Goal: Transaction & Acquisition: Obtain resource

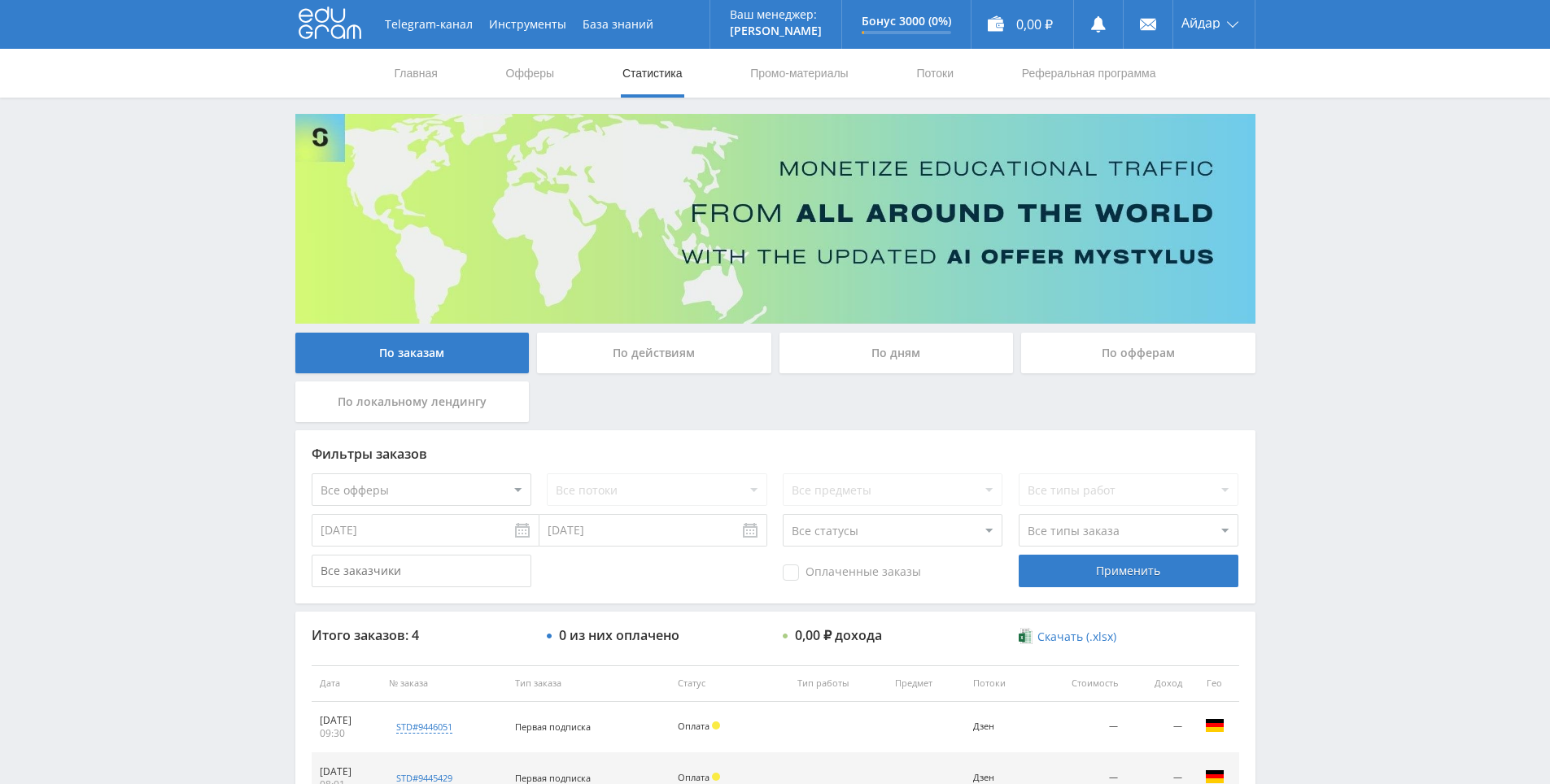
scroll to position [241, 0]
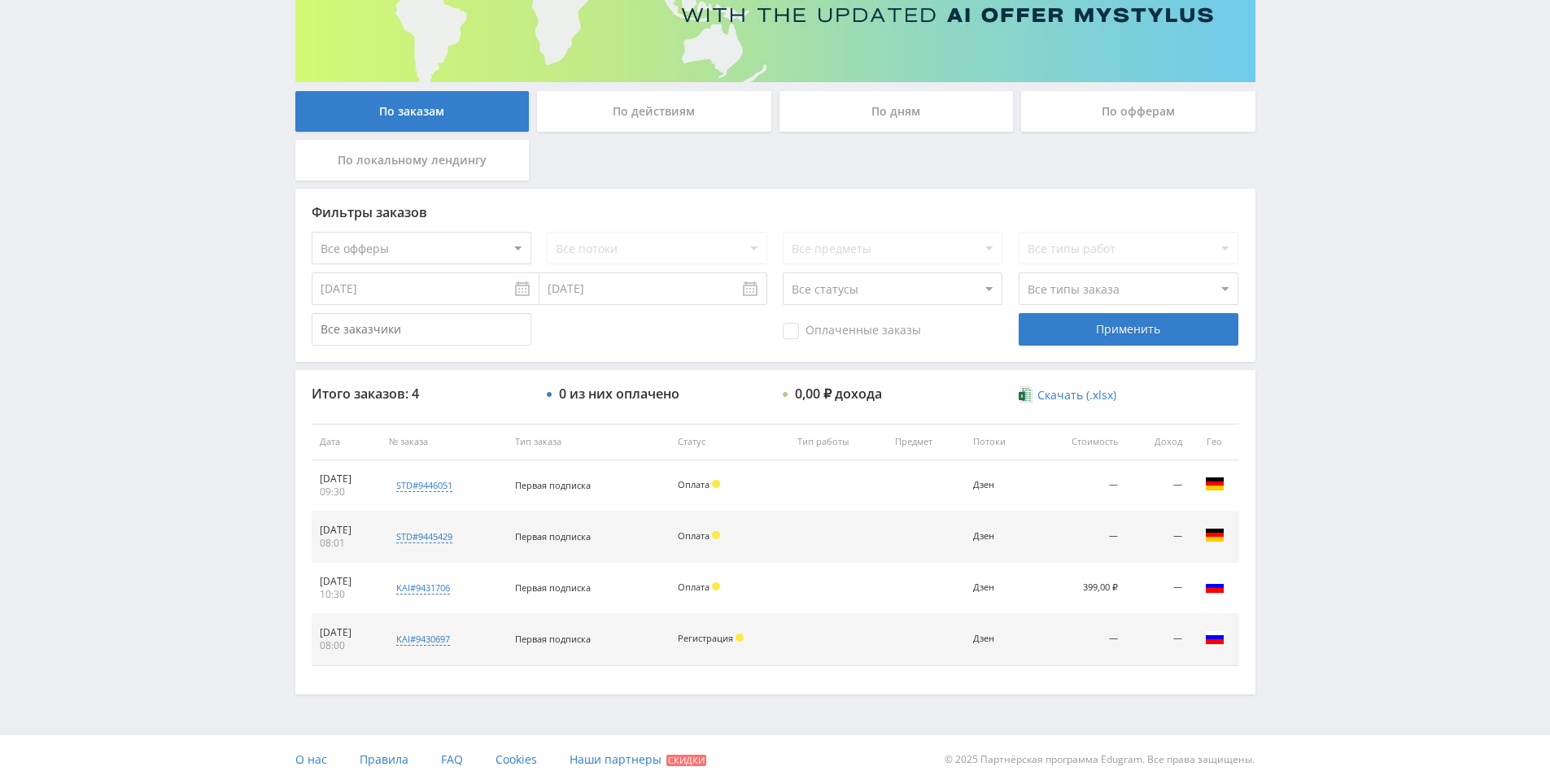
click at [188, 172] on div "Telegram-канал Инструменты База знаний Ваш менеджер: [PERSON_NAME] Online @edug…" at bounding box center [775, 271] width 1550 height 1025
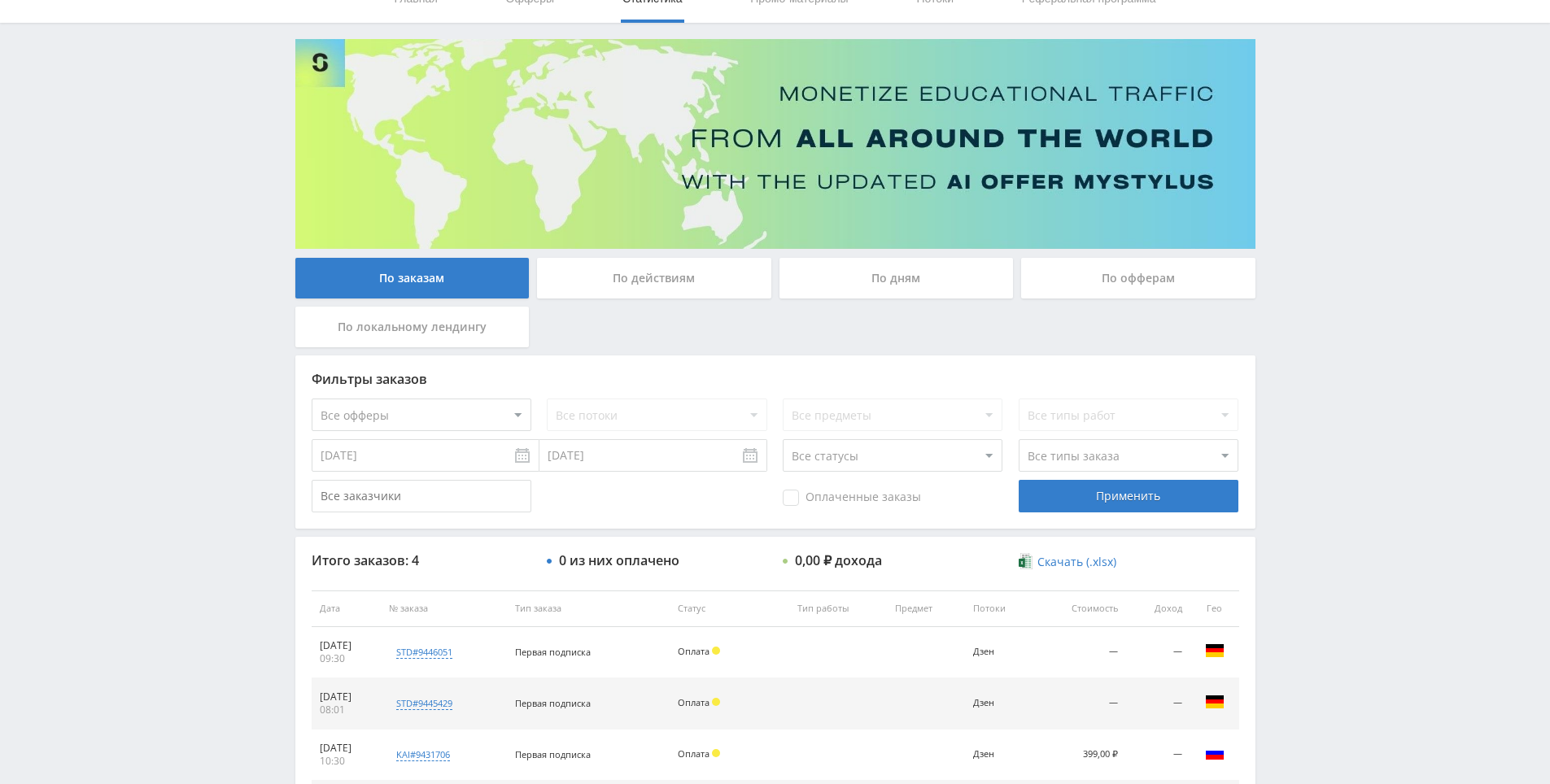
scroll to position [0, 0]
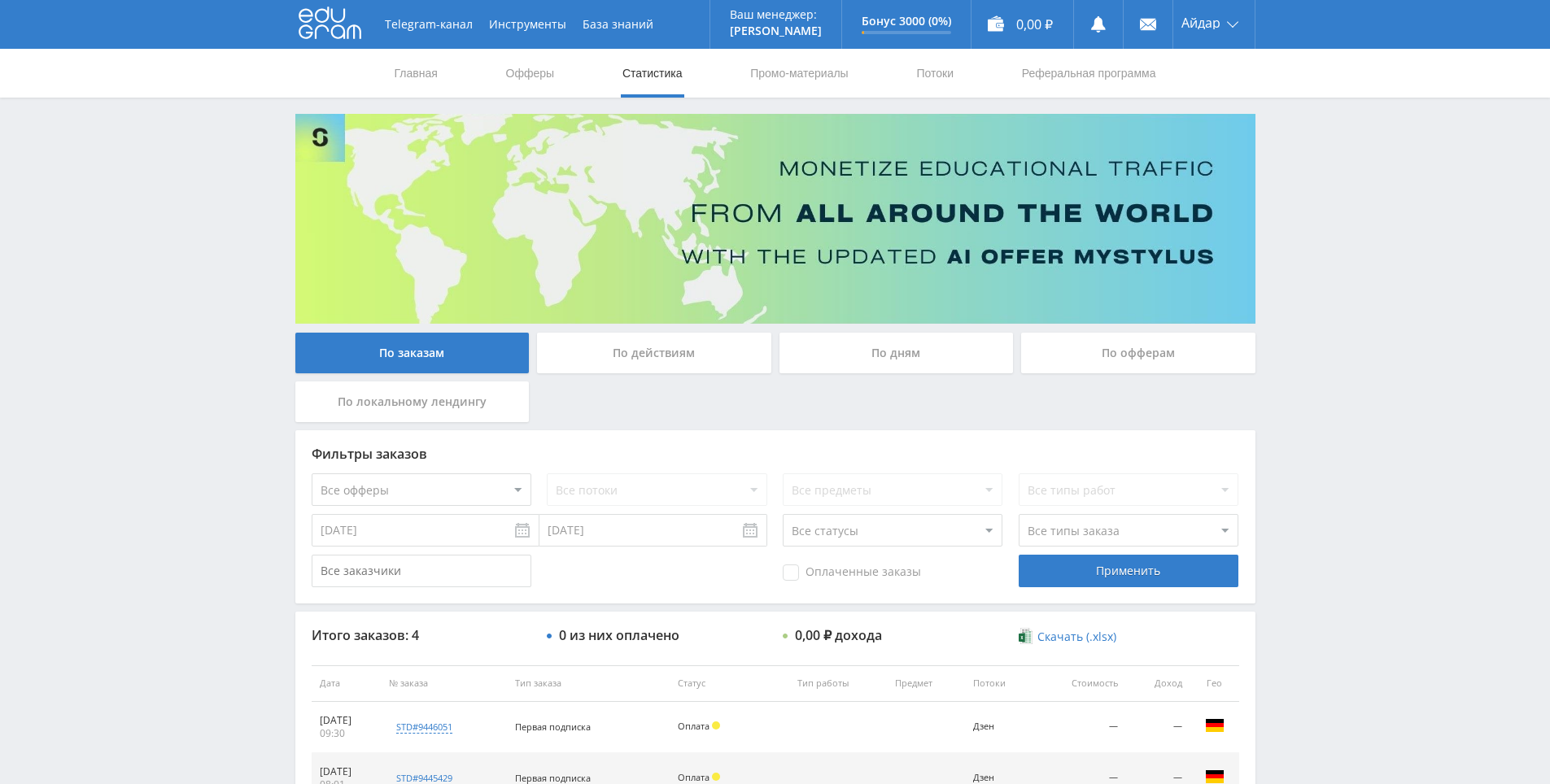
drag, startPoint x: 211, startPoint y: 217, endPoint x: 306, endPoint y: 62, distance: 181.8
click at [351, 2] on div "Telegram-канал Инструменты База знаний Ваш менеджер: Alex Alex Online @edugram_…" at bounding box center [775, 24] width 960 height 49
click at [347, 8] on icon at bounding box center [330, 23] width 62 height 33
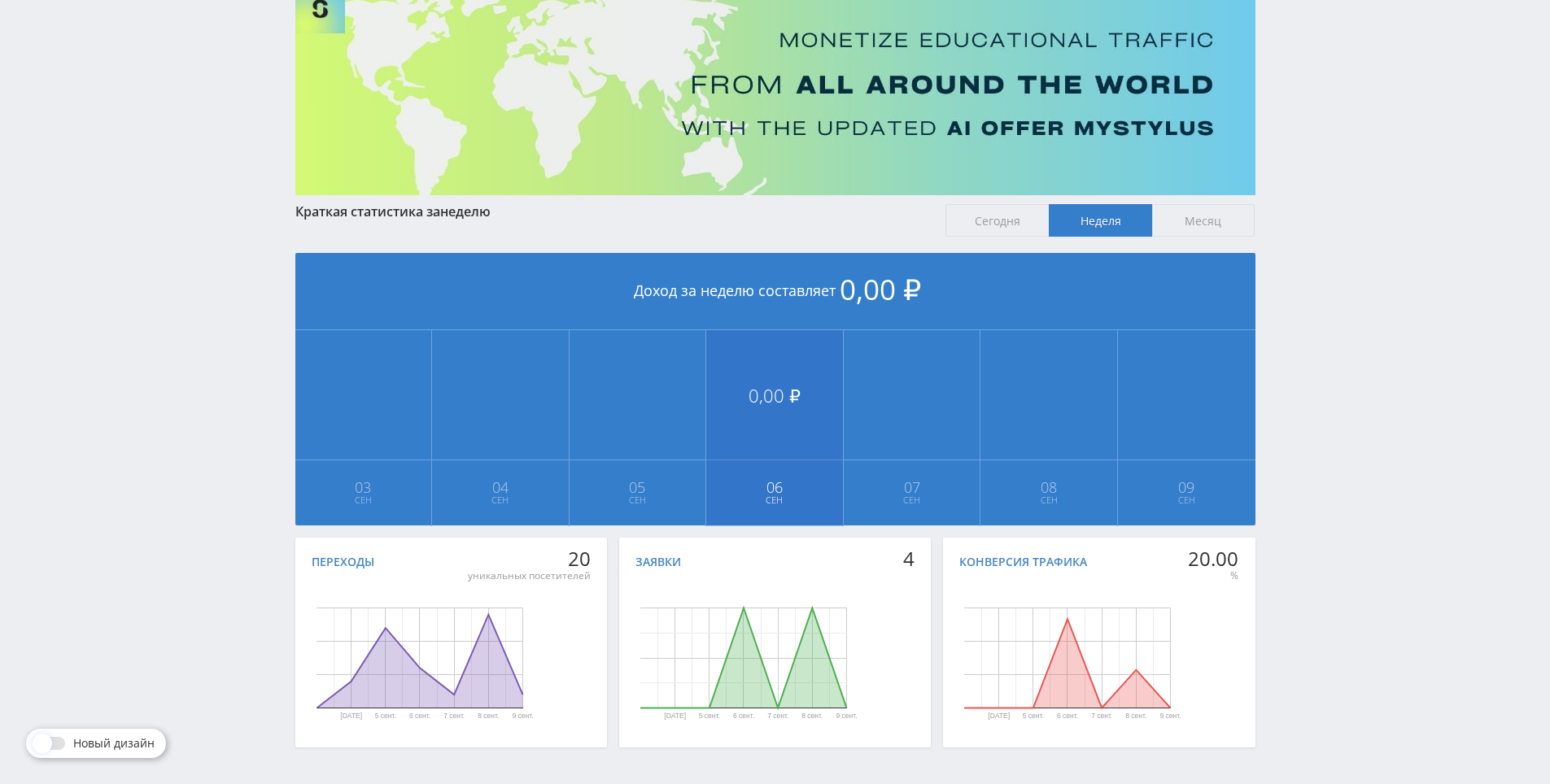
scroll to position [100, 0]
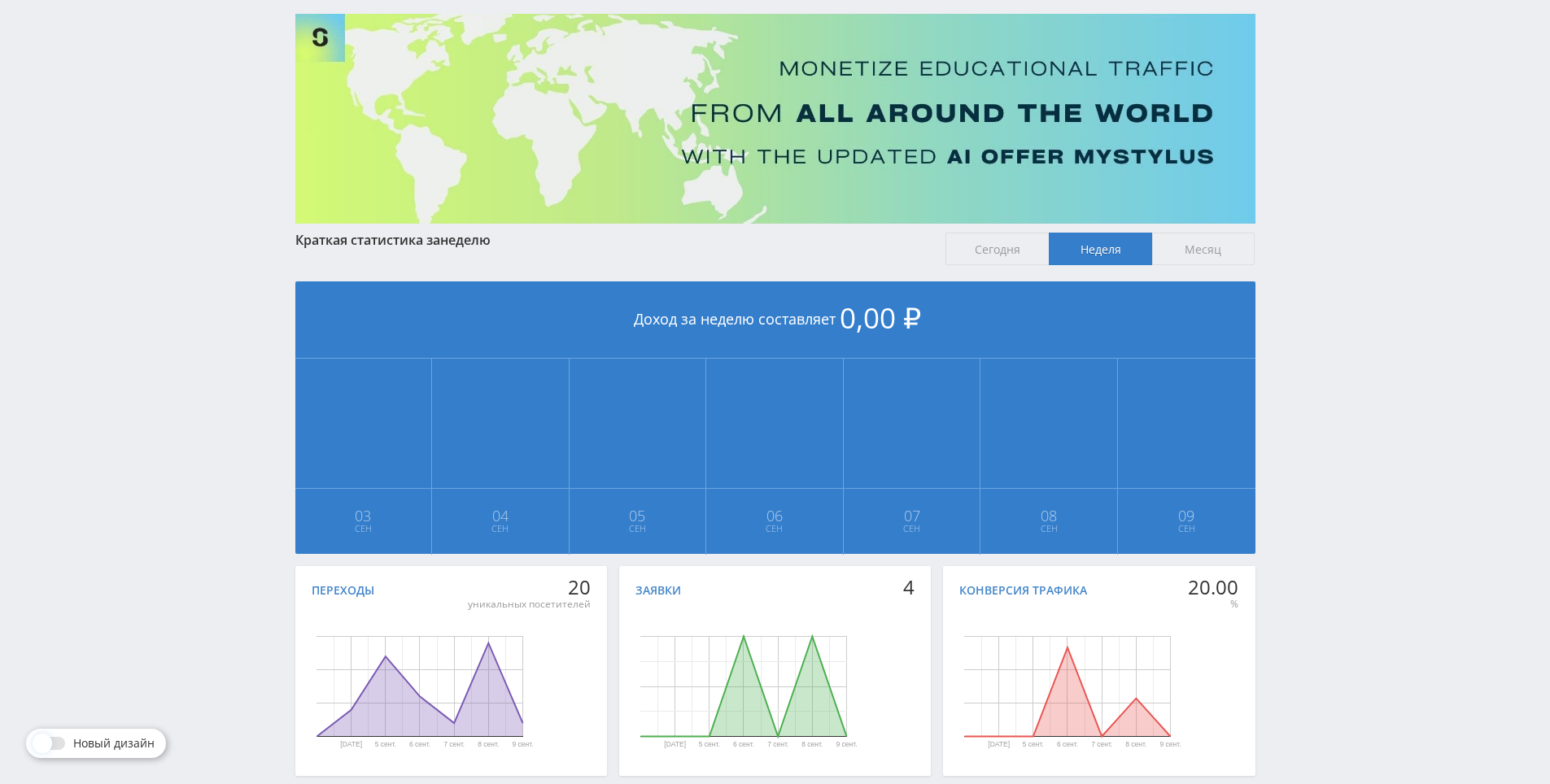
drag, startPoint x: 1318, startPoint y: 590, endPoint x: 1277, endPoint y: 517, distance: 83.7
click at [1276, 516] on div "Telegram-канал Инструменты База знаний Ваш менеджер: Alex Alex Online @edugram_…" at bounding box center [775, 382] width 1550 height 965
drag, startPoint x: 1274, startPoint y: 517, endPoint x: 1276, endPoint y: 536, distance: 19.1
click at [1274, 521] on div "Telegram-канал Инструменты База знаний Ваш менеджер: Alex Alex Online @edugram_…" at bounding box center [775, 382] width 1550 height 965
click at [1276, 537] on div "Telegram-канал Инструменты База знаний Ваш менеджер: Alex Alex Online @edugram_…" at bounding box center [775, 382] width 1550 height 965
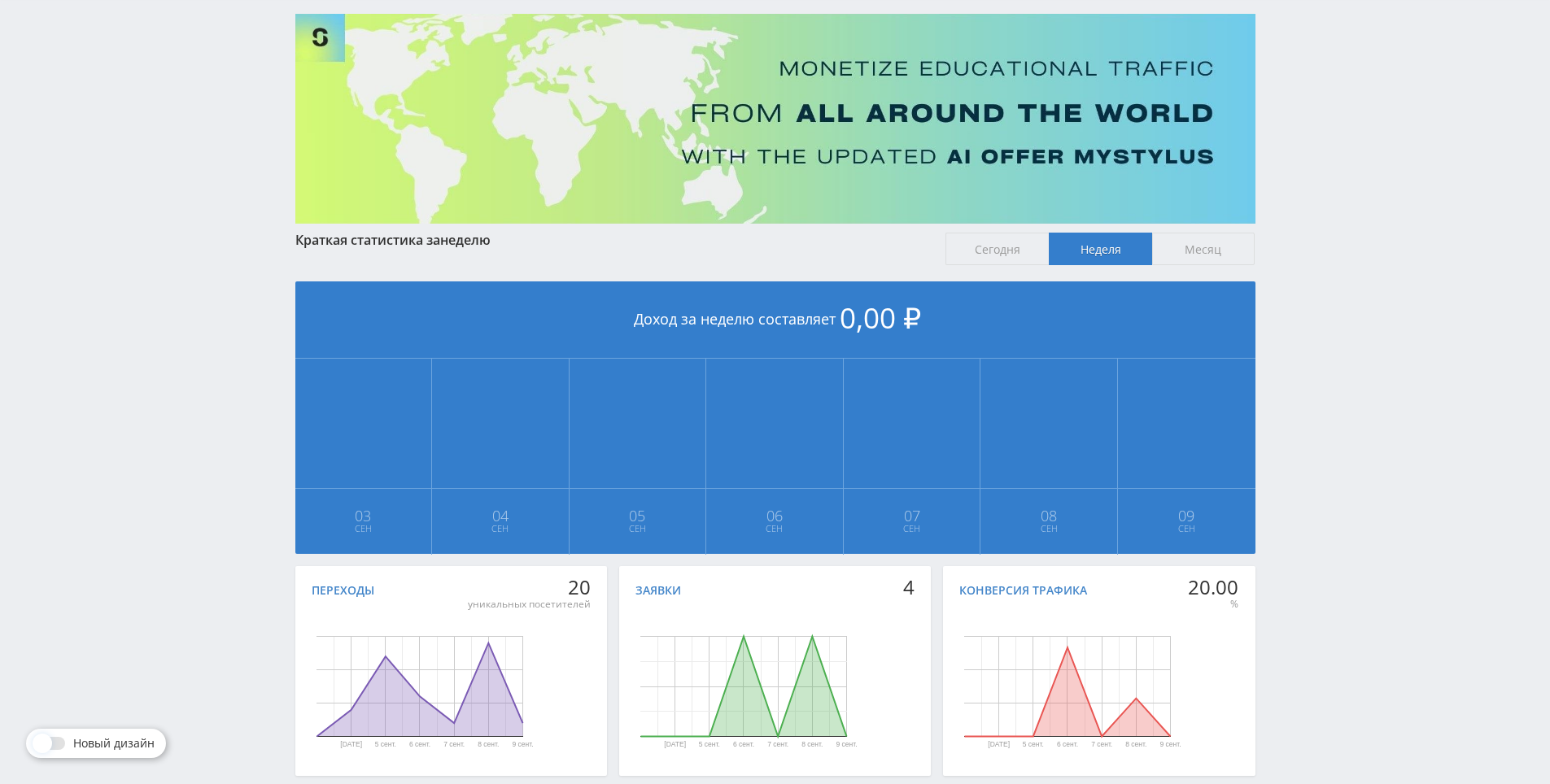
click at [1260, 468] on div "Краткая статистика за неделю Сегодня Неделя Месяц Доход за неделю составляет 0,…" at bounding box center [775, 398] width 977 height 770
drag, startPoint x: 1257, startPoint y: 473, endPoint x: 1257, endPoint y: 457, distance: 16.0
click at [1256, 438] on div "Краткая статистика за неделю Сегодня Неделя Месяц Доход за неделю составляет 0,…" at bounding box center [775, 398] width 977 height 770
click at [1257, 445] on div "Краткая статистика за неделю Сегодня Неделя Месяц Доход за неделю составляет 0,…" at bounding box center [775, 398] width 977 height 770
click at [1250, 418] on td "0,00 ₽ 09 Сен" at bounding box center [1186, 457] width 138 height 196
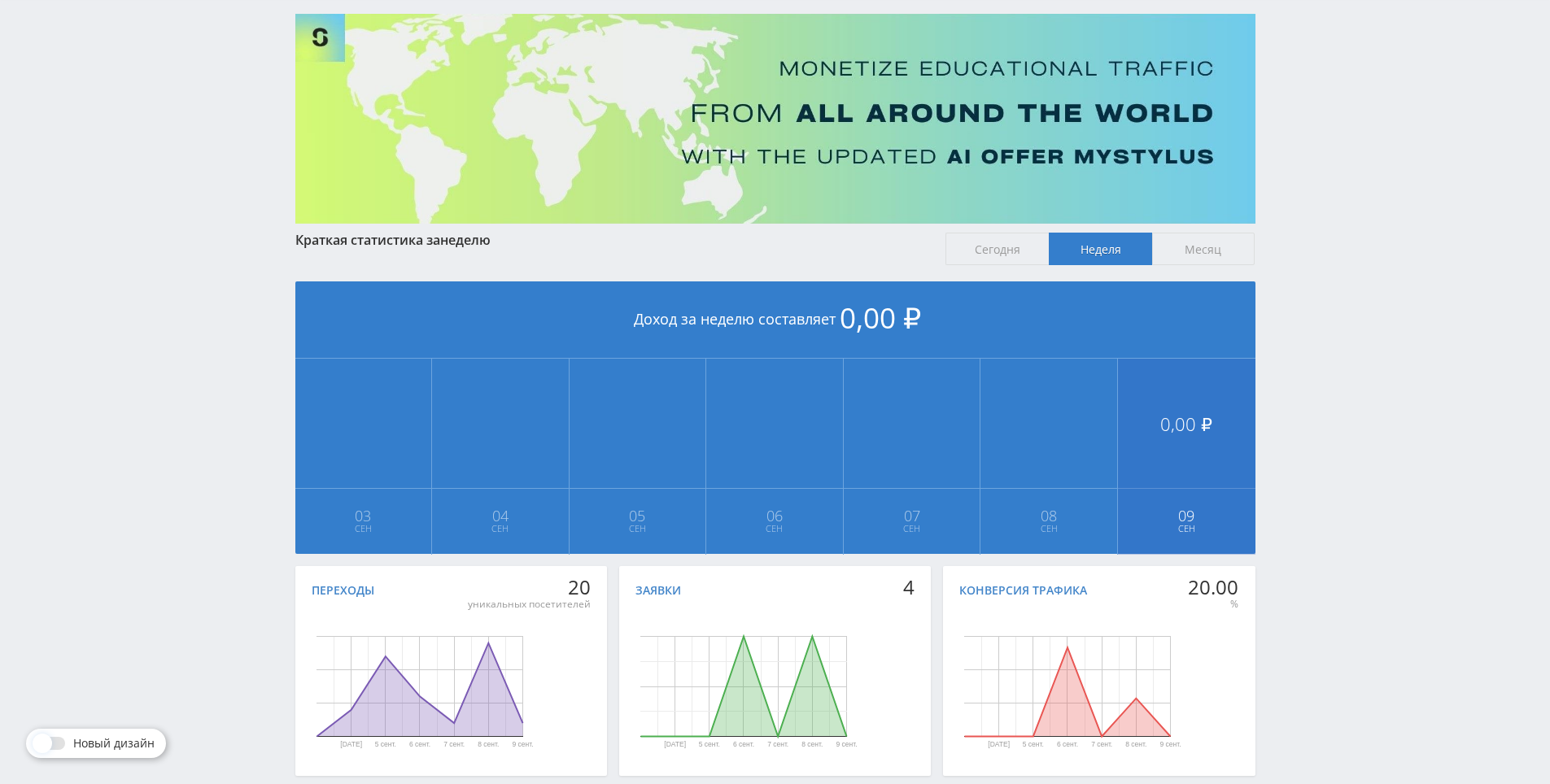
click at [1249, 425] on td "0,00 ₽ 09 Сен" at bounding box center [1186, 457] width 138 height 196
click at [1249, 429] on td "0,00 ₽ 09 Сен" at bounding box center [1186, 457] width 138 height 196
click at [1248, 413] on td "0,00 ₽ 09 Сен" at bounding box center [1186, 457] width 138 height 196
click at [1250, 422] on td "0,00 ₽ 09 Сен" at bounding box center [1186, 457] width 138 height 196
click at [1250, 427] on td "0,00 ₽ 09 Сен" at bounding box center [1186, 457] width 138 height 196
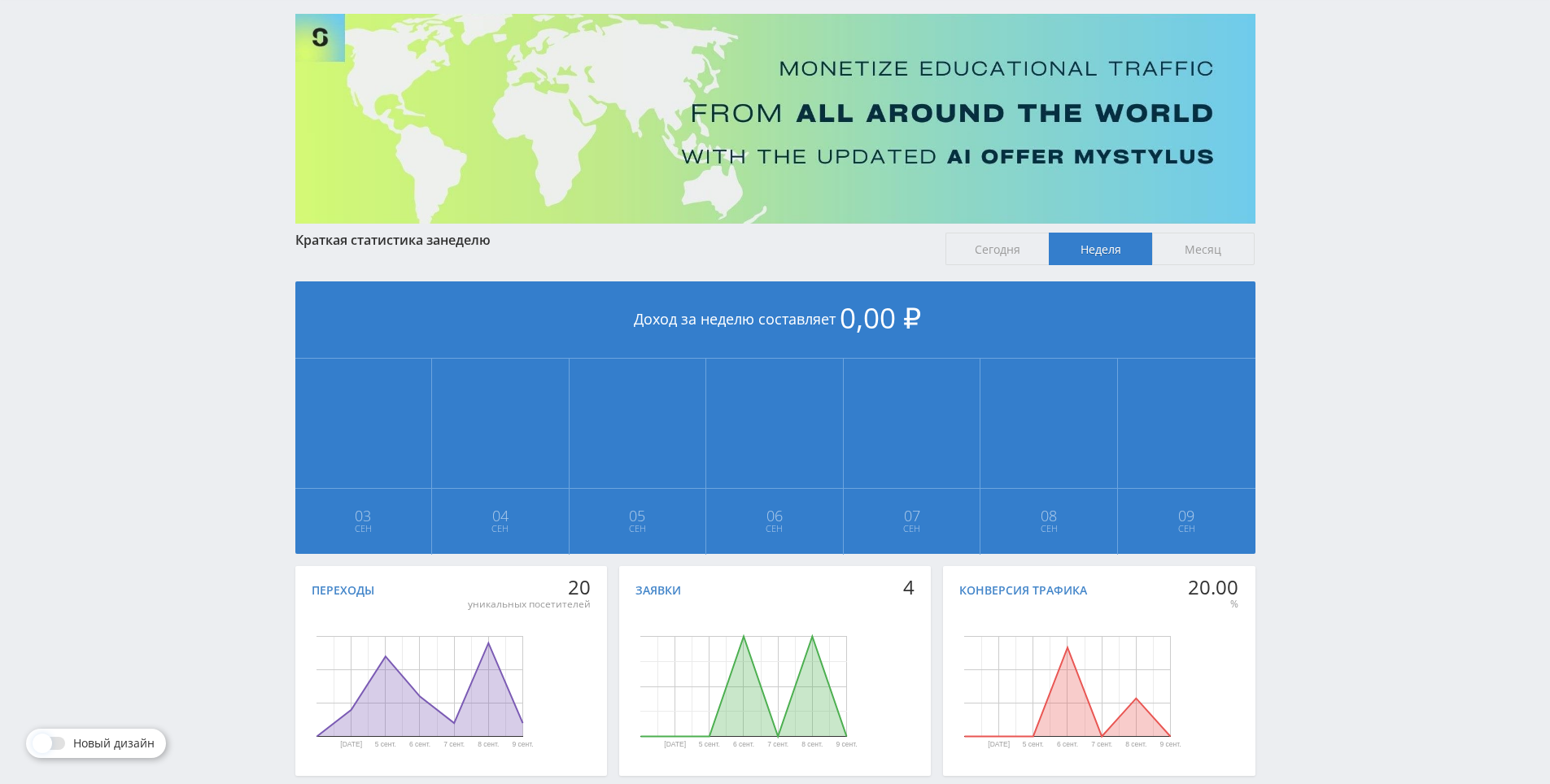
click at [1269, 403] on div "Telegram-канал Инструменты База знаний Ваш менеджер: [PERSON_NAME] Online @edug…" at bounding box center [775, 382] width 1550 height 965
click at [1273, 430] on div "Telegram-канал Инструменты База знаний Ваш менеджер: [PERSON_NAME] Online @edug…" at bounding box center [775, 382] width 1550 height 965
click at [1273, 434] on div "Telegram-канал Инструменты База знаний Ваш менеджер: [PERSON_NAME] Online @edug…" at bounding box center [775, 382] width 1550 height 965
click at [1282, 413] on div "Telegram-канал Инструменты База знаний Ваш менеджер: [PERSON_NAME] Online @edug…" at bounding box center [775, 382] width 1550 height 965
click at [1282, 419] on div "Telegram-канал Инструменты База знаний Ваш менеджер: [PERSON_NAME] Online @edug…" at bounding box center [775, 382] width 1550 height 965
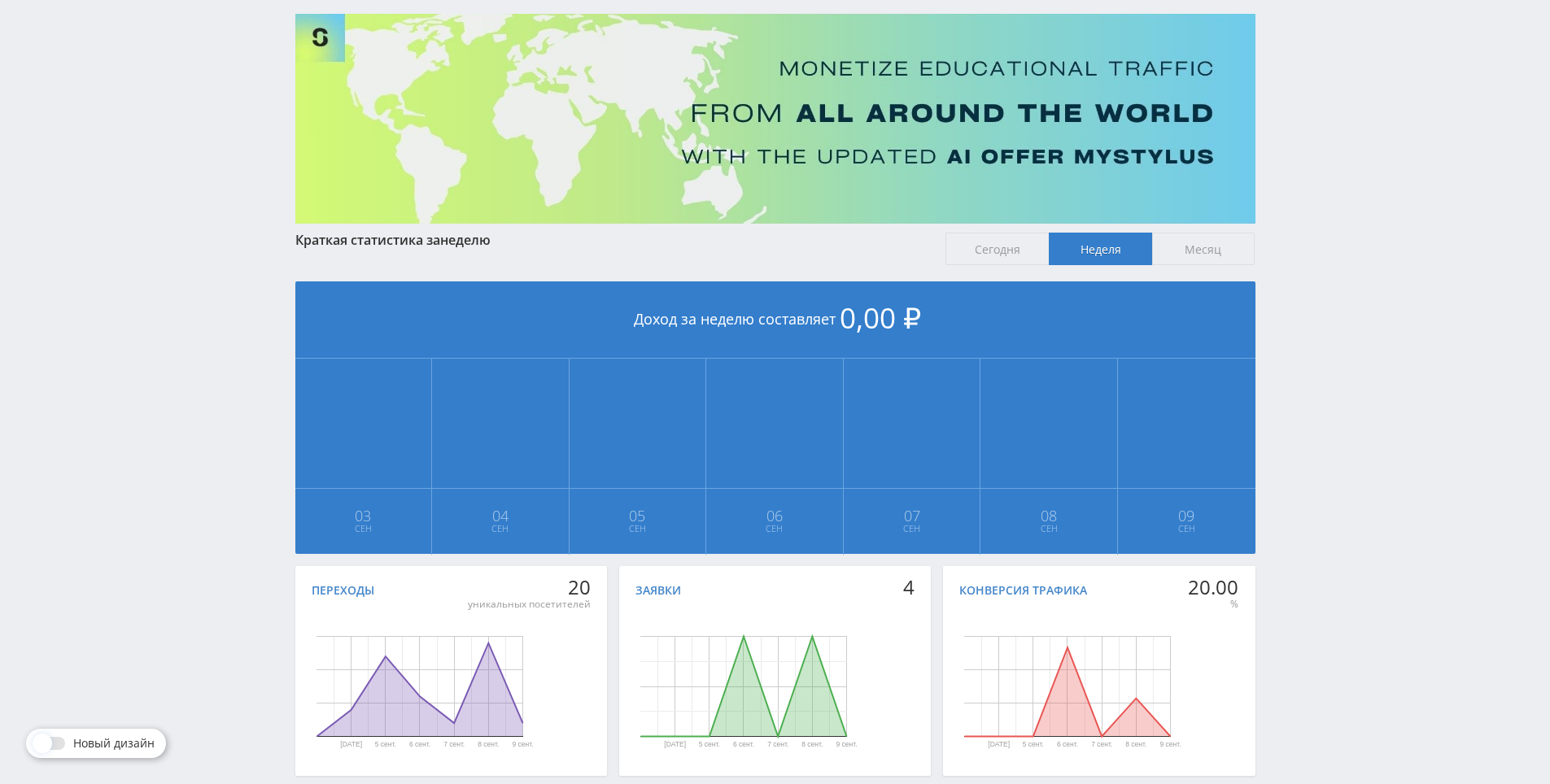
click at [1276, 407] on div "Telegram-канал Инструменты База знаний Ваш менеджер: [PERSON_NAME] Online @edug…" at bounding box center [775, 382] width 1550 height 965
click at [1284, 439] on div "Telegram-канал Инструменты База знаний Ваш менеджер: [PERSON_NAME] Online @edug…" at bounding box center [775, 382] width 1550 height 965
drag, startPoint x: 1284, startPoint y: 439, endPoint x: 1283, endPoint y: 430, distance: 9.1
click at [1282, 425] on div "Telegram-канал Инструменты База знаний Ваш менеджер: [PERSON_NAME] Online @edug…" at bounding box center [775, 382] width 1550 height 965
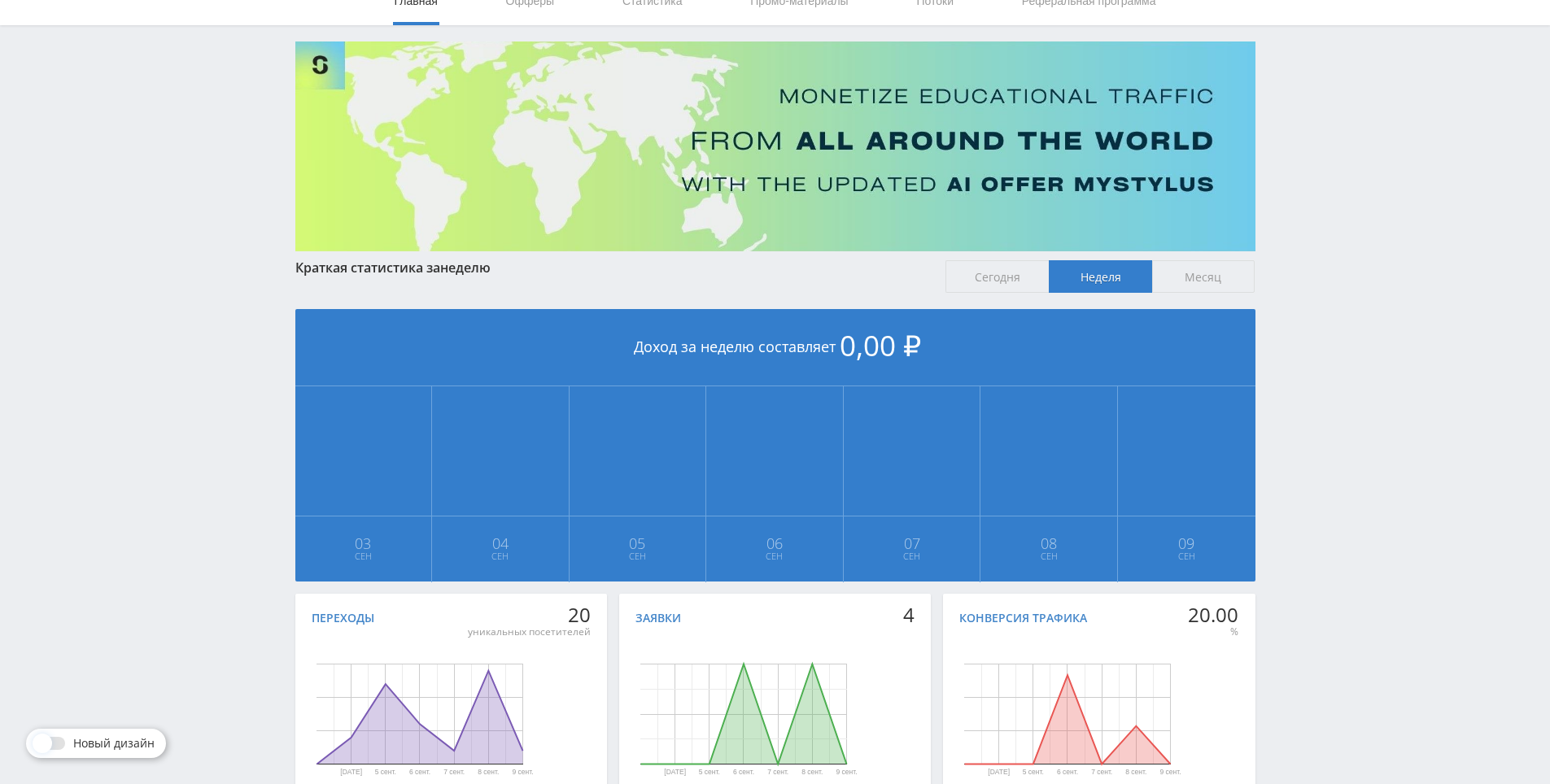
scroll to position [0, 0]
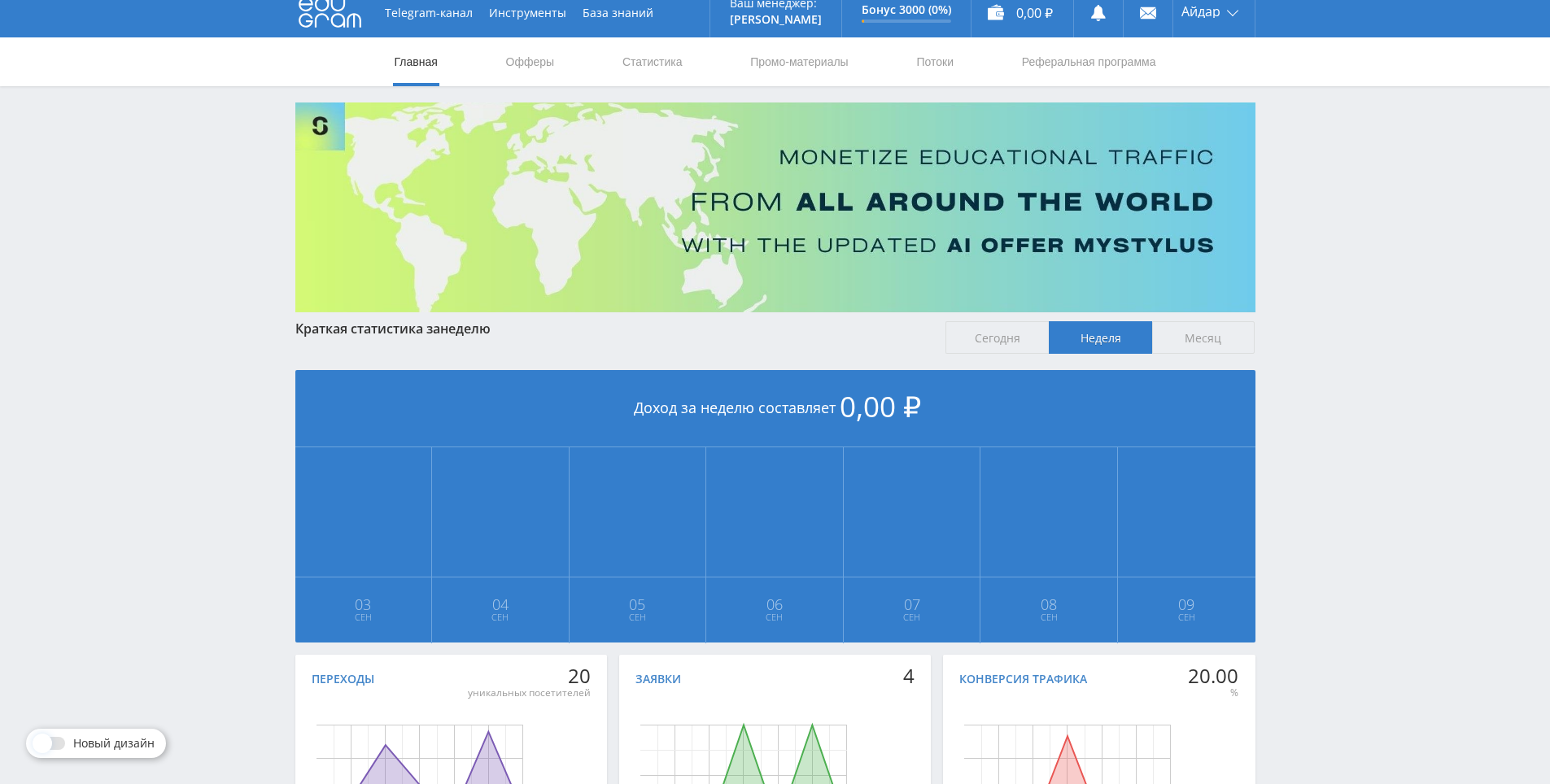
drag, startPoint x: 1277, startPoint y: 433, endPoint x: 1272, endPoint y: 464, distance: 31.4
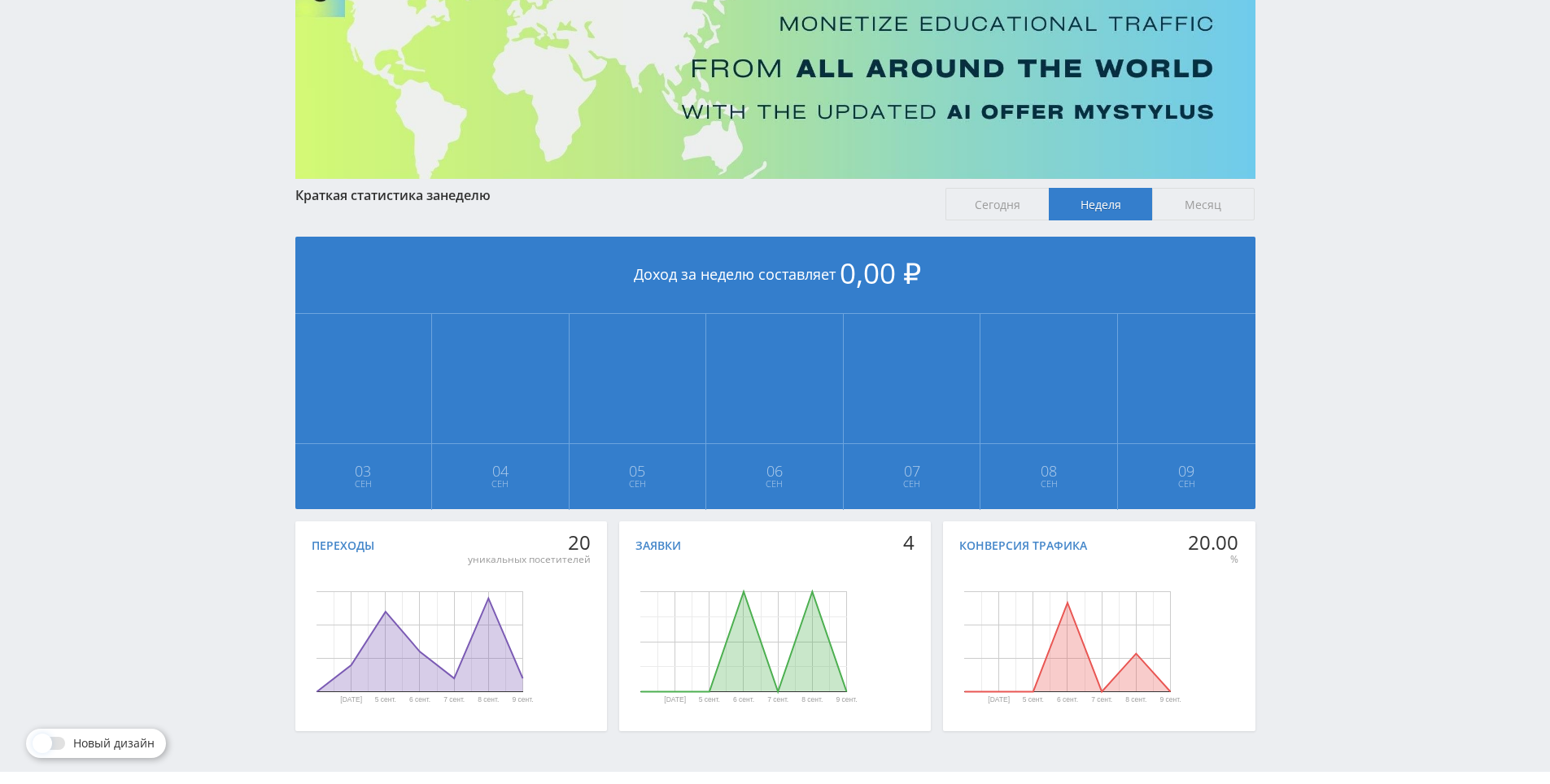
scroll to position [181, 0]
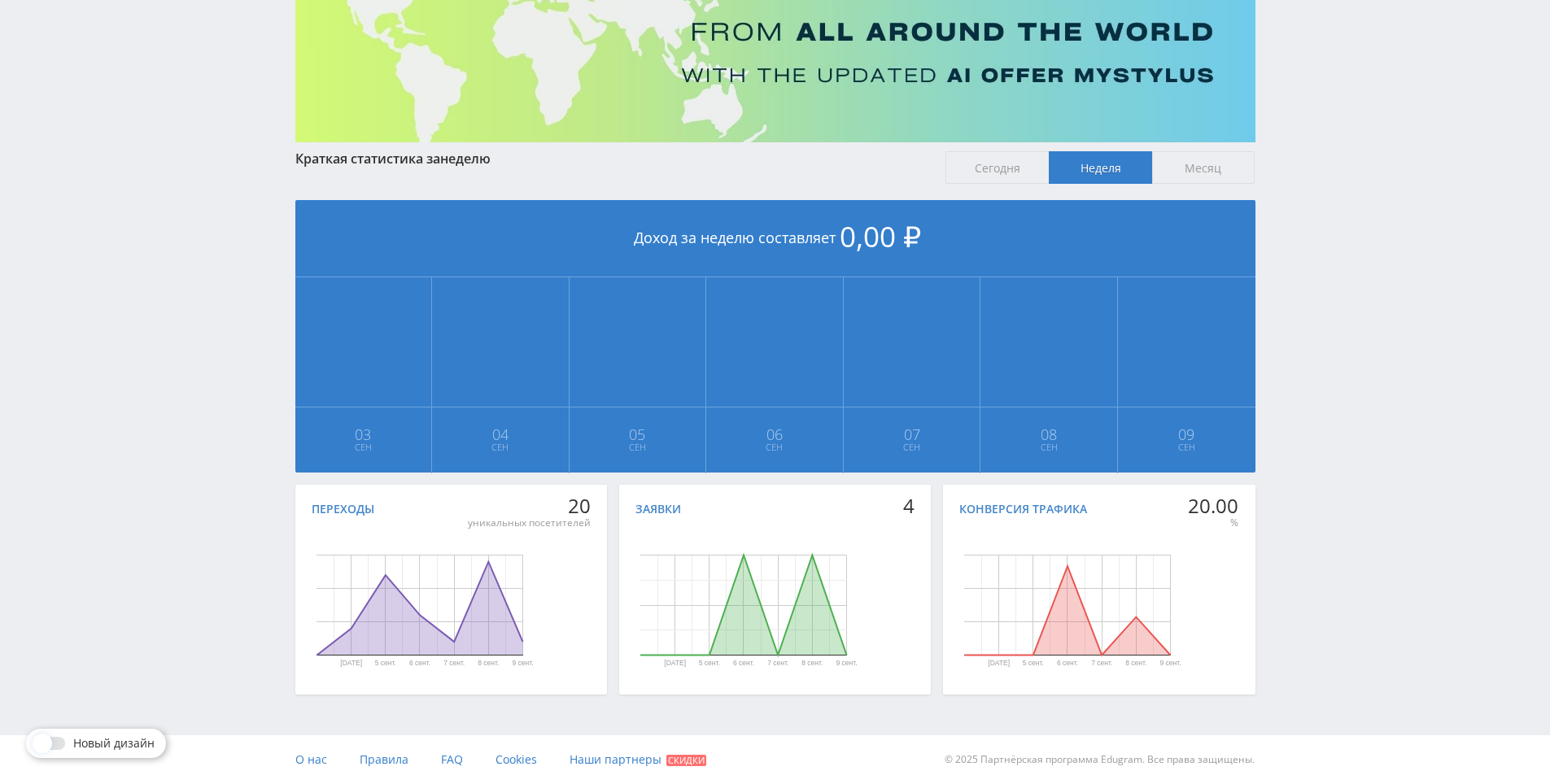
drag, startPoint x: 1319, startPoint y: 417, endPoint x: 1297, endPoint y: 493, distance: 79.1
drag, startPoint x: 1294, startPoint y: 486, endPoint x: 1302, endPoint y: 454, distance: 33.0
click at [1302, 419] on div "Telegram-канал Инструменты База знаний Ваш менеджер: [PERSON_NAME] Online @edug…" at bounding box center [775, 301] width 1550 height 965
drag, startPoint x: 1302, startPoint y: 419, endPoint x: 1300, endPoint y: 388, distance: 31.1
click at [1300, 387] on div "Telegram-канал Инструменты База знаний Ваш менеджер: [PERSON_NAME] Online @edug…" at bounding box center [775, 301] width 1550 height 965
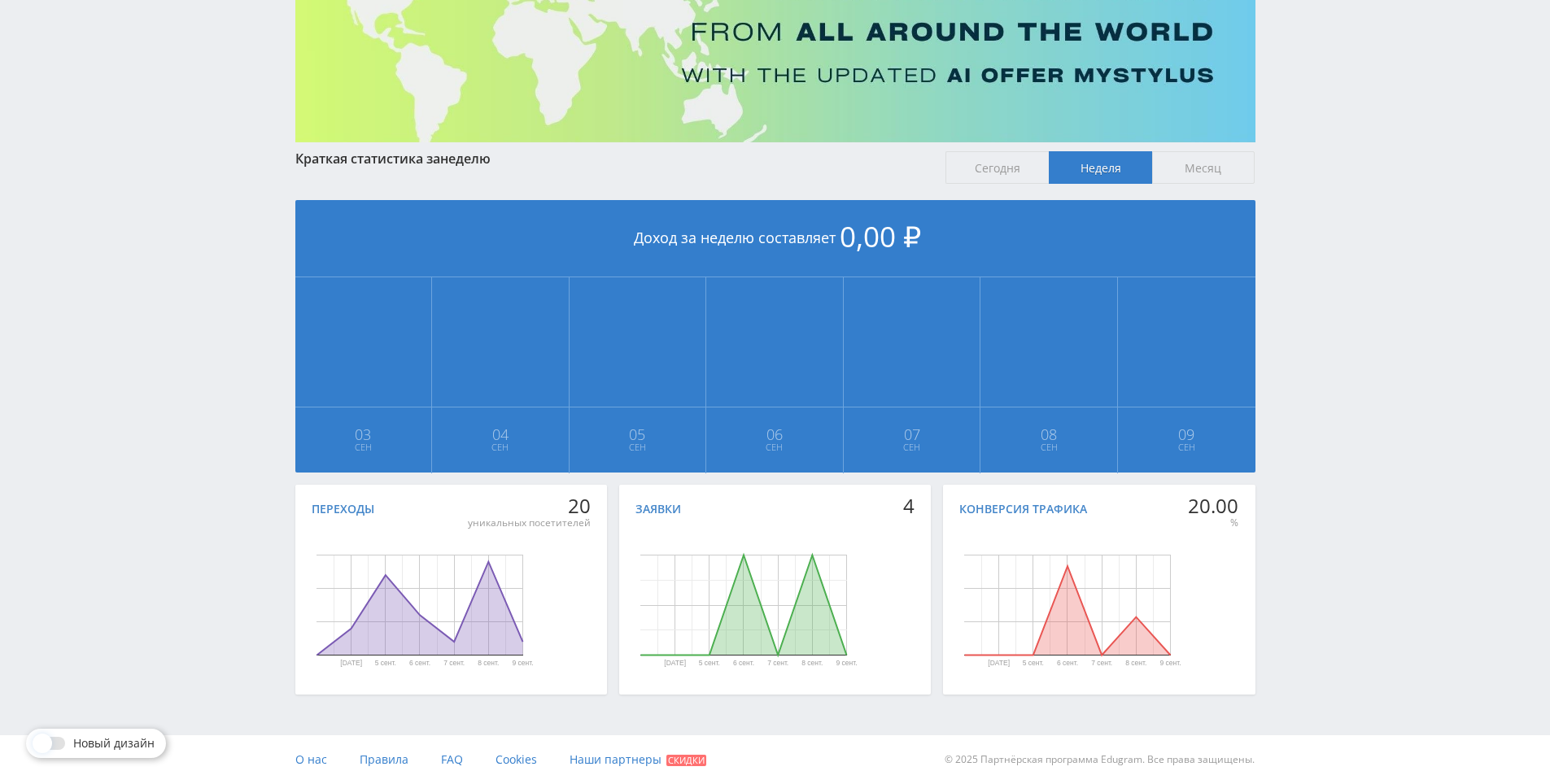
click at [1300, 387] on div "Telegram-канал Инструменты База знаний Ваш менеджер: [PERSON_NAME] Online @edug…" at bounding box center [775, 301] width 1550 height 965
click at [1300, 371] on div "Telegram-канал Инструменты База знаний Ваш менеджер: [PERSON_NAME] Online @edug…" at bounding box center [775, 301] width 1550 height 965
click at [1296, 364] on div "Telegram-канал Инструменты База знаний Ваш менеджер: [PERSON_NAME] Online @edug…" at bounding box center [775, 301] width 1550 height 965
drag, startPoint x: 546, startPoint y: 365, endPoint x: 557, endPoint y: 365, distance: 11.0
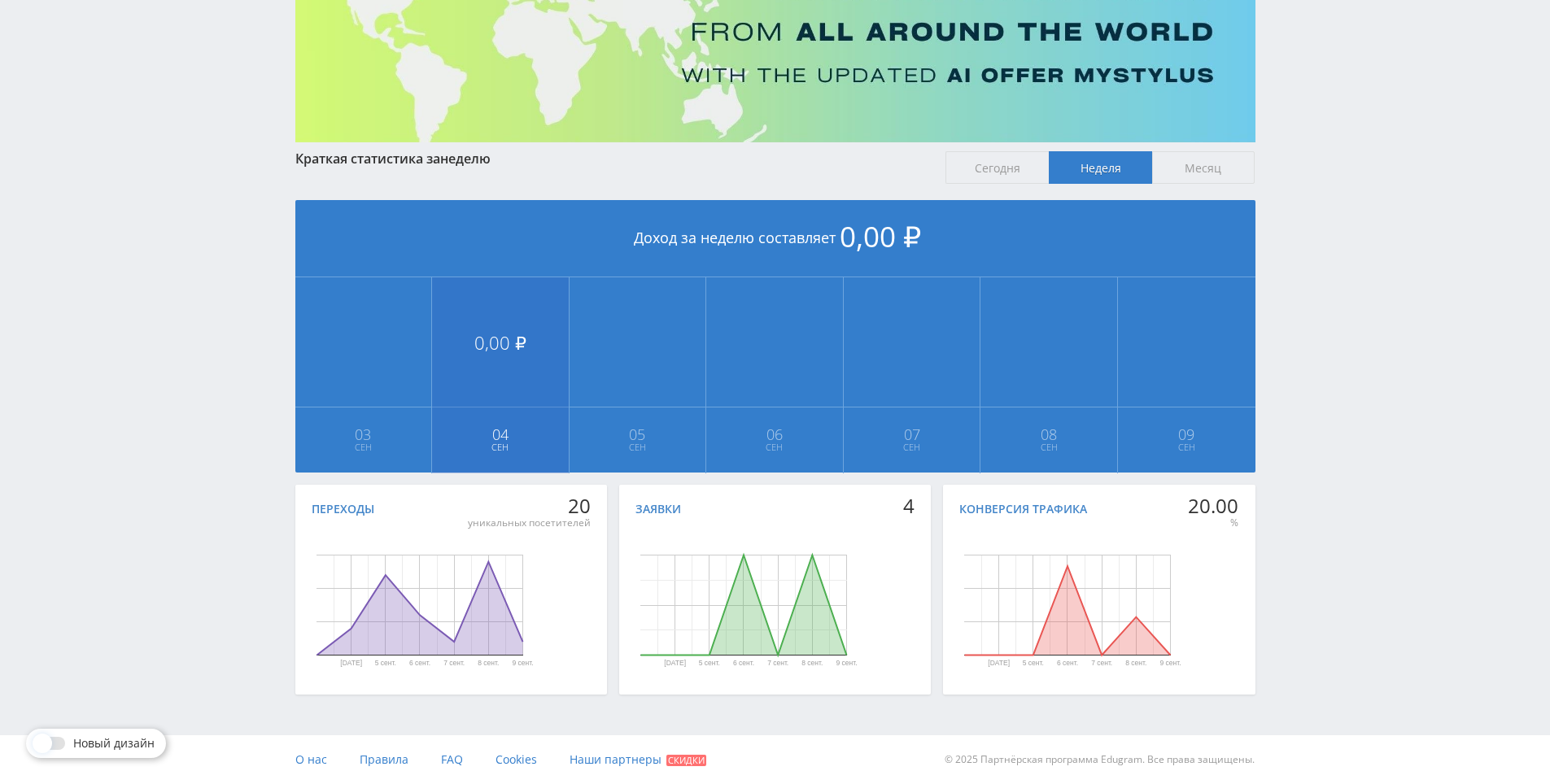
click at [557, 365] on td "0,00 ₽ 04 Сен" at bounding box center [501, 376] width 138 height 196
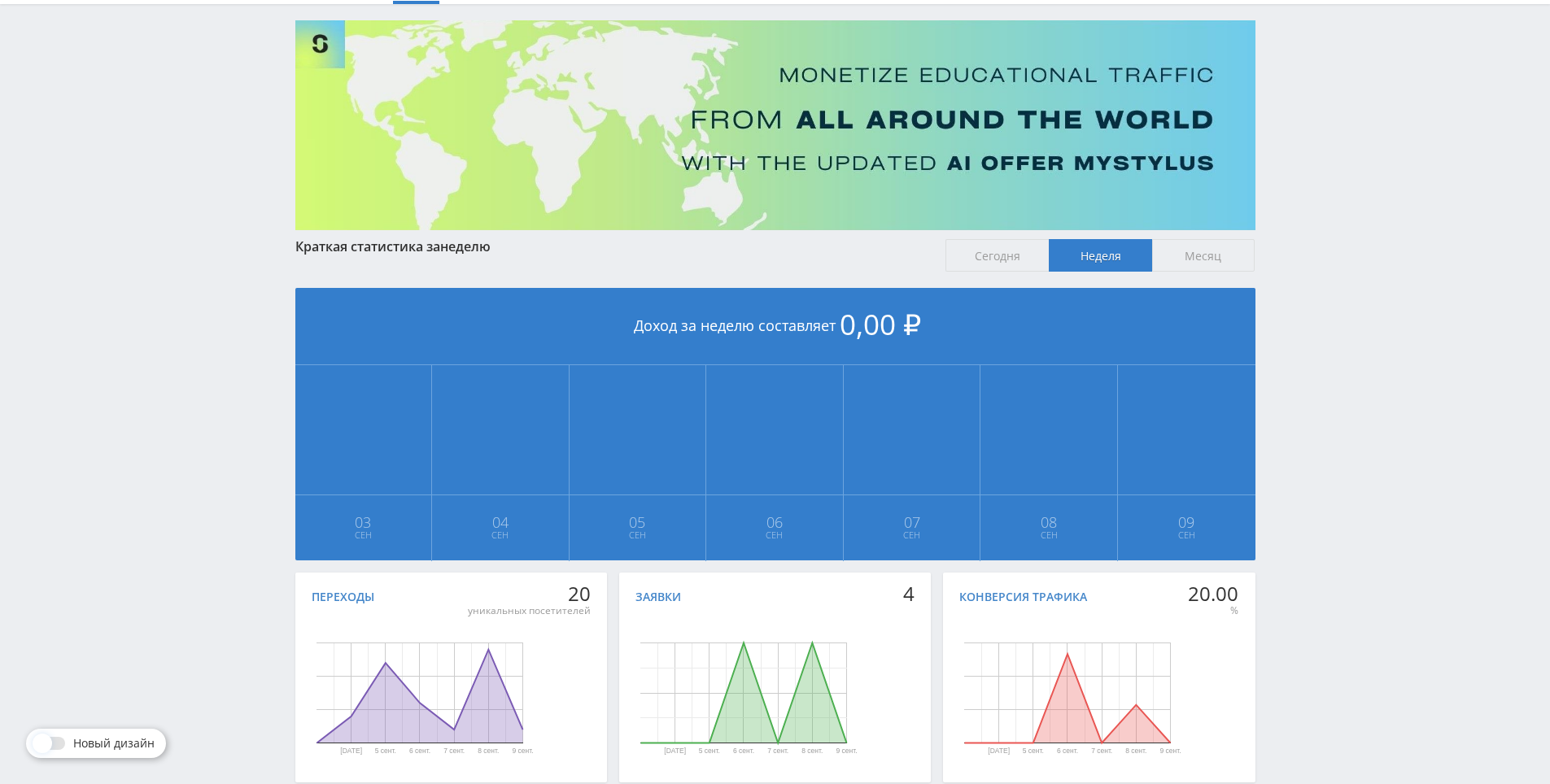
scroll to position [0, 0]
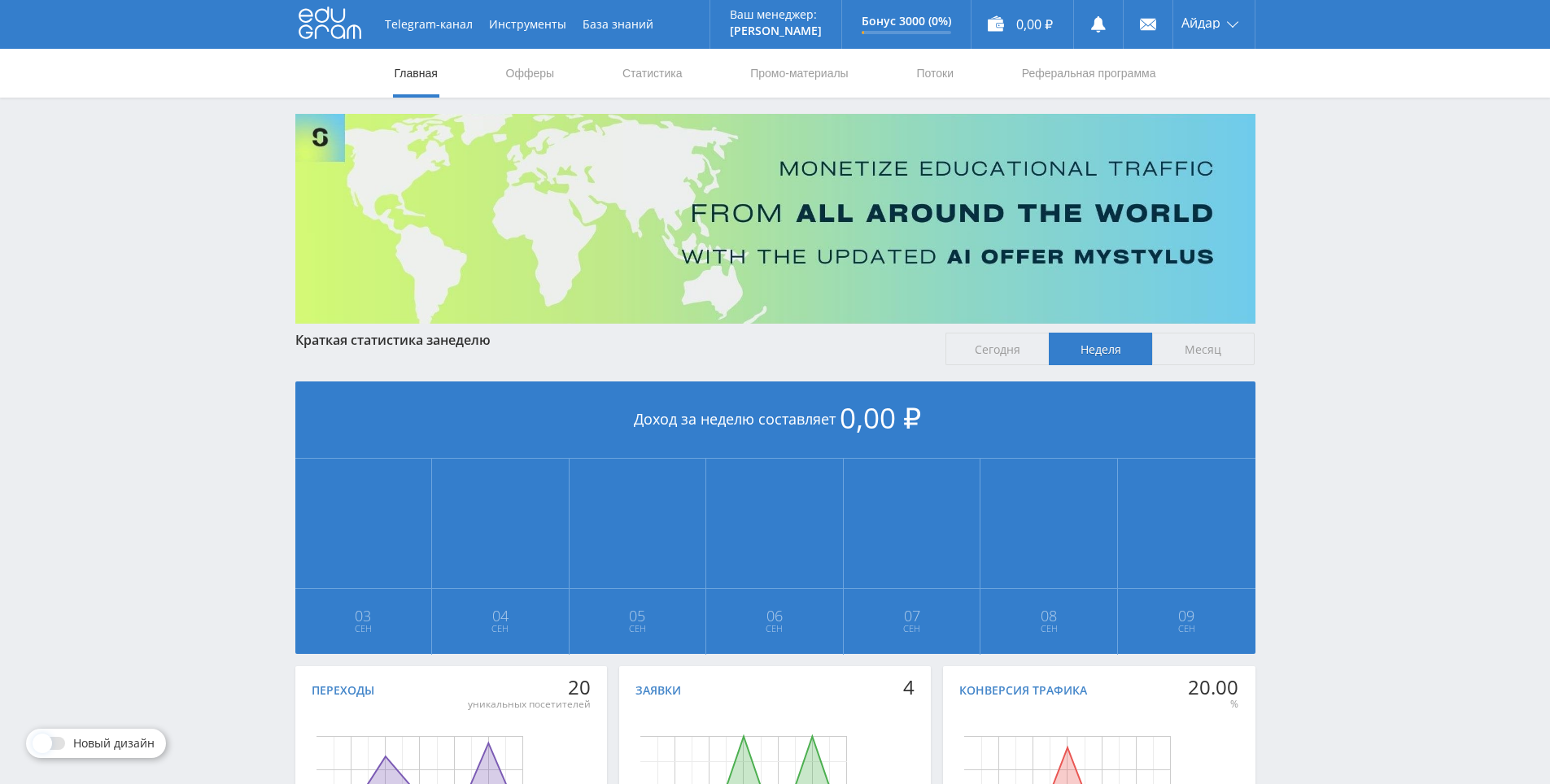
drag, startPoint x: 1294, startPoint y: 234, endPoint x: 1298, endPoint y: 114, distance: 120.1
drag, startPoint x: 768, startPoint y: 463, endPoint x: 815, endPoint y: 362, distance: 111.4
click at [1385, 276] on div "Telegram-канал Инструменты База знаний Ваш менеджер: [PERSON_NAME] Online @edug…" at bounding box center [775, 483] width 1550 height 965
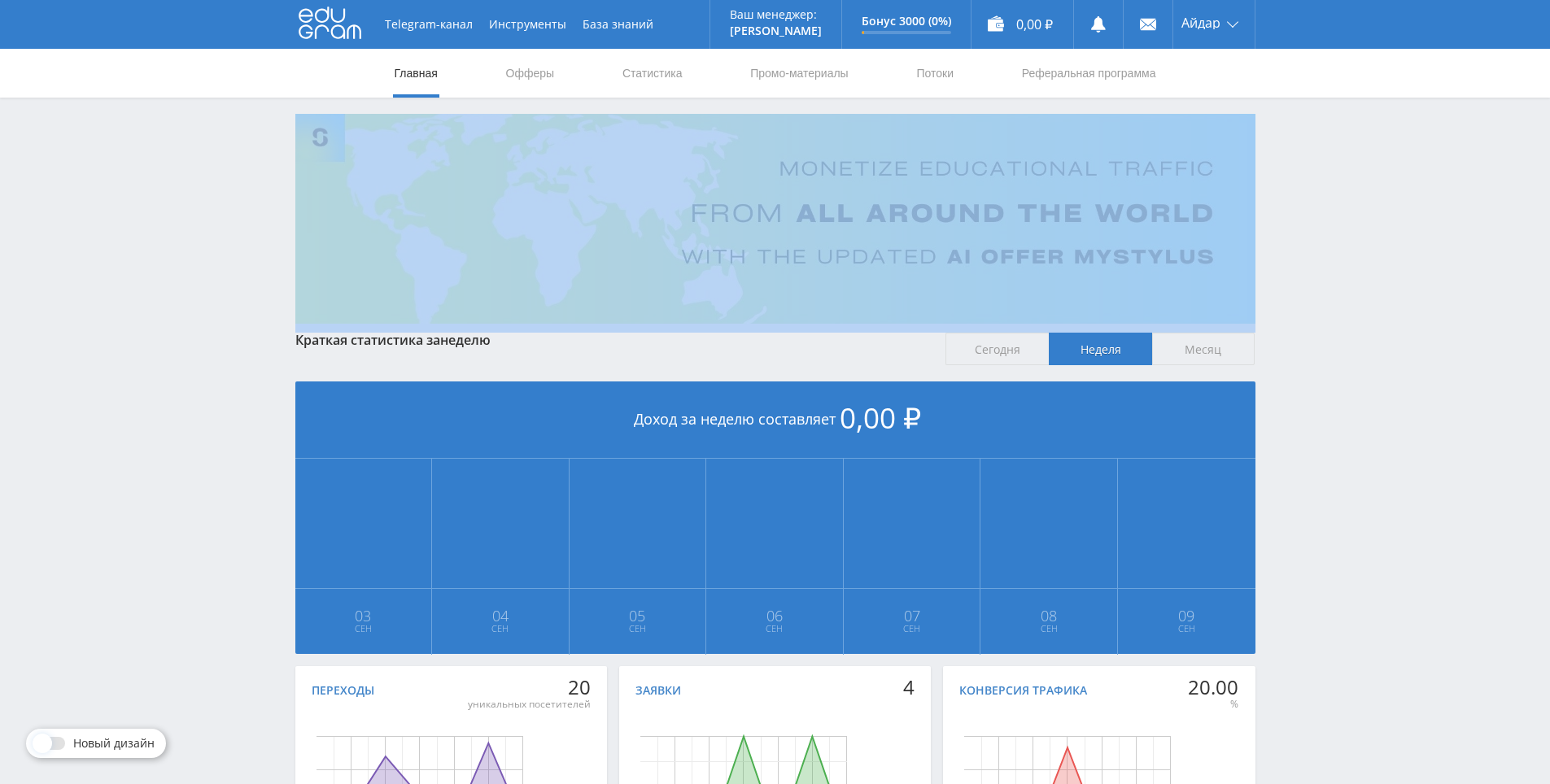
click at [1385, 276] on div "Telegram-канал Инструменты База знаний Ваш менеджер: [PERSON_NAME] Online @edug…" at bounding box center [775, 483] width 1550 height 965
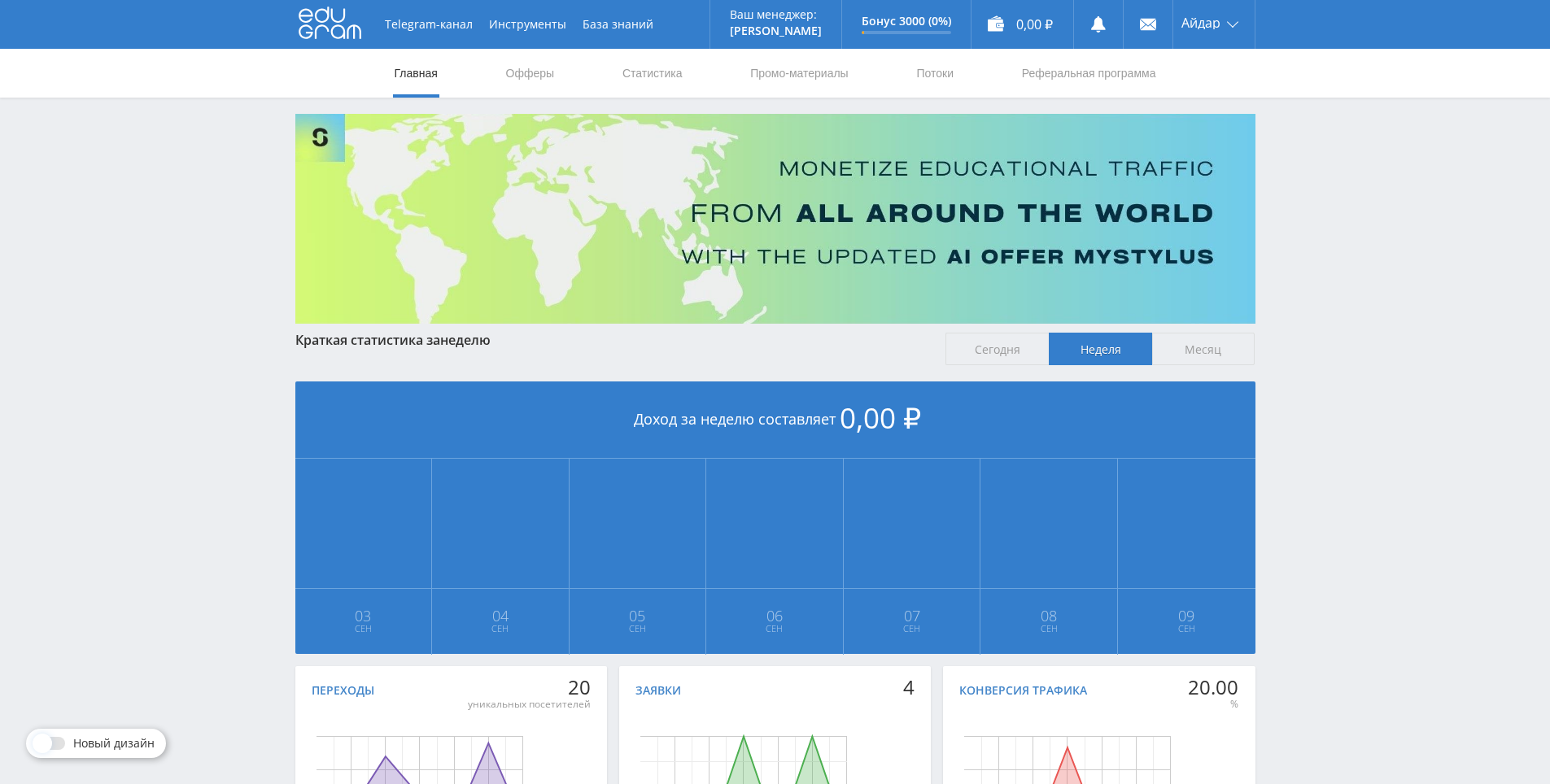
click at [1370, 236] on div "Telegram-канал Инструменты База знаний Ваш менеджер: [PERSON_NAME] Online @edug…" at bounding box center [775, 483] width 1550 height 965
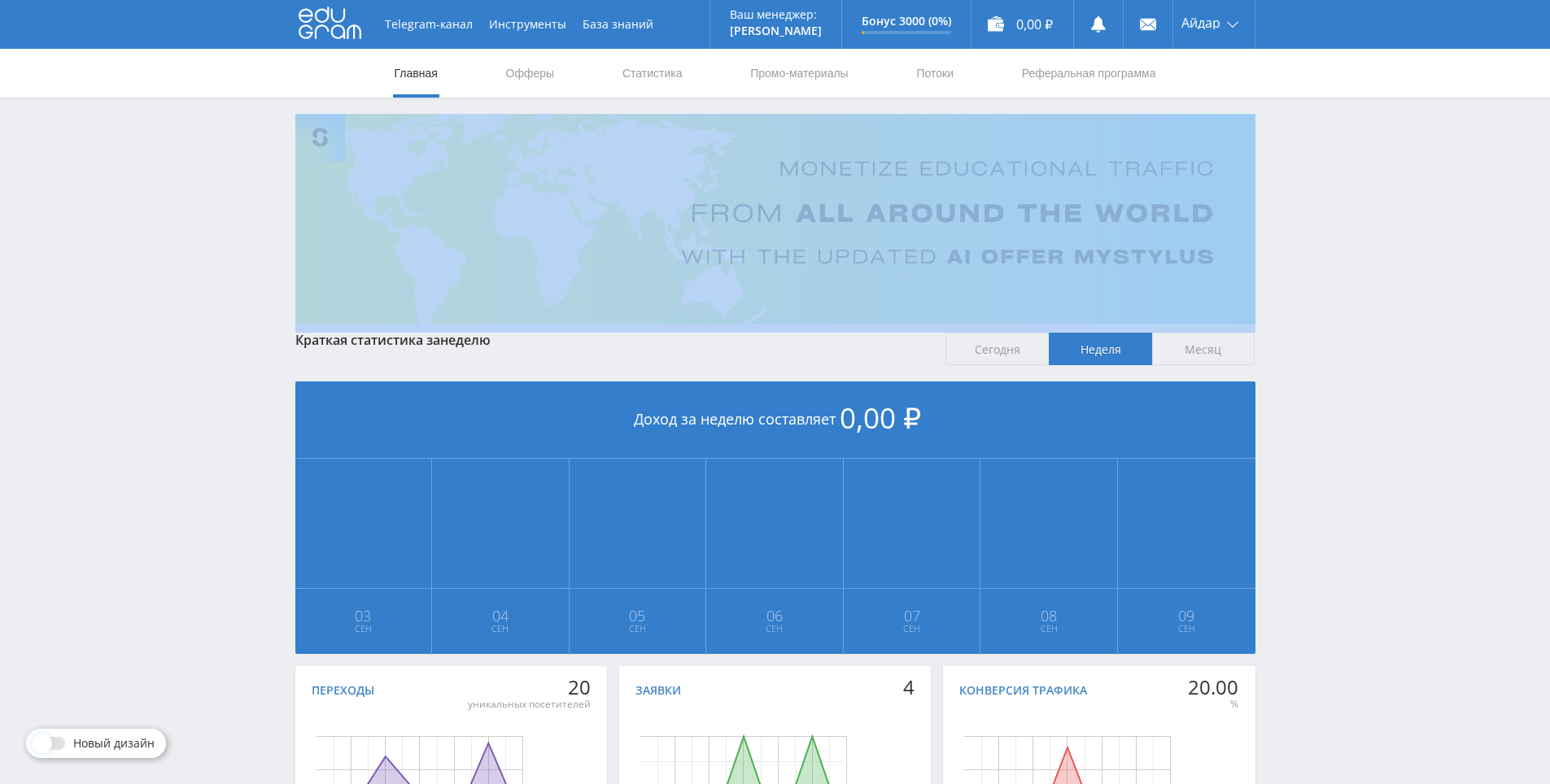
click at [1368, 233] on div "Telegram-канал Инструменты База знаний Ваш менеджер: [PERSON_NAME] Online @edug…" at bounding box center [775, 483] width 1550 height 965
drag, startPoint x: 1342, startPoint y: 236, endPoint x: 1324, endPoint y: 190, distance: 49.4
click at [1329, 197] on div "Telegram-канал Инструменты База знаний Ваш менеджер: [PERSON_NAME] Online @edug…" at bounding box center [775, 483] width 1550 height 965
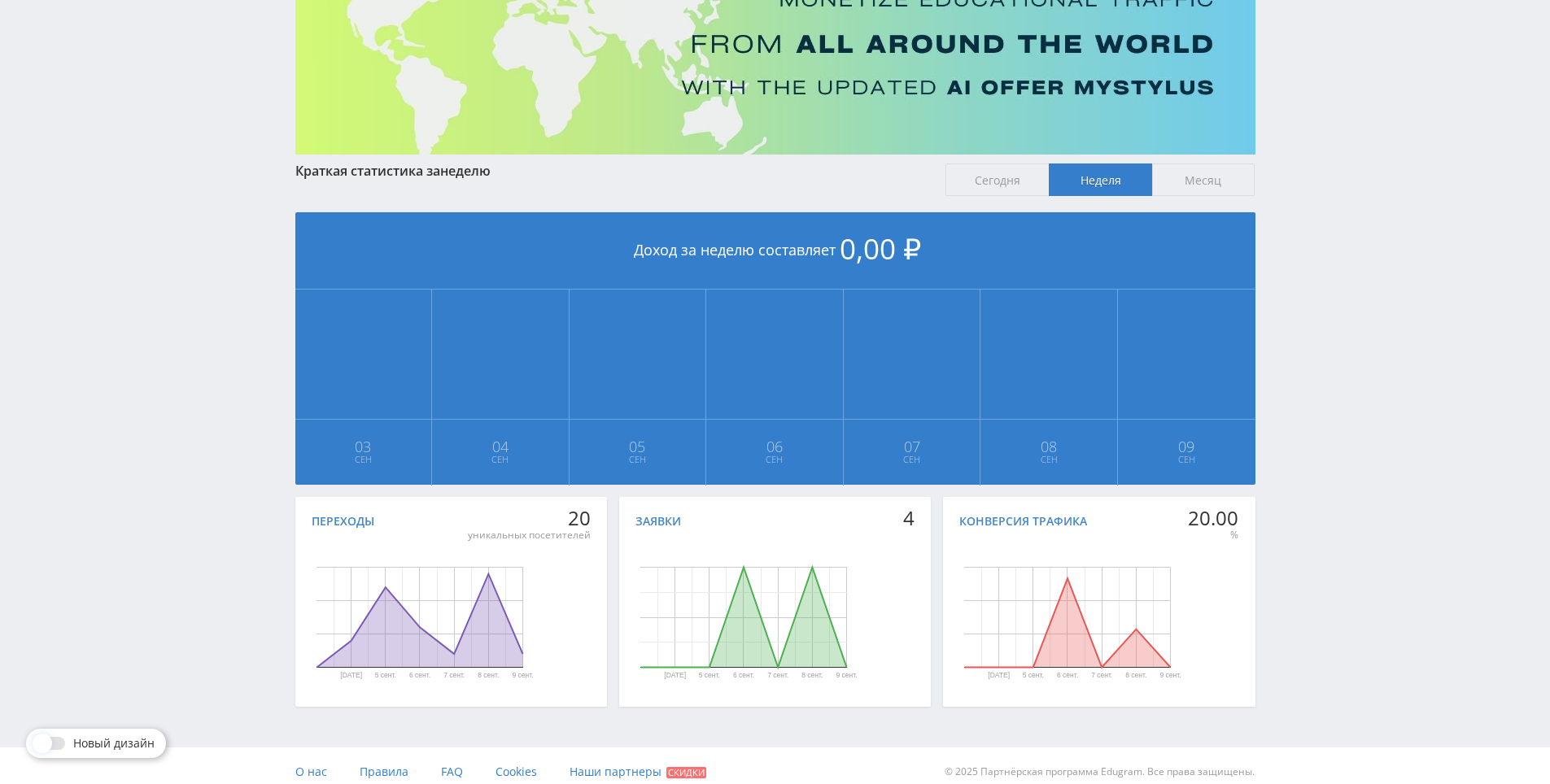
drag, startPoint x: 1324, startPoint y: 189, endPoint x: 1331, endPoint y: 293, distance: 104.2
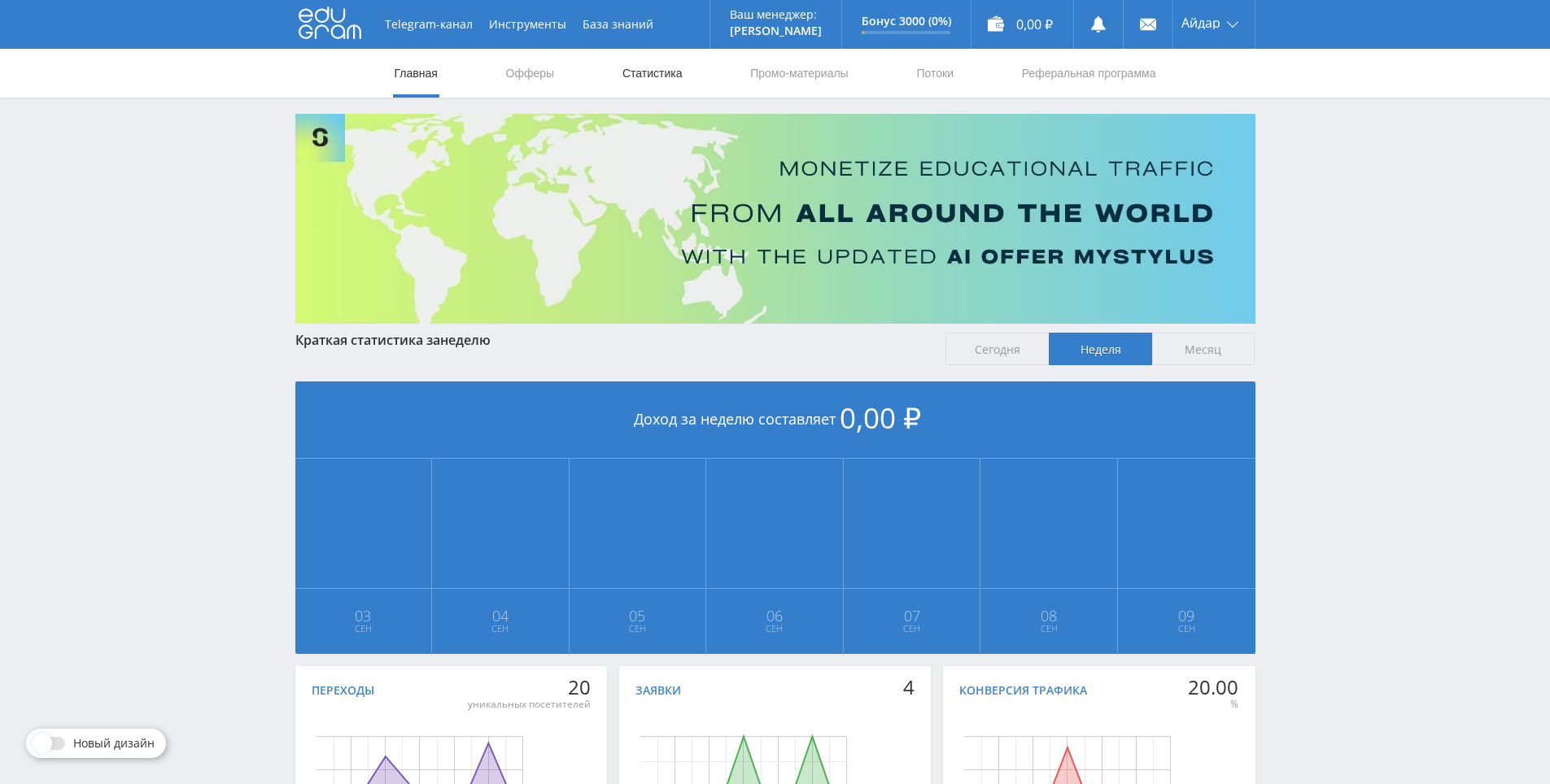
click at [669, 75] on link "Статистика" at bounding box center [652, 73] width 63 height 49
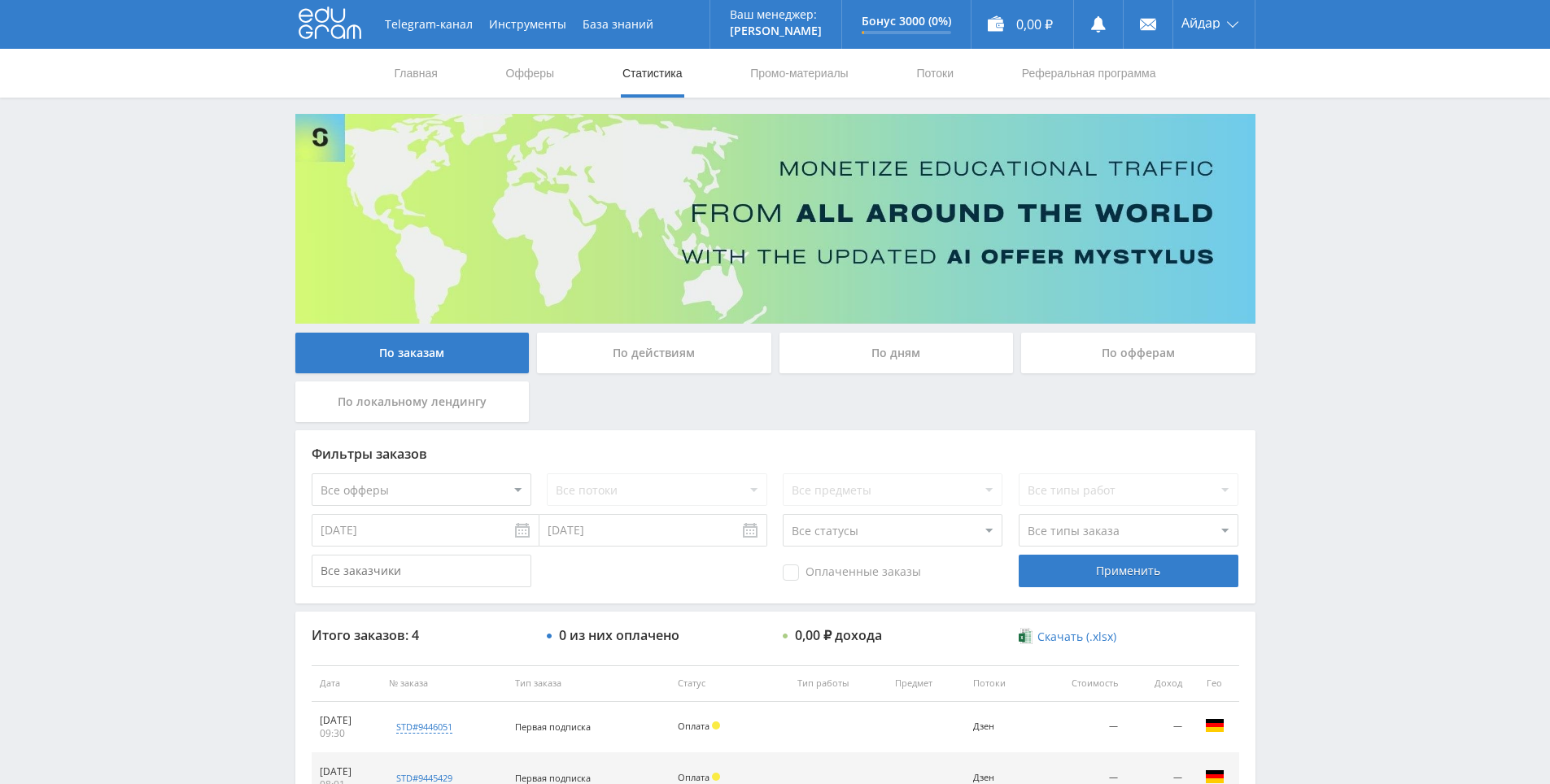
drag, startPoint x: 889, startPoint y: 376, endPoint x: 911, endPoint y: 275, distance: 103.4
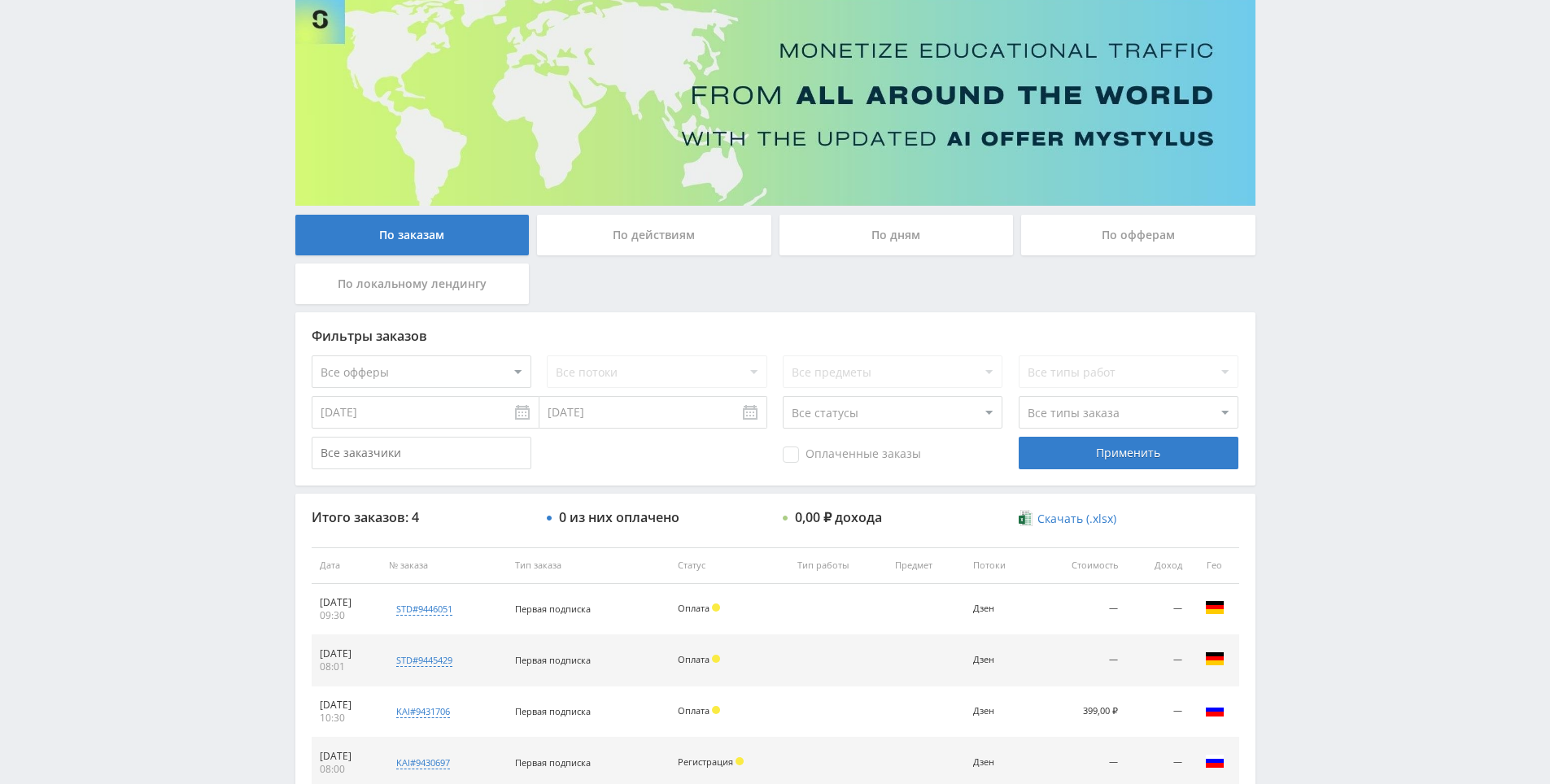
drag, startPoint x: 903, startPoint y: 432, endPoint x: 891, endPoint y: 448, distance: 20.0
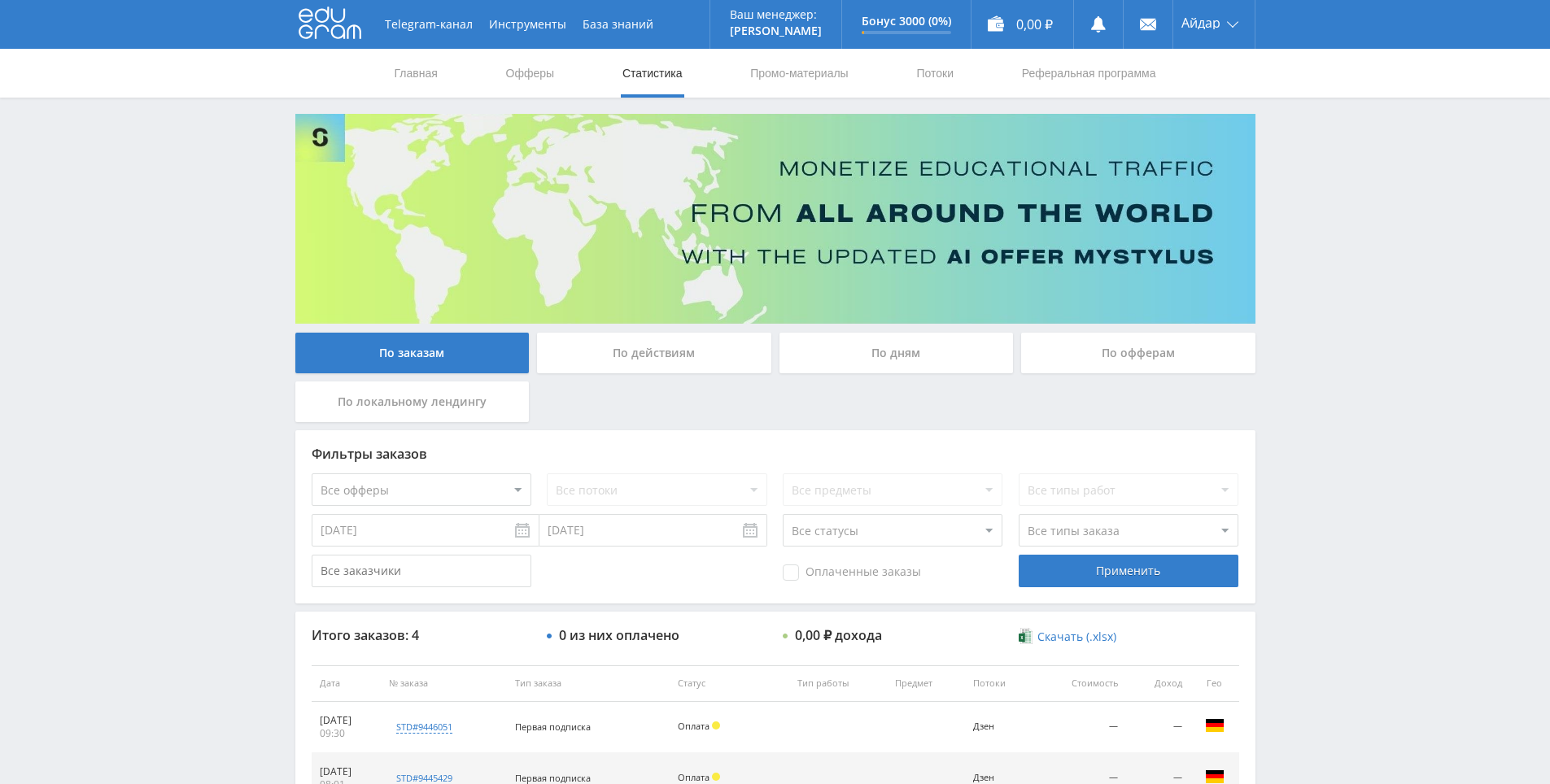
drag, startPoint x: 768, startPoint y: 243, endPoint x: 809, endPoint y: 122, distance: 127.8
click at [893, 77] on nav "Главная Офферы Статистика Промо-материалы Потоки Реферальная программа" at bounding box center [776, 73] width 765 height 49
click at [908, 80] on nav "Главная Офферы Статистика Промо-материалы Потоки Реферальная программа" at bounding box center [776, 73] width 765 height 49
click at [933, 70] on link "Потоки" at bounding box center [935, 73] width 41 height 49
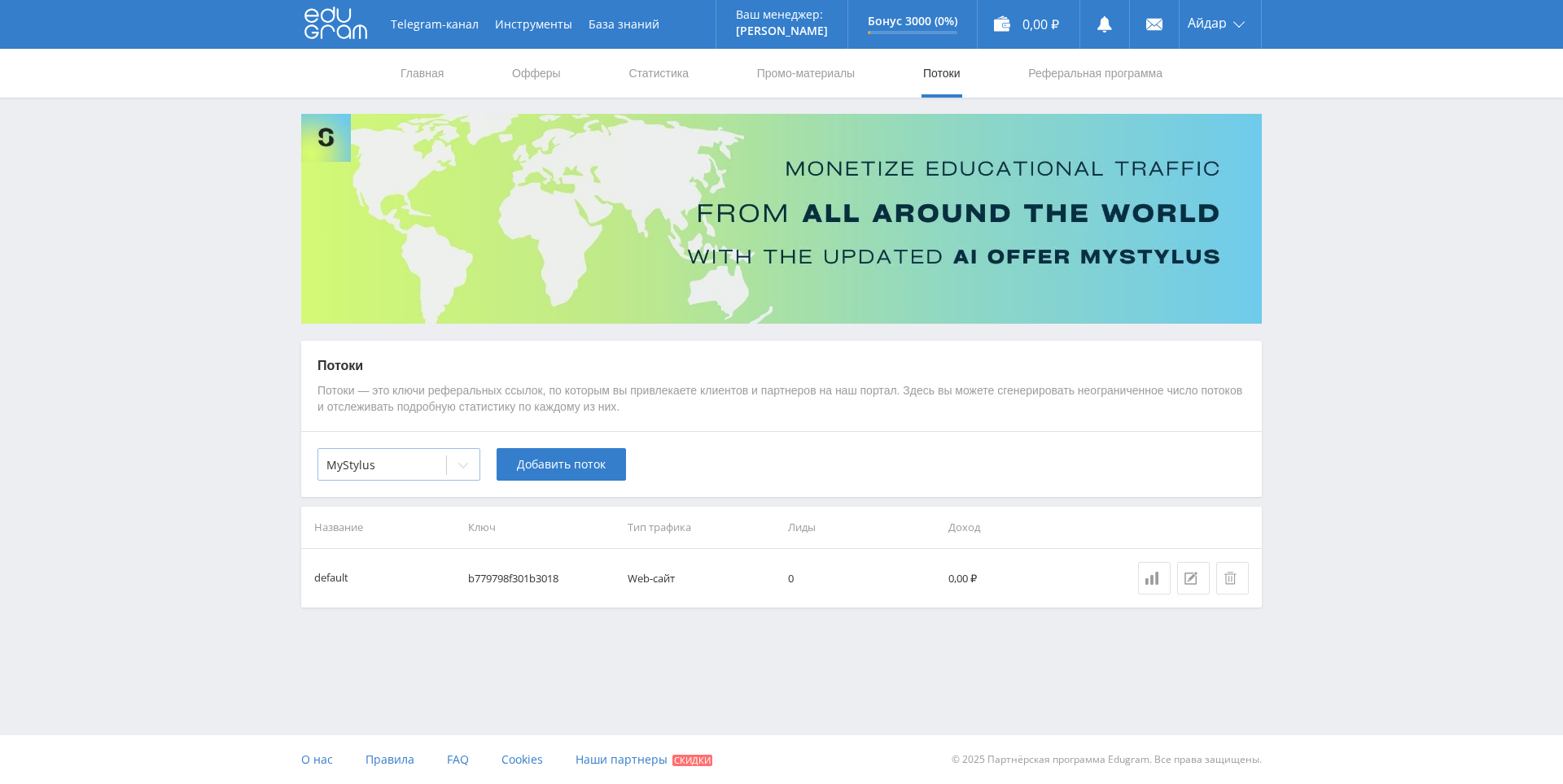
click at [403, 481] on div "MyStylus" at bounding box center [399, 464] width 163 height 33
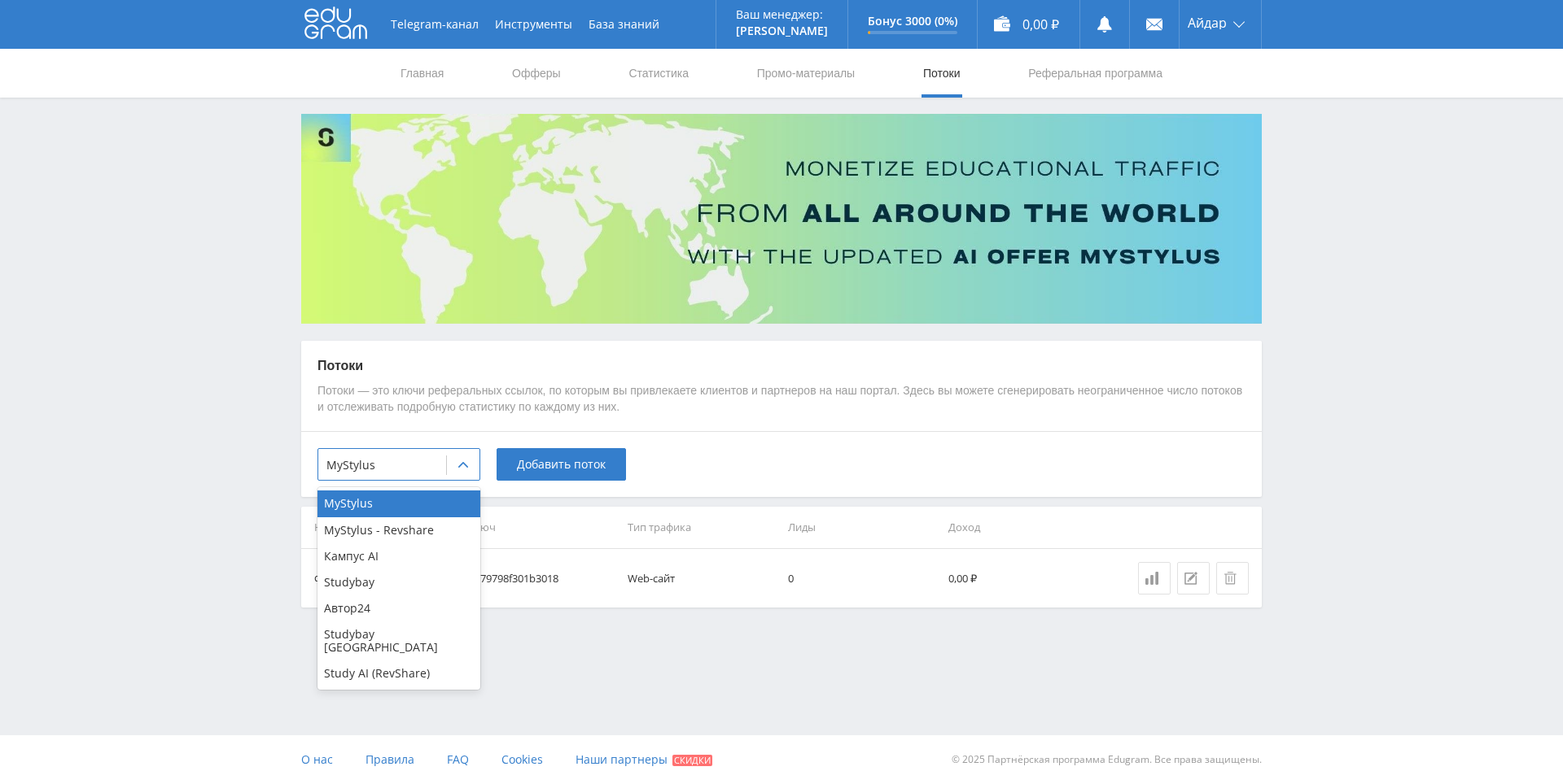
click at [405, 665] on div "Study AI (RevShare)" at bounding box center [399, 673] width 163 height 26
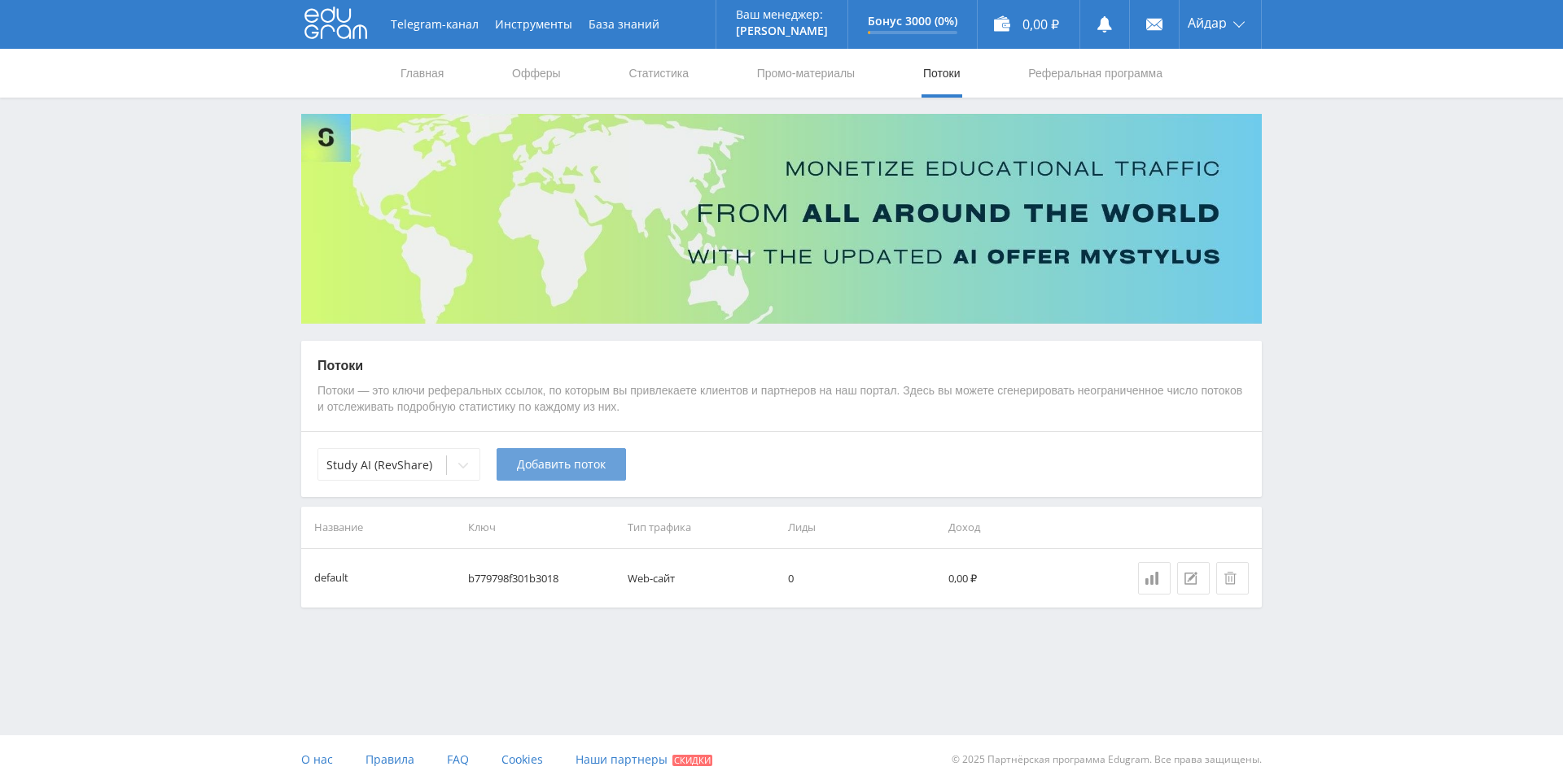
click at [609, 471] on button "Добавить поток" at bounding box center [561, 464] width 129 height 33
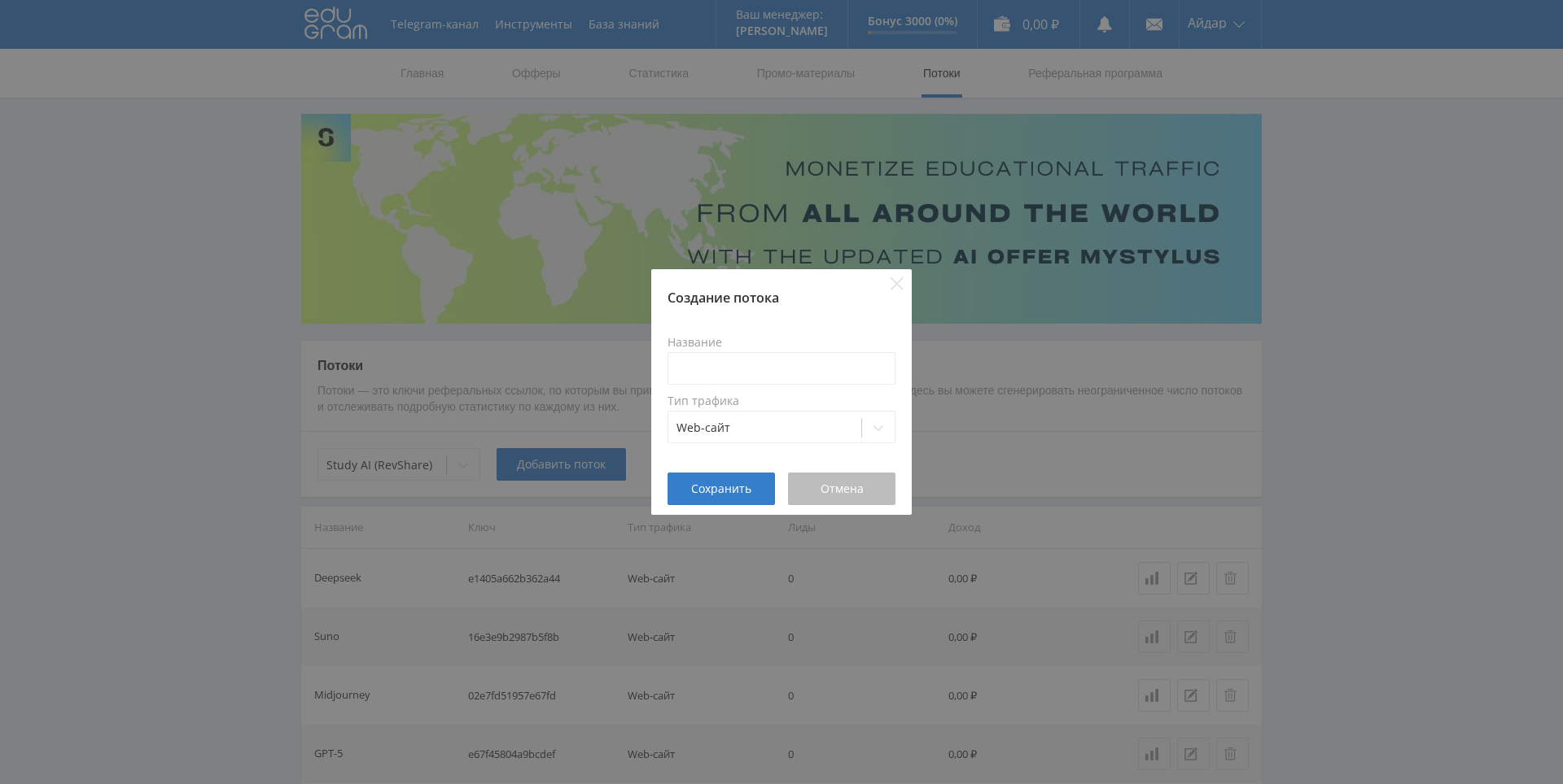
click at [869, 497] on button "Отмена" at bounding box center [841, 489] width 107 height 33
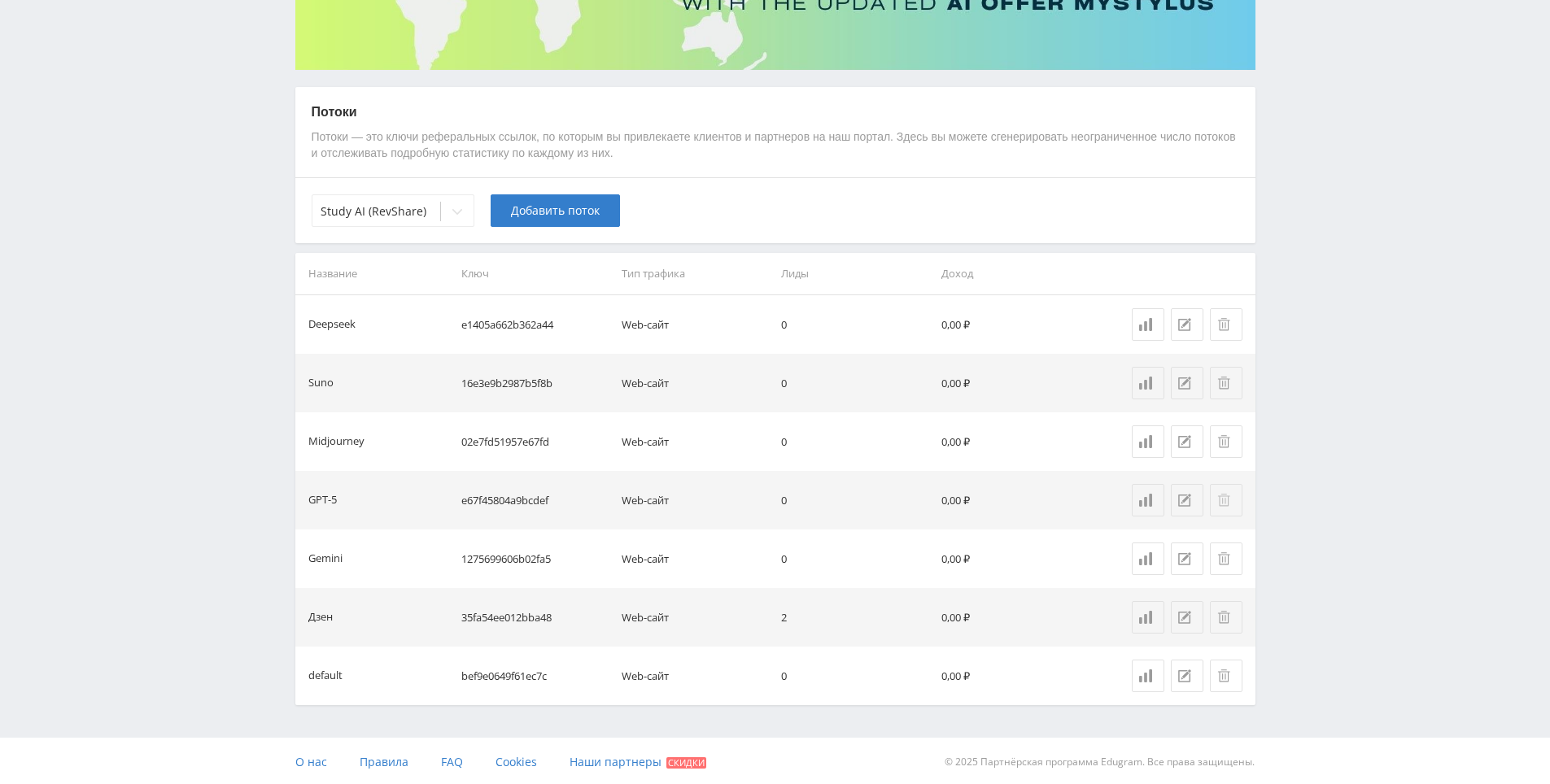
scroll to position [257, 0]
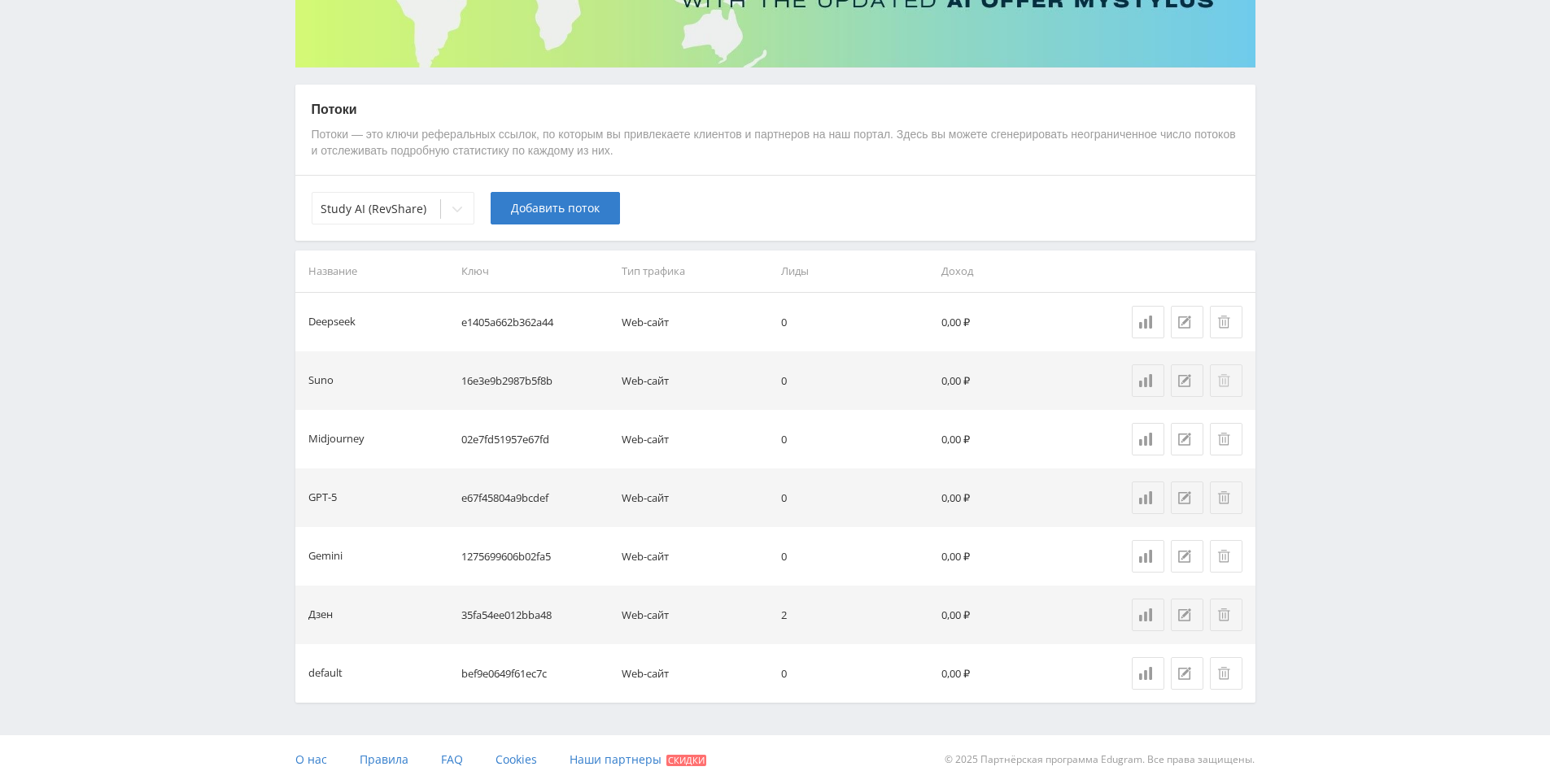
click at [1233, 376] on div at bounding box center [1226, 380] width 18 height 13
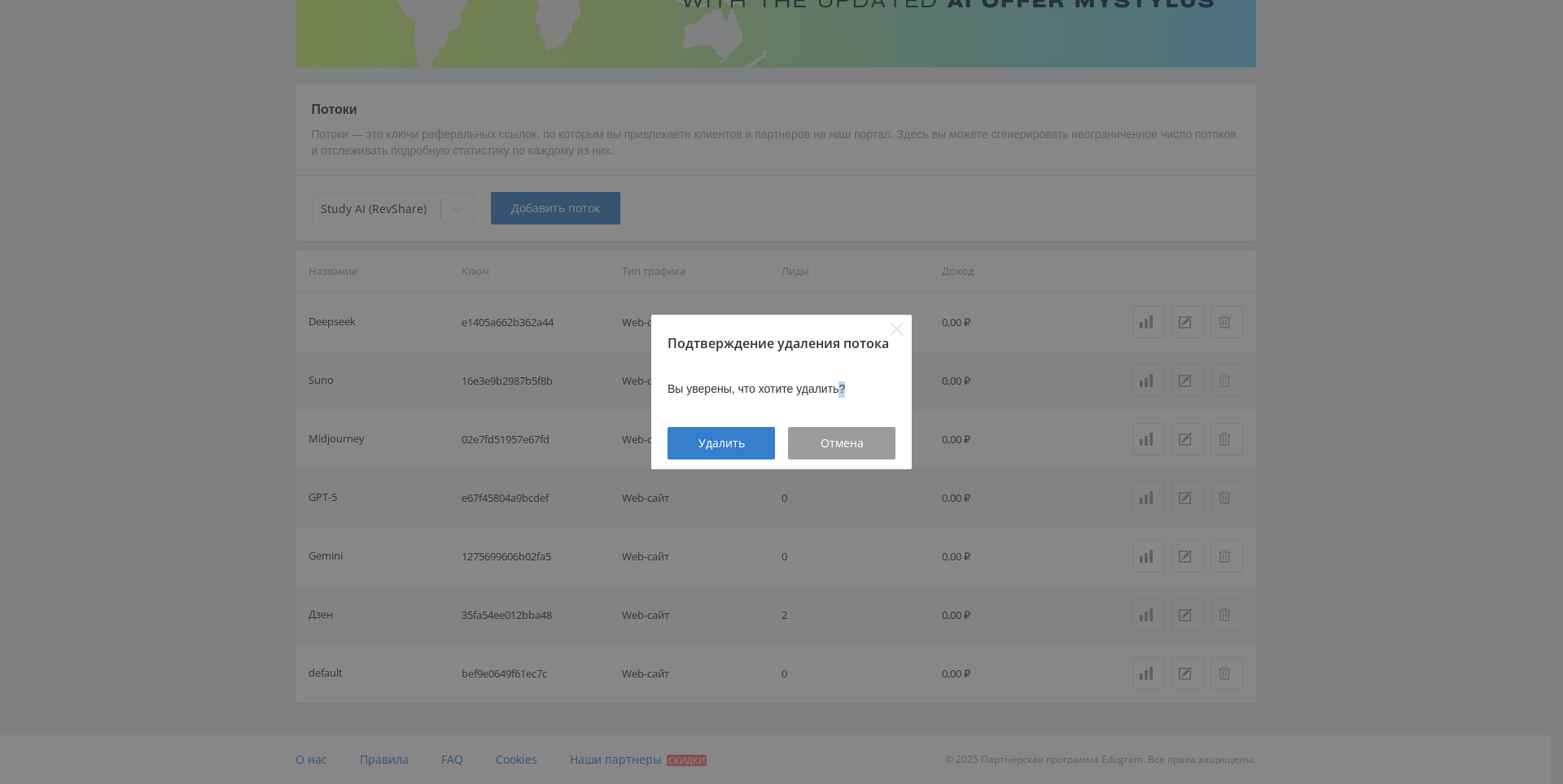
click at [1234, 376] on div "Подтверждение удаления потока Вы уверены, что хотите удалить? Удалить Отмена" at bounding box center [781, 392] width 1563 height 784
drag, startPoint x: 1234, startPoint y: 376, endPoint x: 1239, endPoint y: 336, distance: 40.3
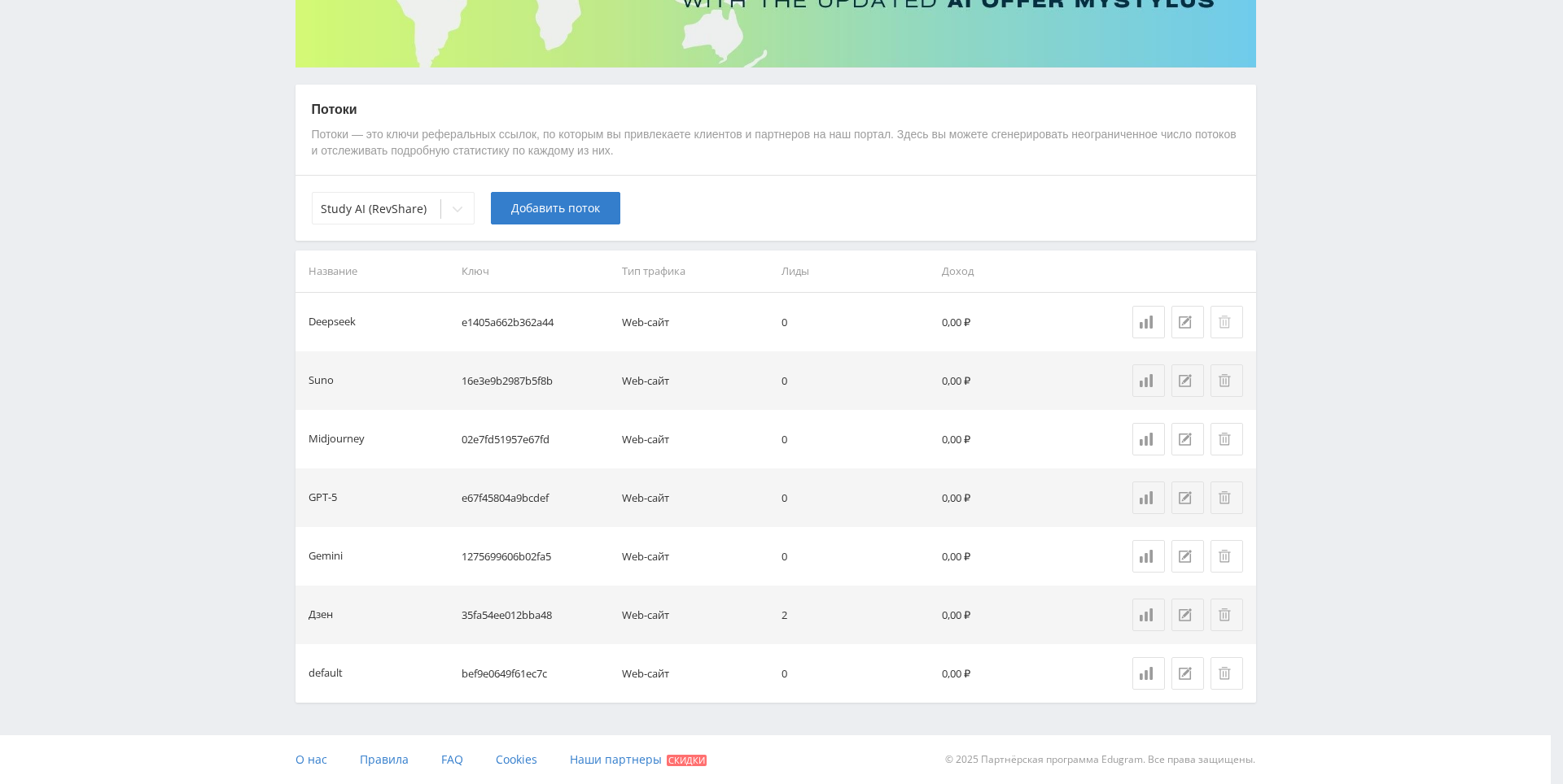
click at [1239, 335] on body at bounding box center [775, 135] width 1550 height 784
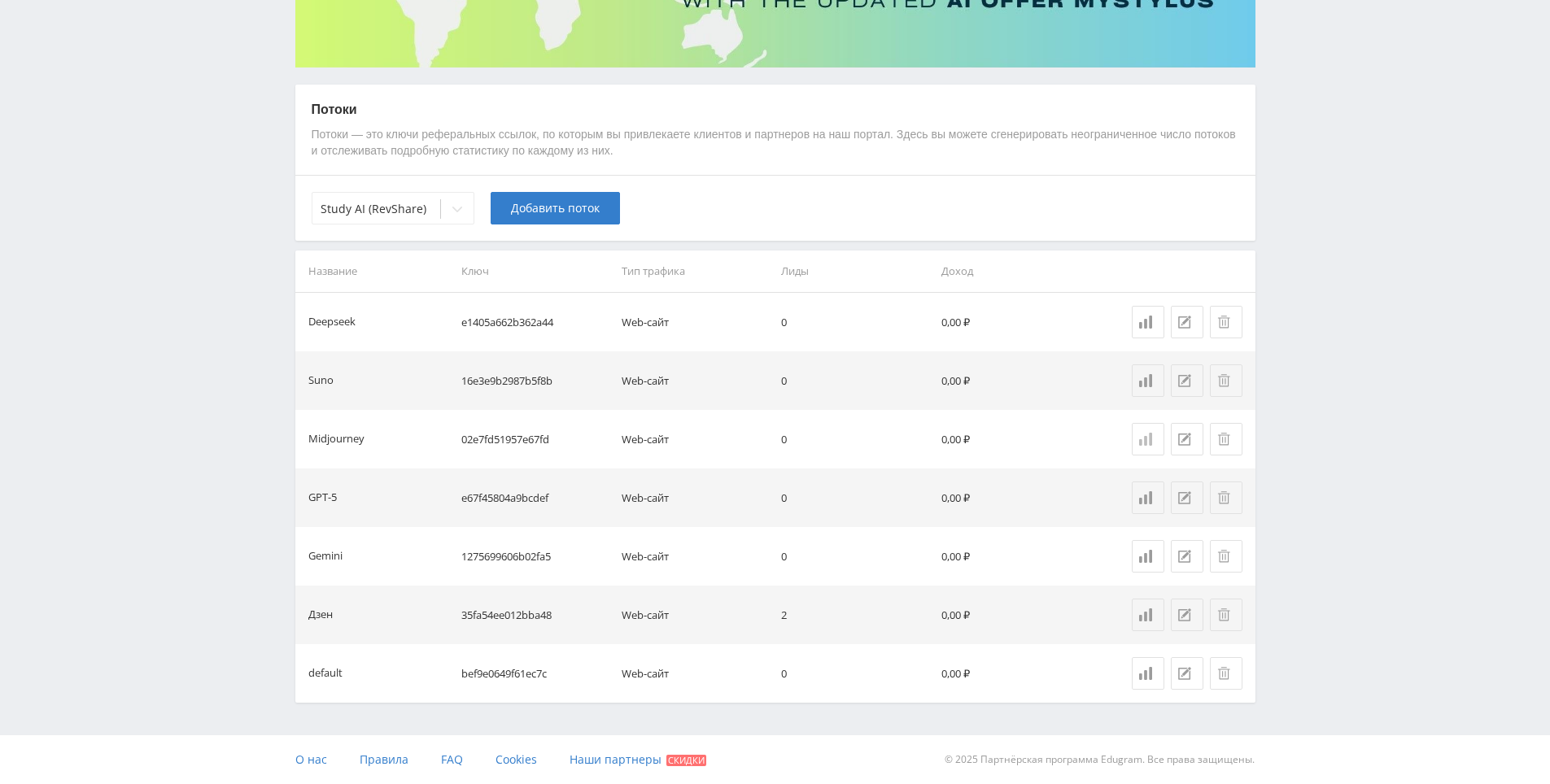
click at [1140, 438] on icon at bounding box center [1145, 439] width 13 height 13
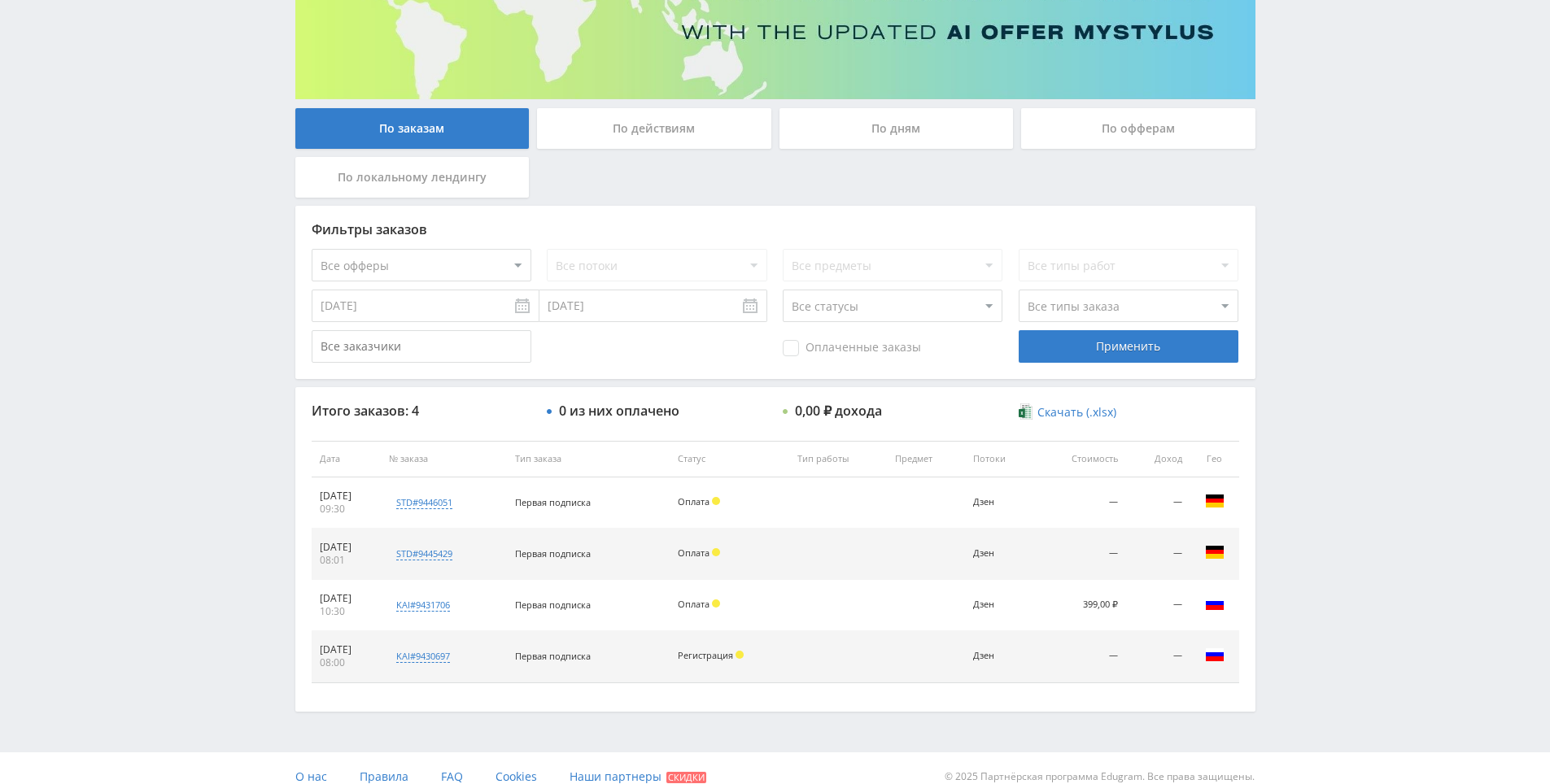
scroll to position [241, 0]
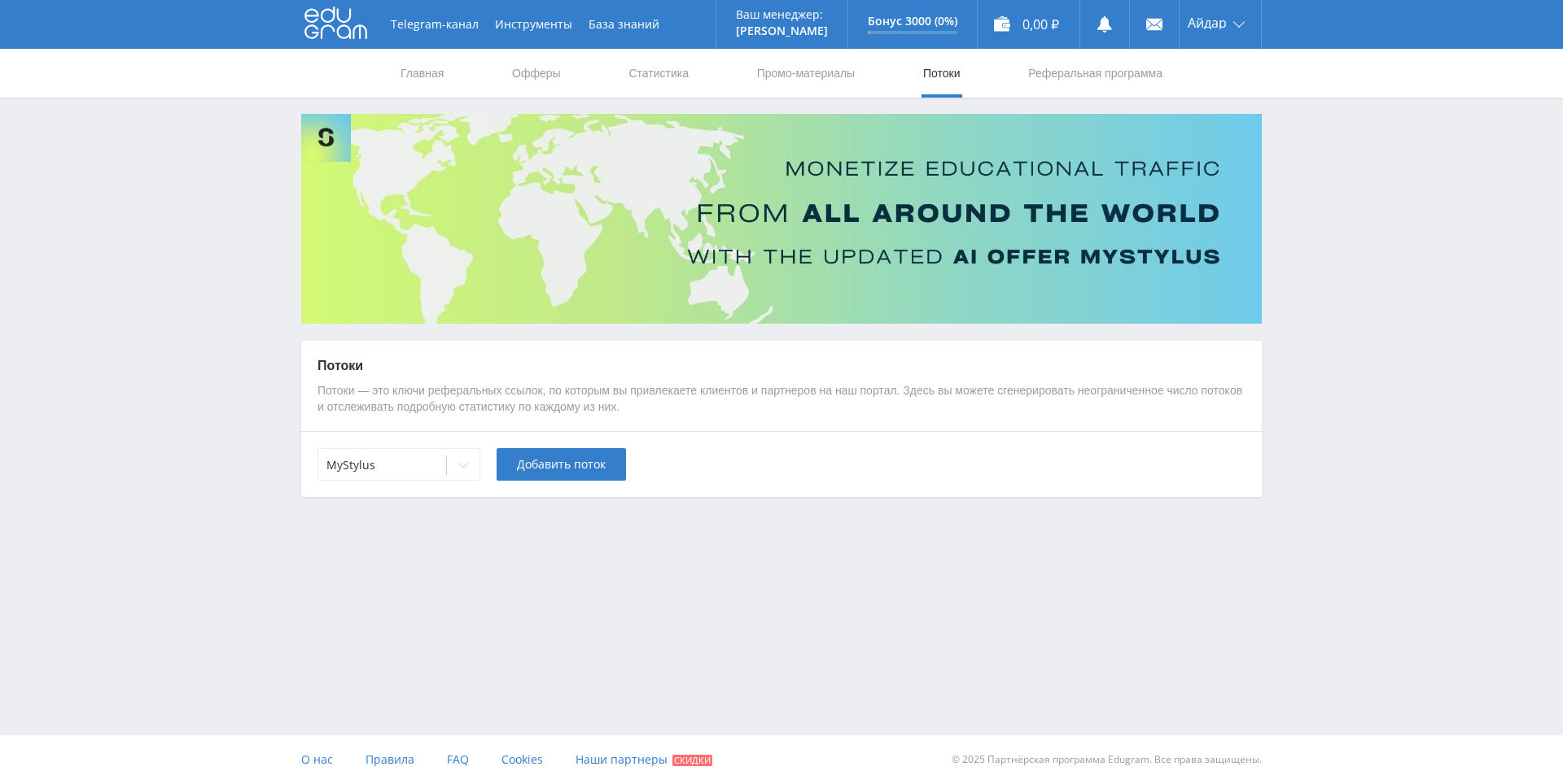
drag, startPoint x: 1363, startPoint y: 343, endPoint x: 1338, endPoint y: 270, distance: 77.2
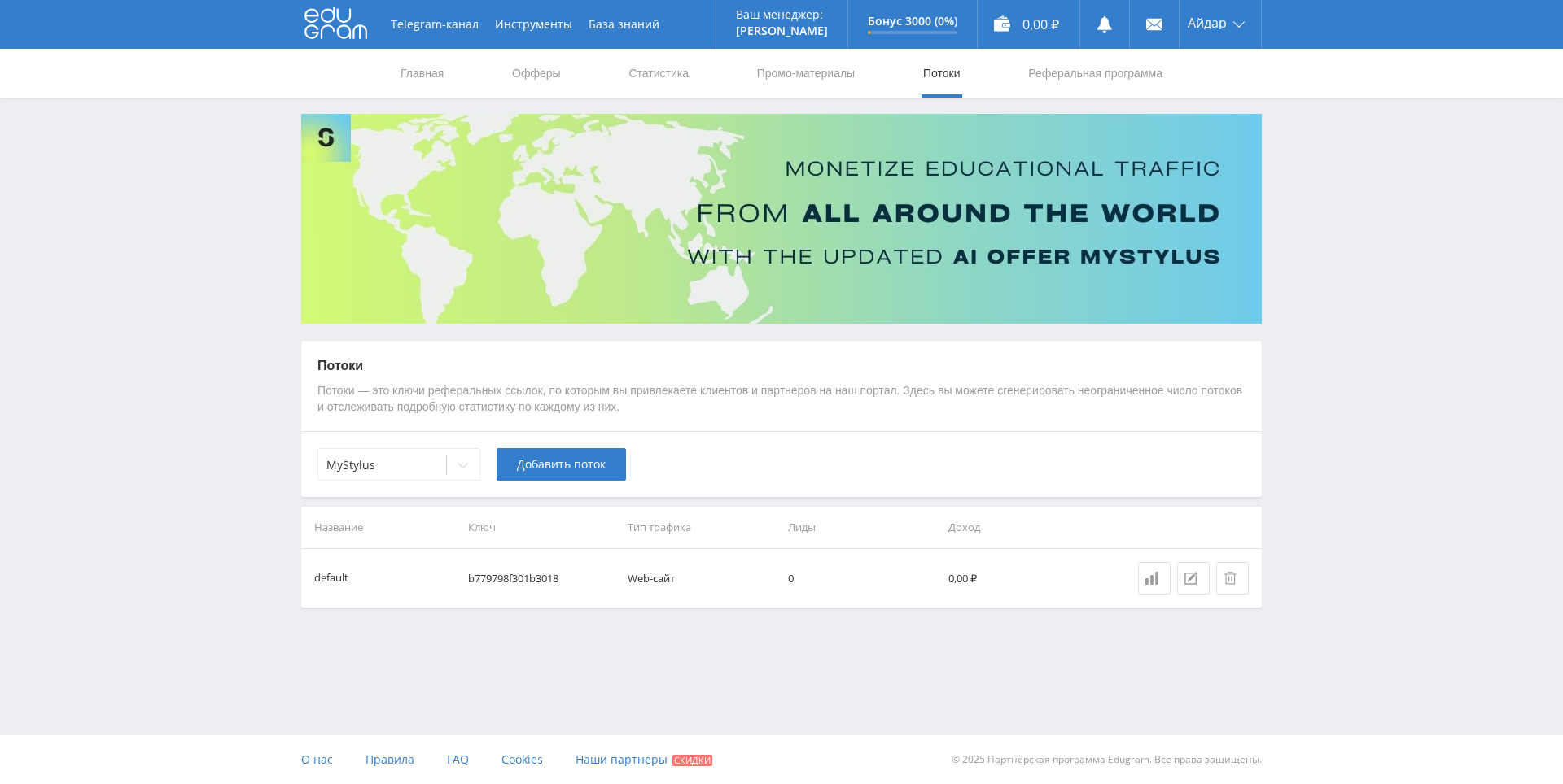
click at [1338, 258] on div "Telegram-канал Инструменты База знаний Ваш менеджер: [PERSON_NAME] Alex Online …" at bounding box center [781, 344] width 1563 height 689
click at [1345, 260] on div "Telegram-канал Инструменты База знаний Ваш менеджер: [PERSON_NAME] Alex Online …" at bounding box center [781, 344] width 1563 height 689
click at [1334, 218] on div "Telegram-канал Инструменты База знаний Ваш менеджер: [PERSON_NAME] Alex Online …" at bounding box center [781, 344] width 1563 height 689
drag, startPoint x: 1323, startPoint y: 258, endPoint x: 1327, endPoint y: 376, distance: 118.1
click at [429, 468] on div at bounding box center [382, 465] width 111 height 16
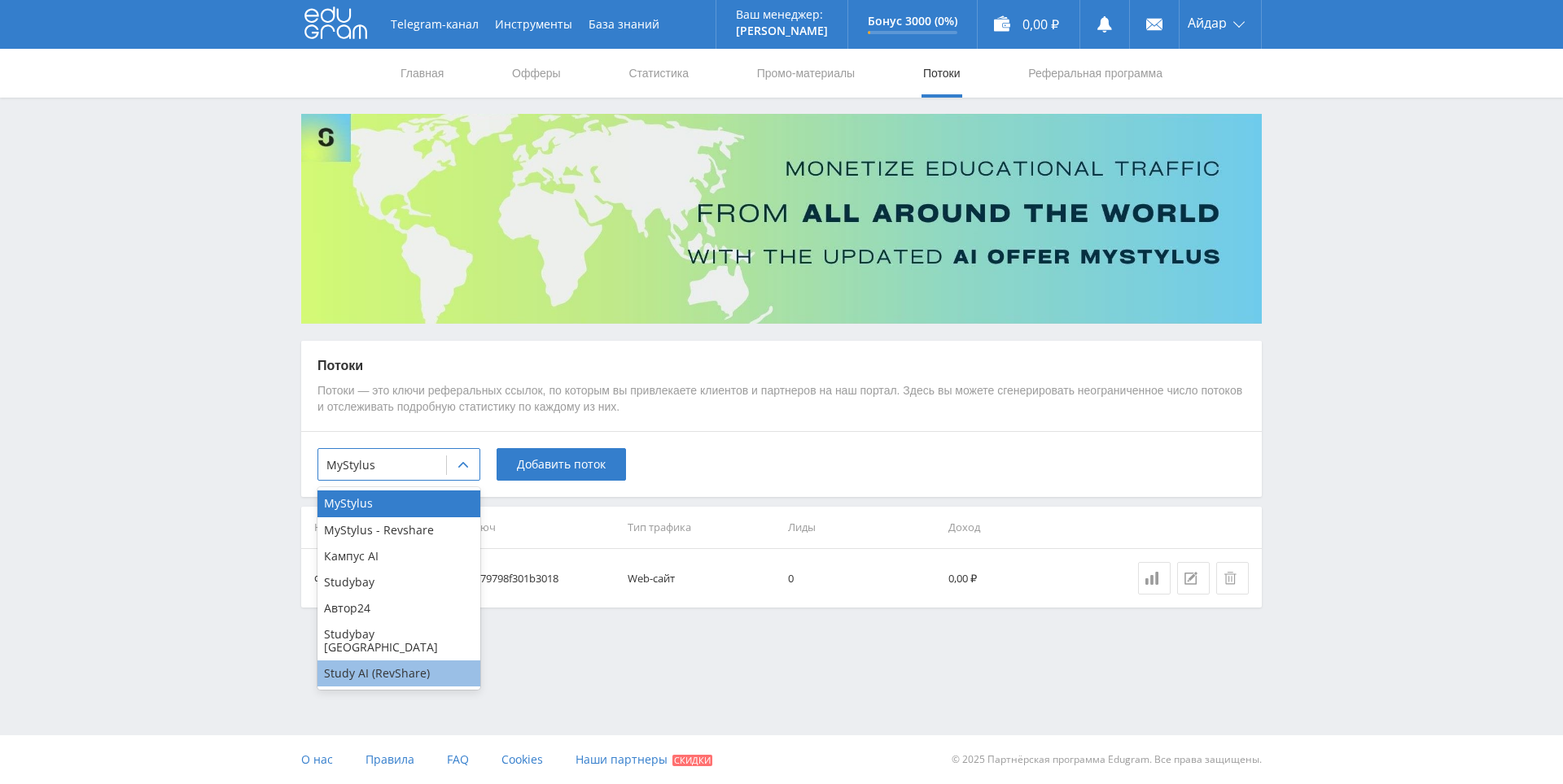
click at [413, 661] on div "Study AI (RevShare)" at bounding box center [399, 673] width 163 height 26
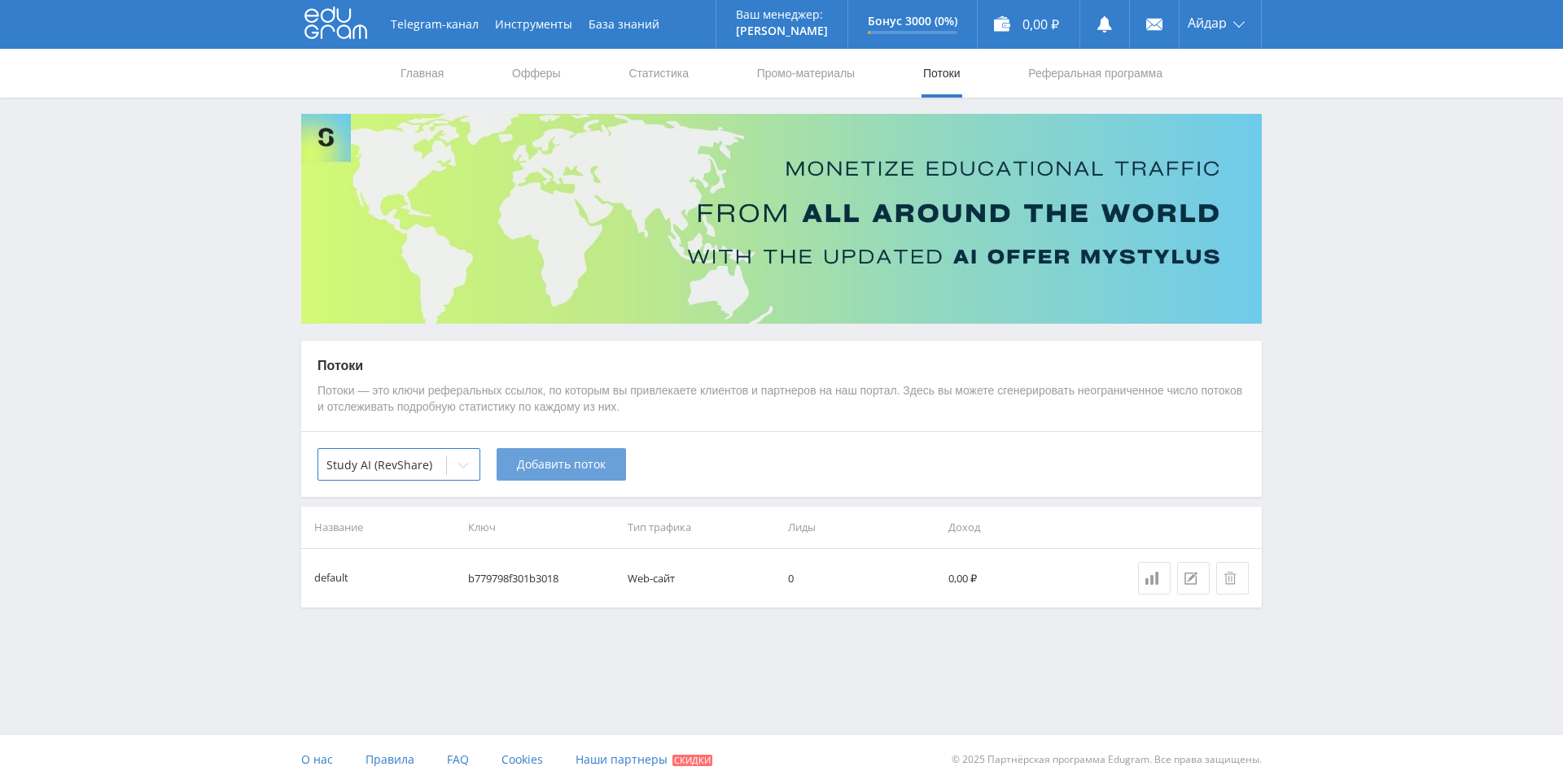
click at [587, 455] on button "Добавить поток" at bounding box center [561, 464] width 129 height 33
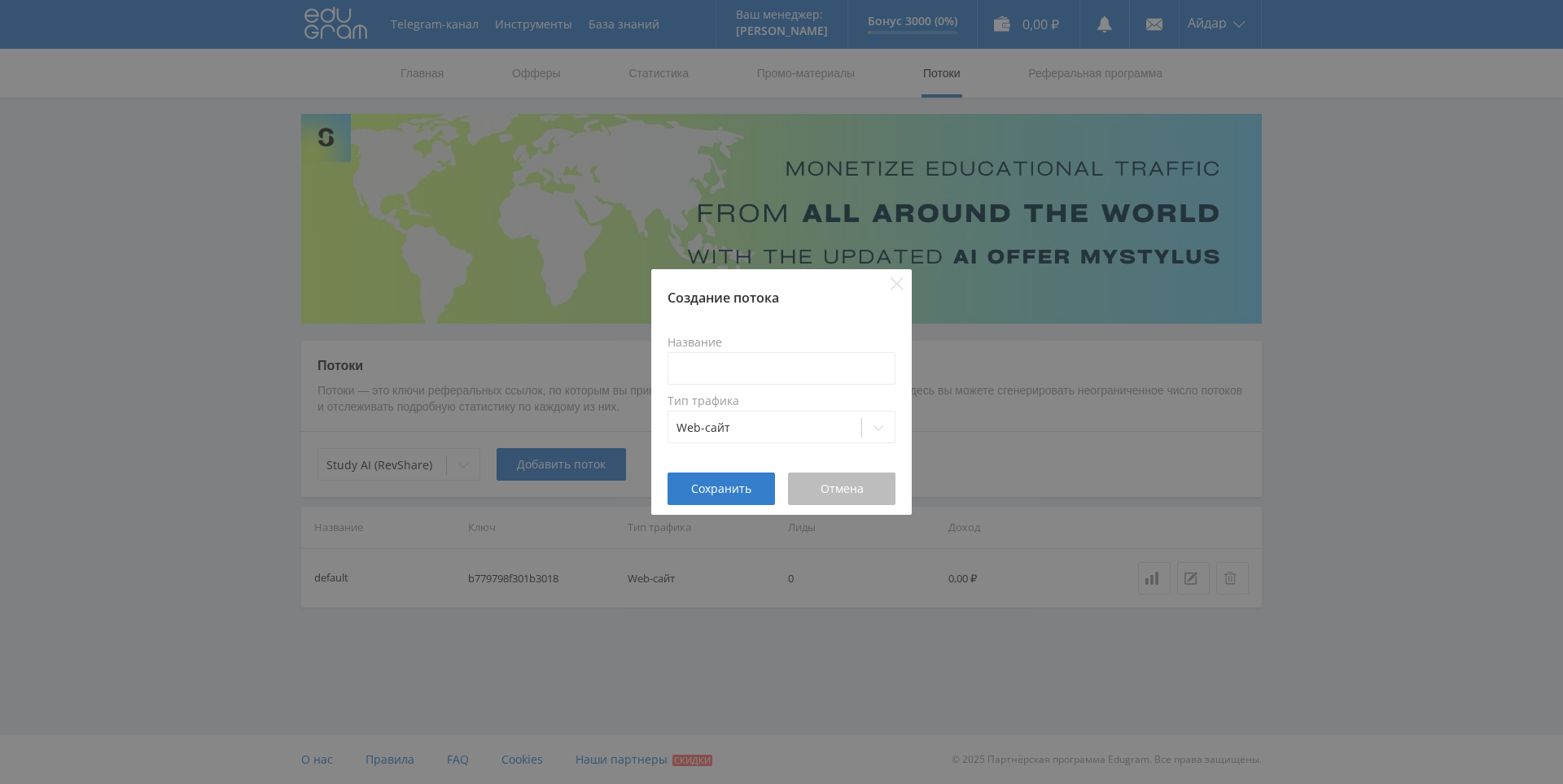
click at [855, 485] on span "Отмена" at bounding box center [842, 489] width 43 height 13
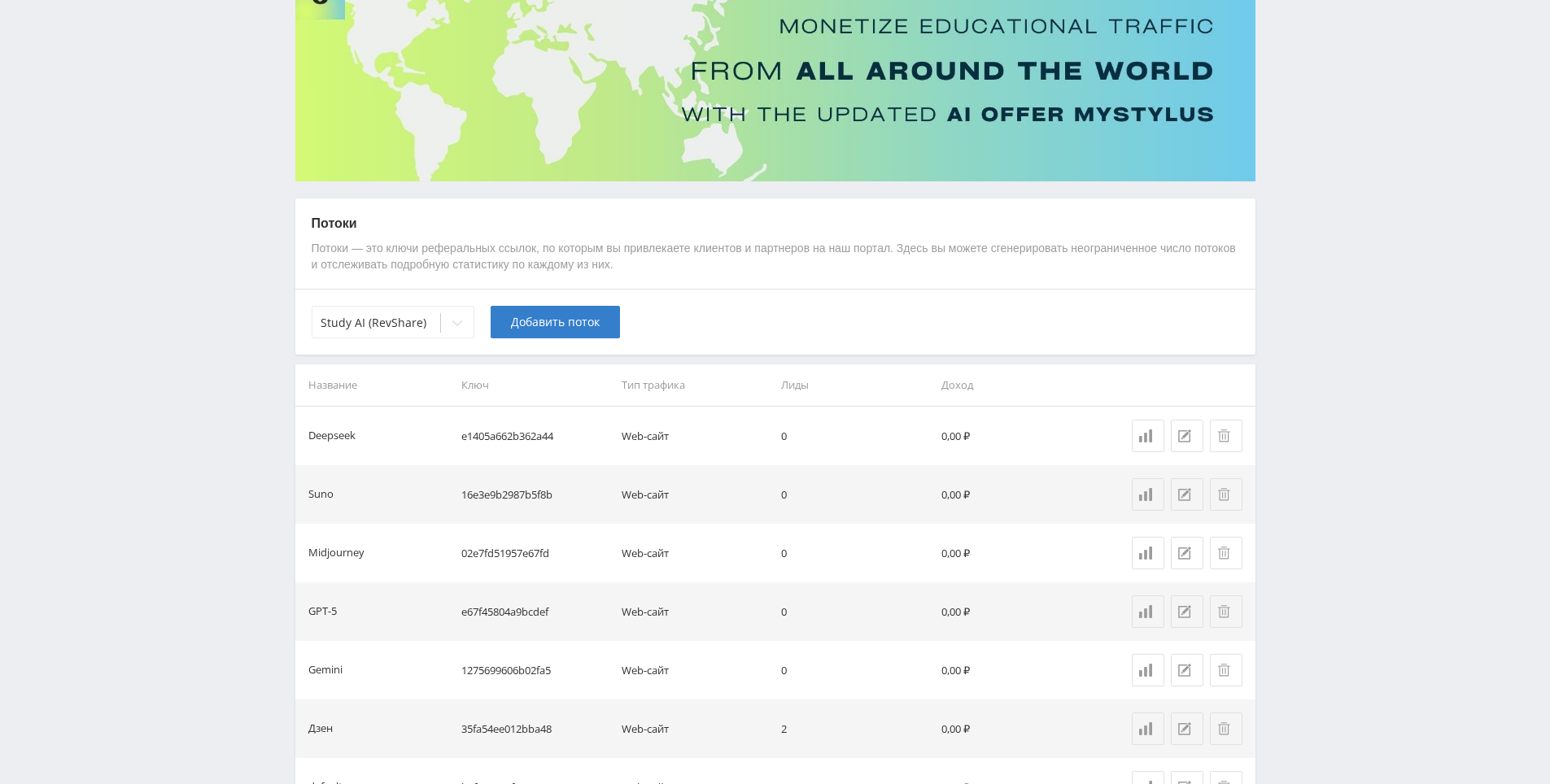
scroll to position [257, 0]
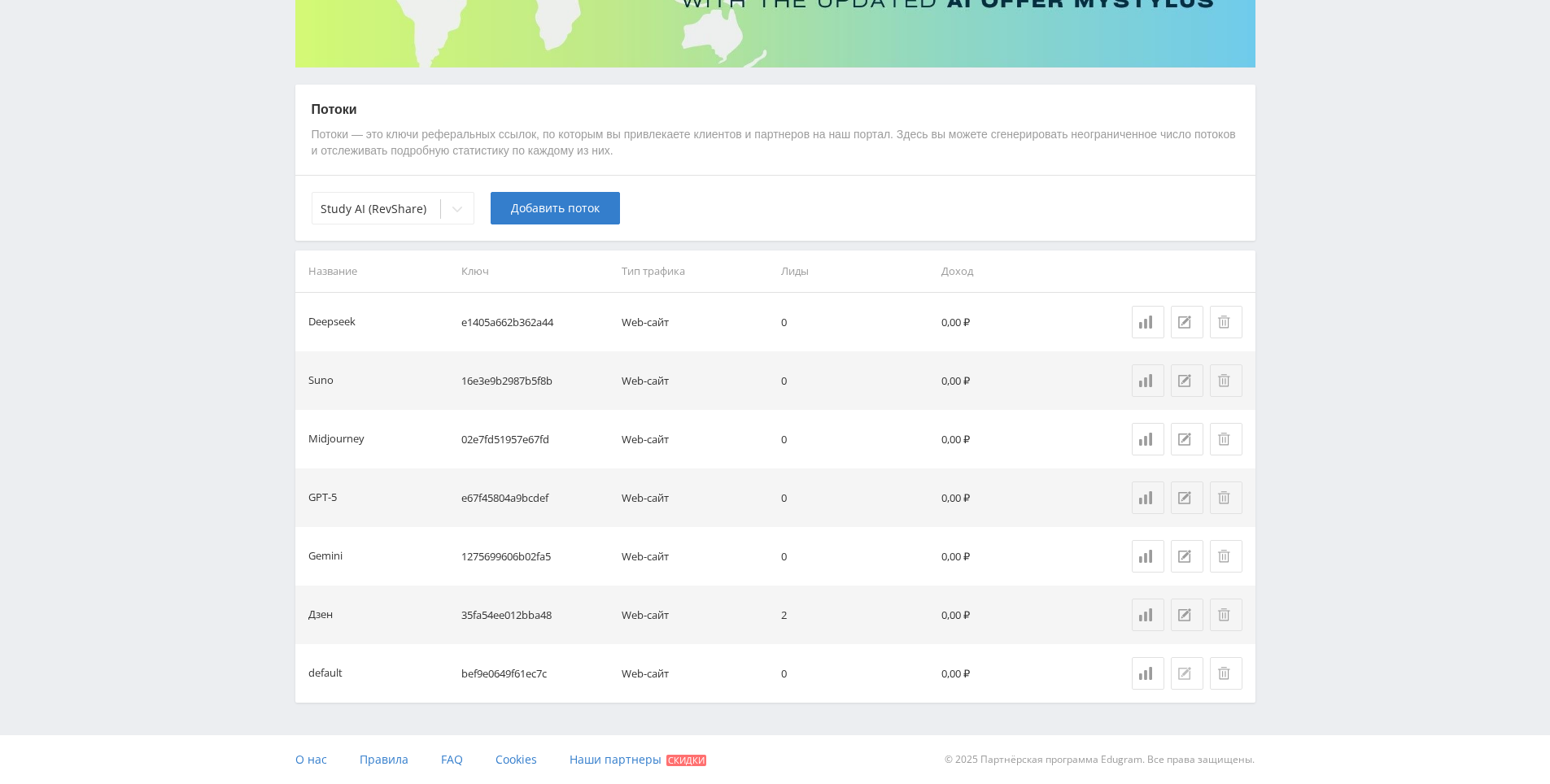
click at [1182, 665] on button at bounding box center [1187, 673] width 33 height 33
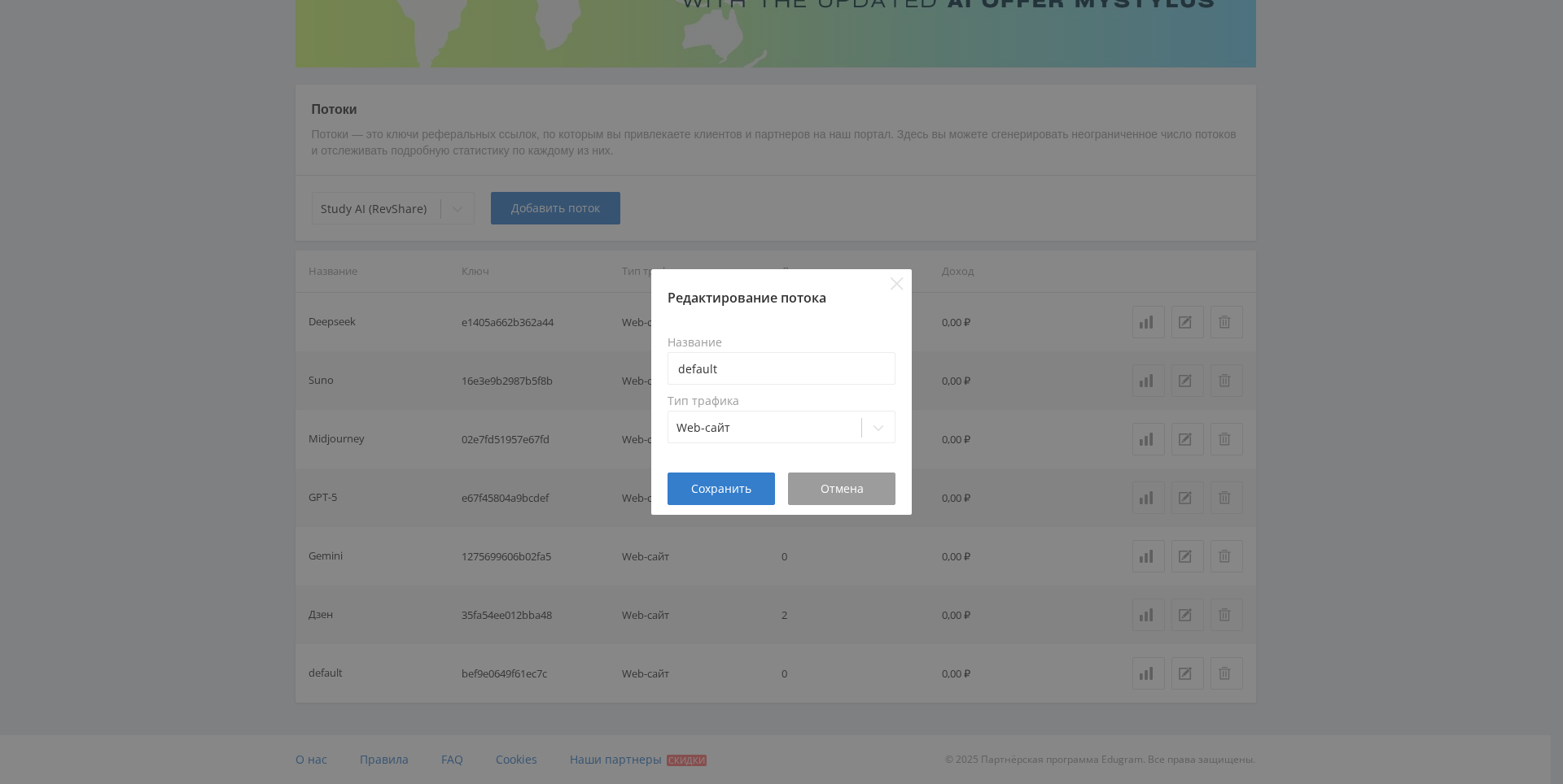
click at [963, 550] on div "Редактирование потока Название default Тип трафика Web-сайт Сохранить Отмена" at bounding box center [781, 392] width 1563 height 784
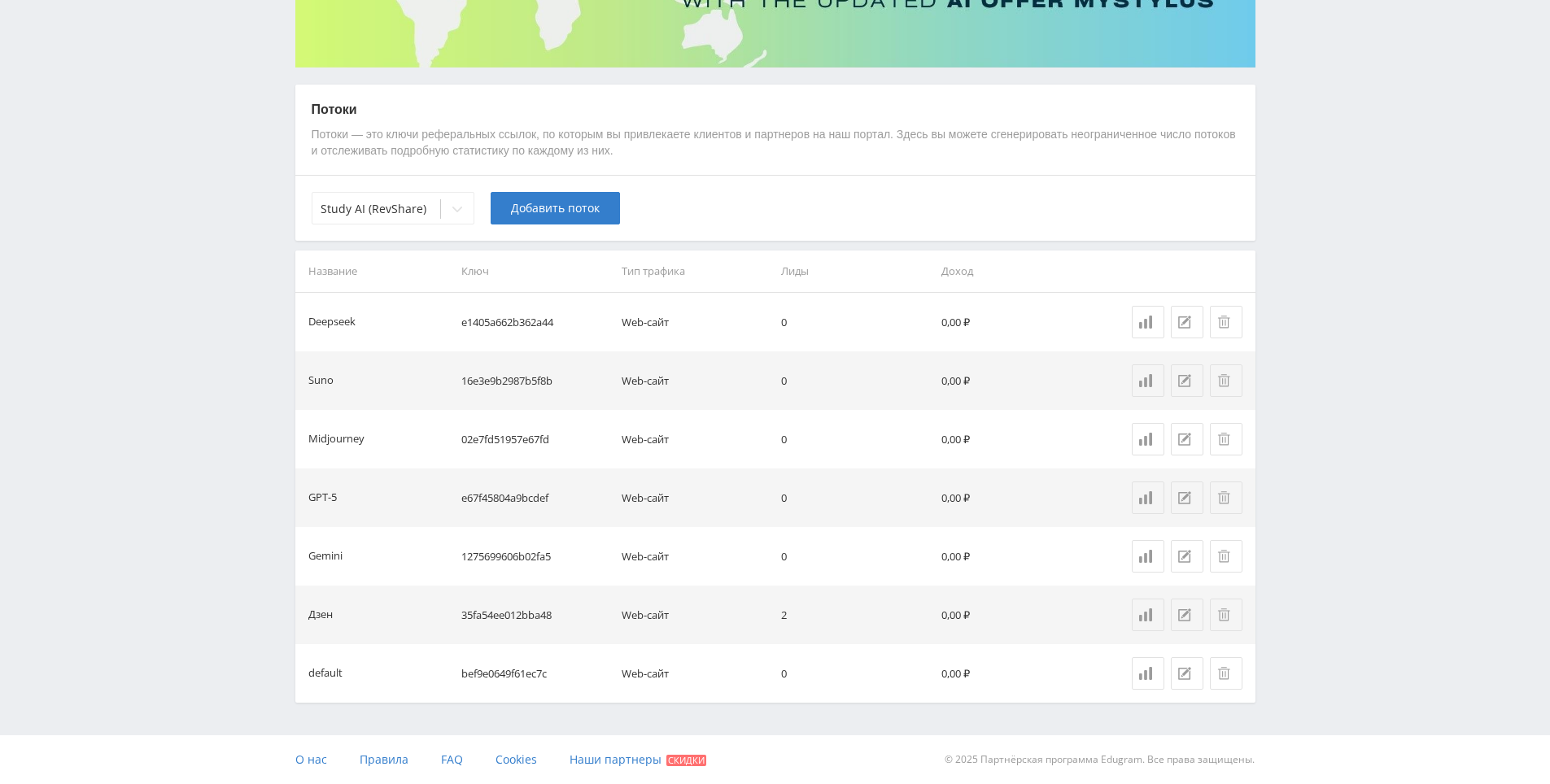
scroll to position [0, 0]
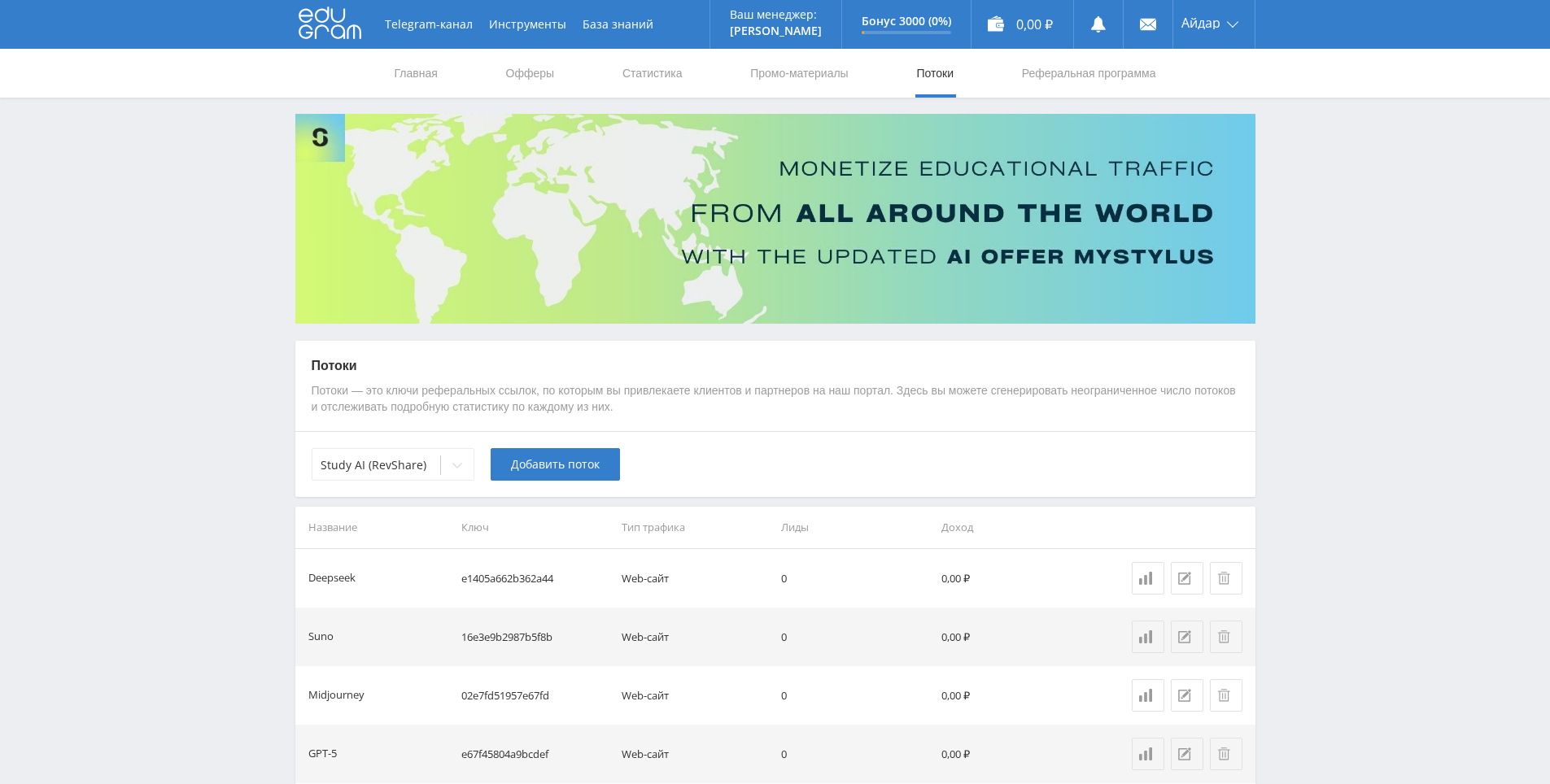
drag, startPoint x: 1364, startPoint y: 476, endPoint x: 1331, endPoint y: 303, distance: 176.1
click at [753, 65] on link "Промо-материалы" at bounding box center [799, 73] width 101 height 49
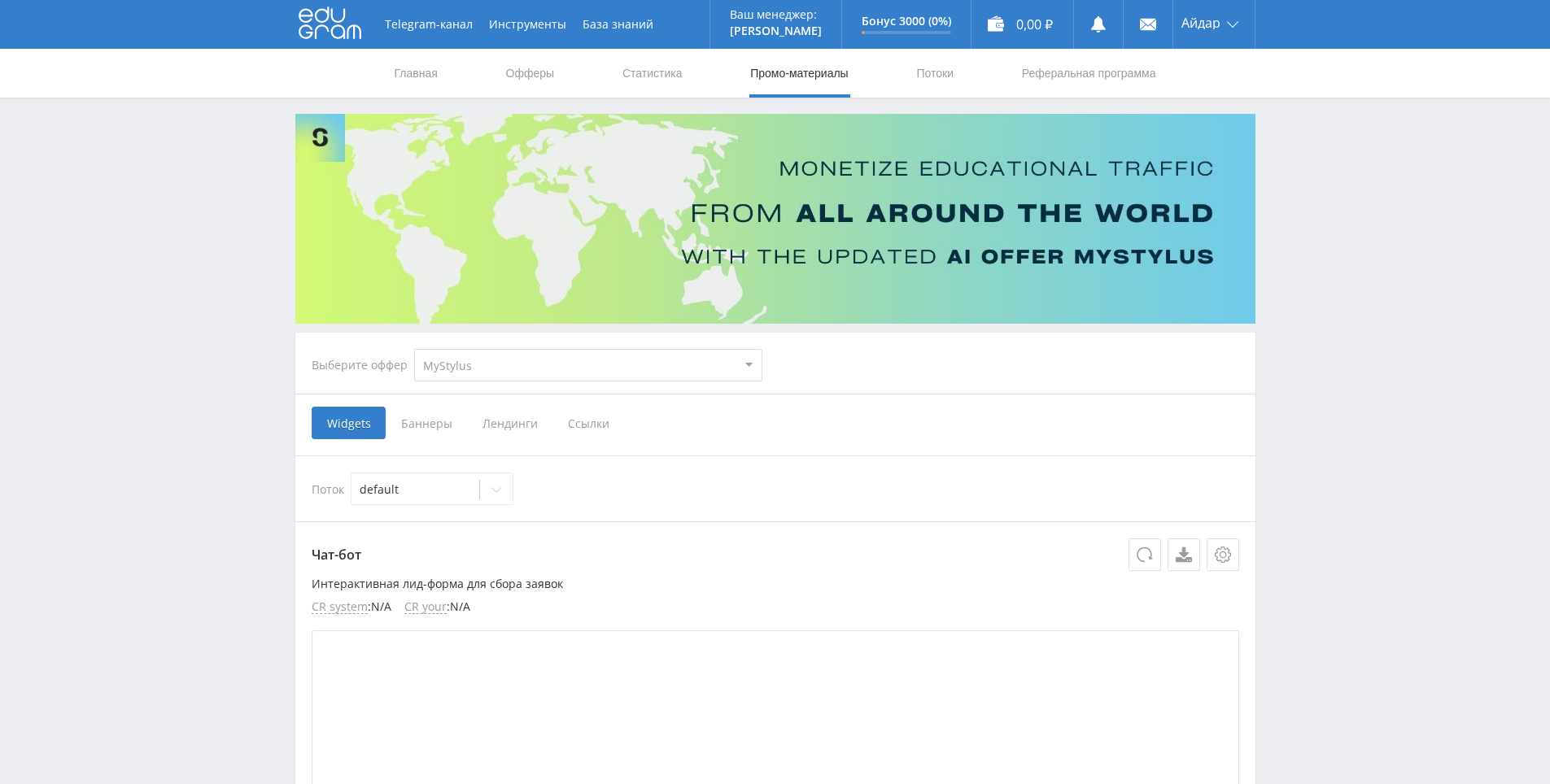
select select "376"
click at [415, 349] on select "MyStylus MyStylus - Revshare Кампус AI Studybay Автор24 Studybay Brazil Study A…" at bounding box center [588, 365] width 349 height 33
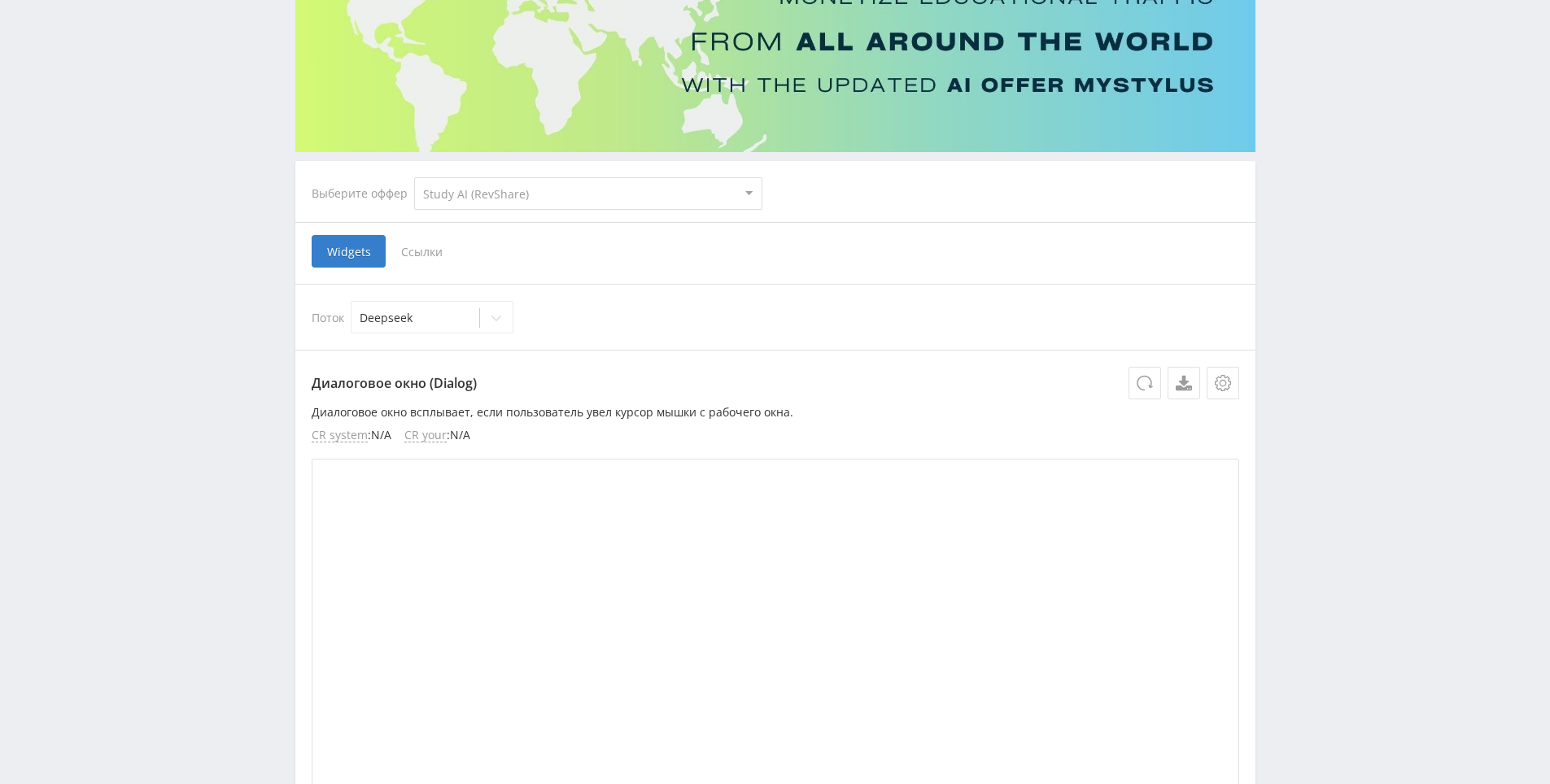
scroll to position [407, 0]
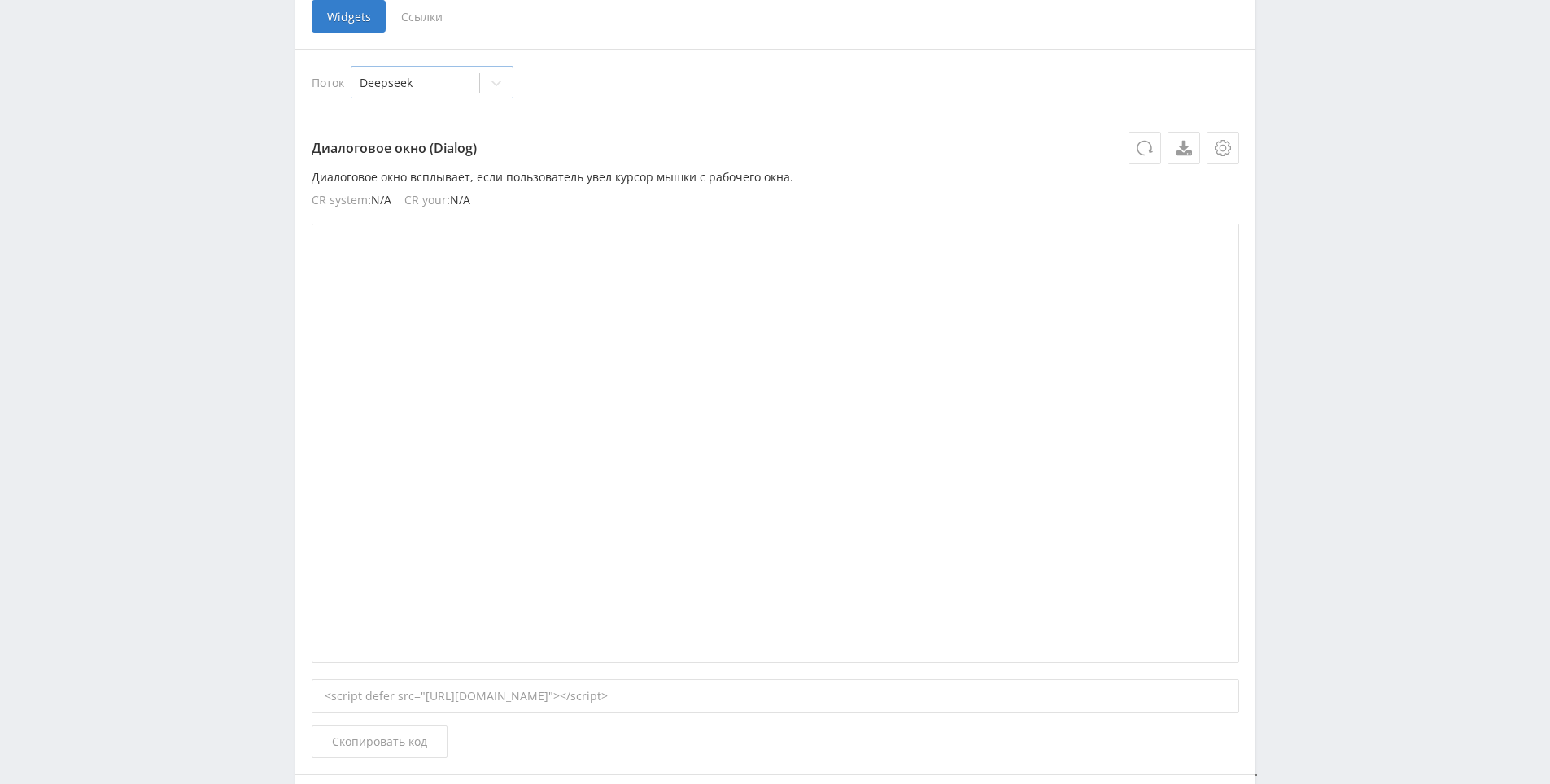
click at [403, 78] on div at bounding box center [415, 83] width 111 height 16
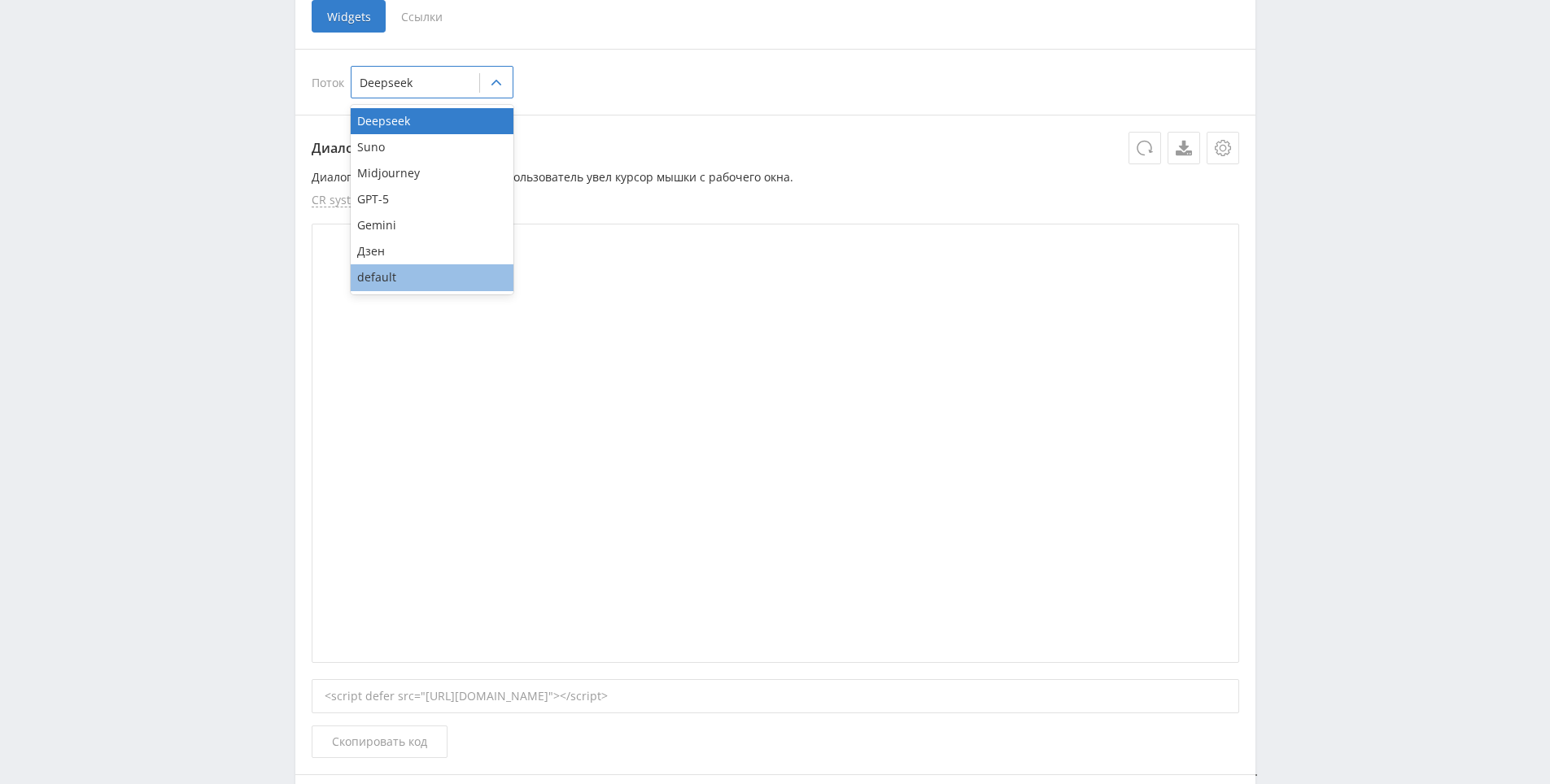
click at [426, 273] on div "default" at bounding box center [431, 277] width 163 height 26
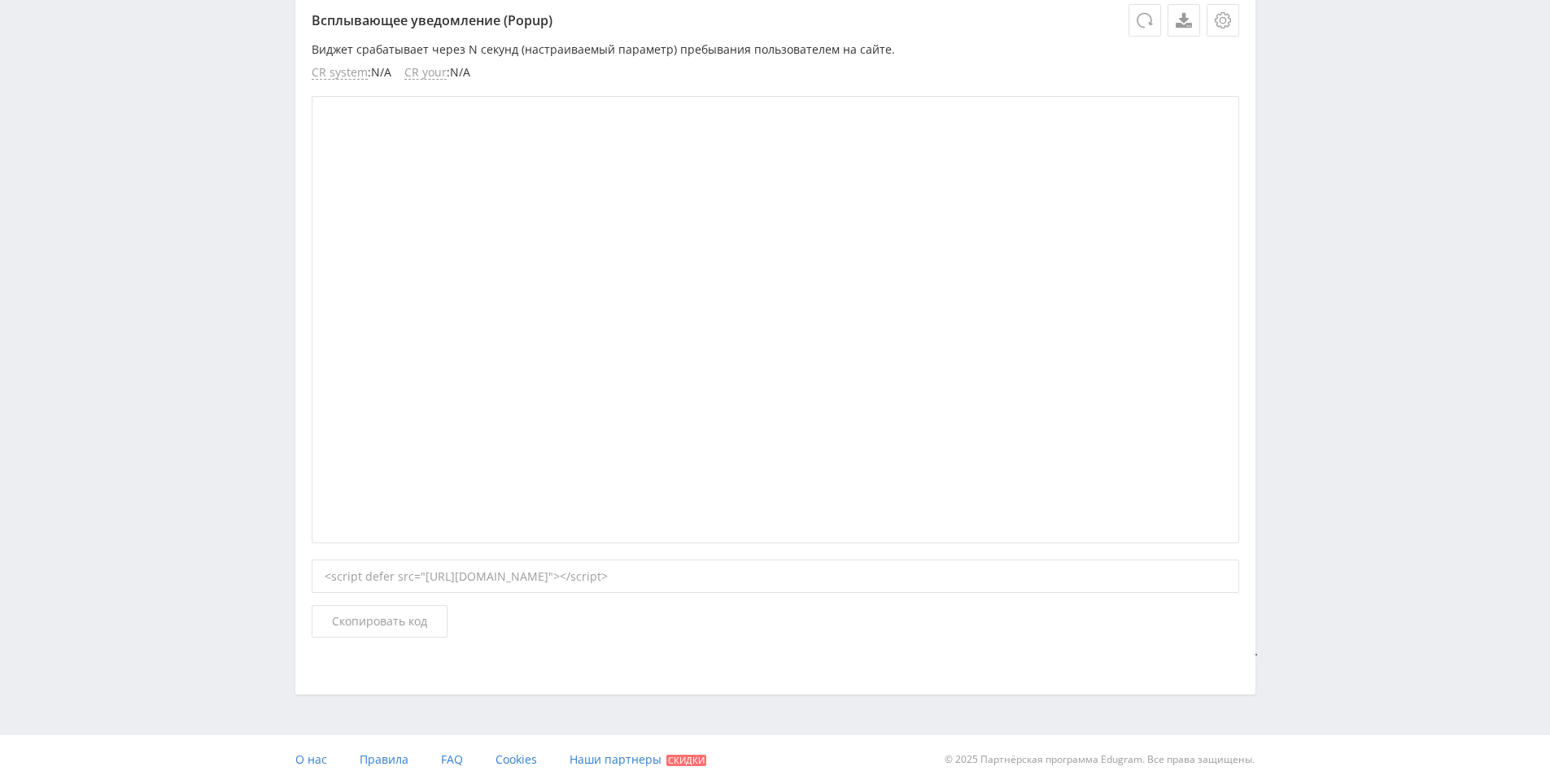
drag, startPoint x: 1314, startPoint y: 280, endPoint x: 1312, endPoint y: 512, distance: 232.0
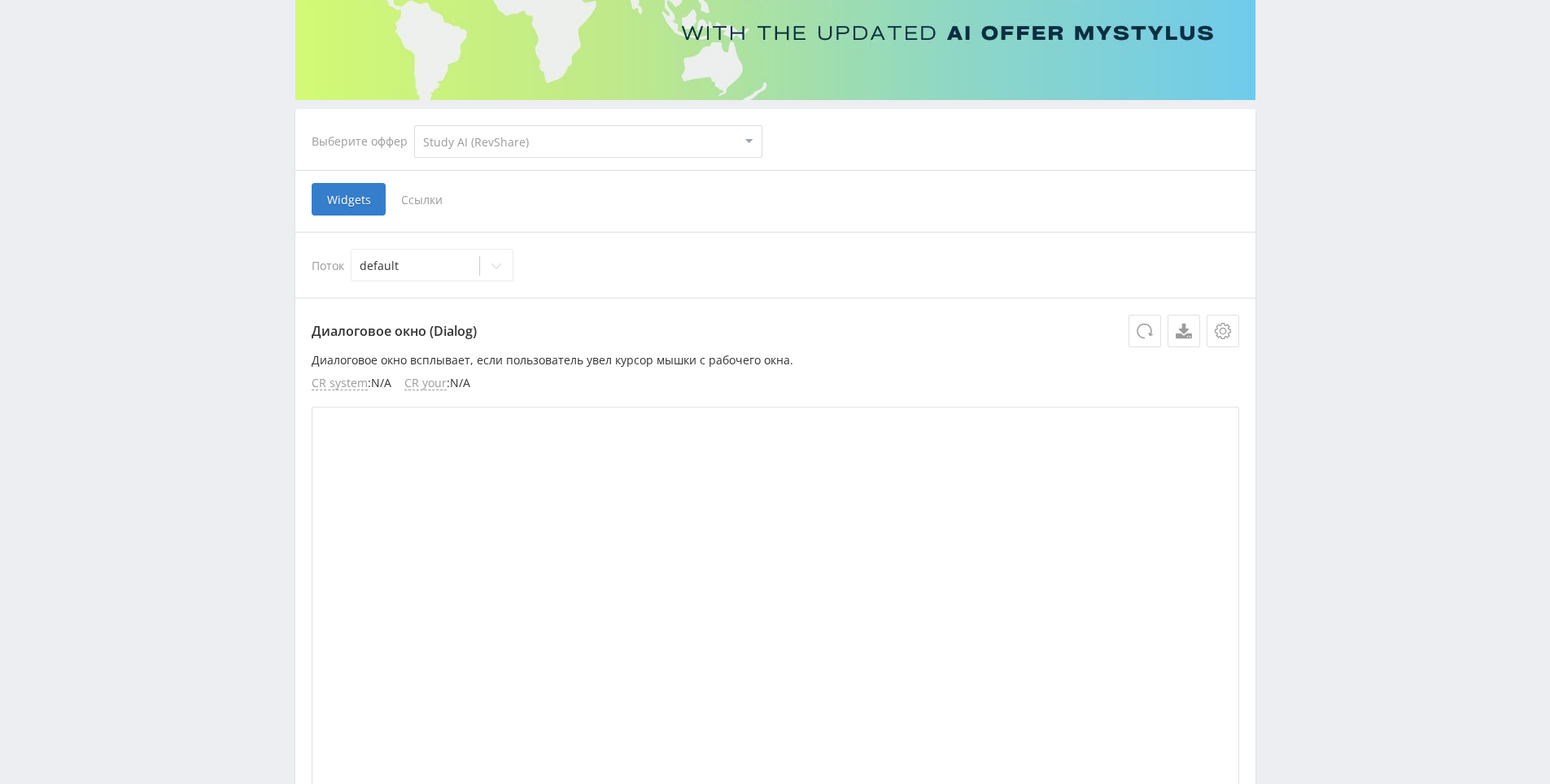
scroll to position [0, 0]
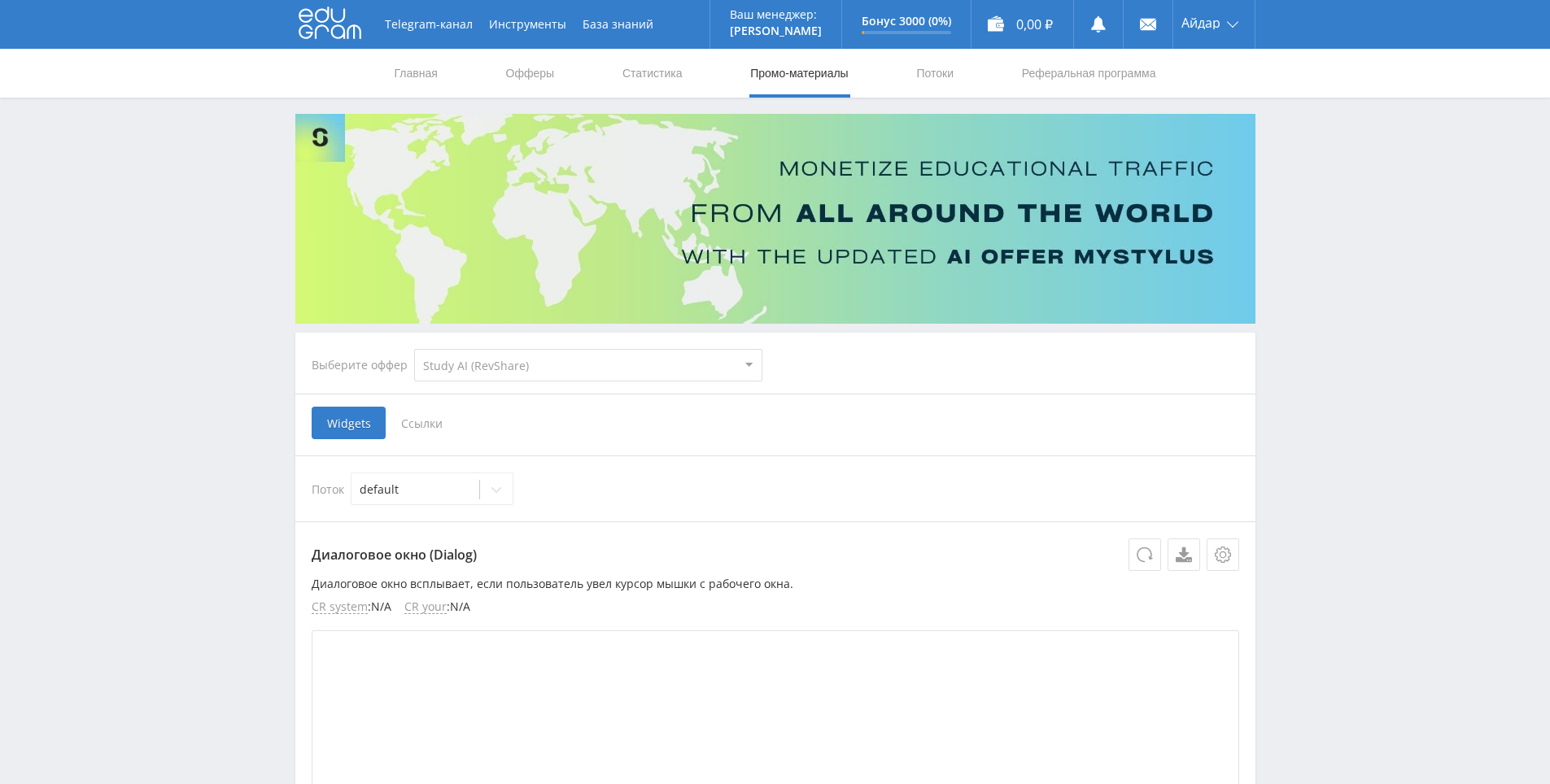
drag, startPoint x: 1312, startPoint y: 512, endPoint x: 1315, endPoint y: 387, distance: 125.0
drag, startPoint x: 577, startPoint y: 420, endPoint x: 535, endPoint y: 424, distance: 42.2
click at [493, 424] on div "Widgets Ссылки" at bounding box center [775, 423] width 928 height 33
click at [436, 416] on span "Ссылки" at bounding box center [422, 423] width 73 height 33
click at [0, 0] on input "Ссылки" at bounding box center [0, 0] width 0 height 0
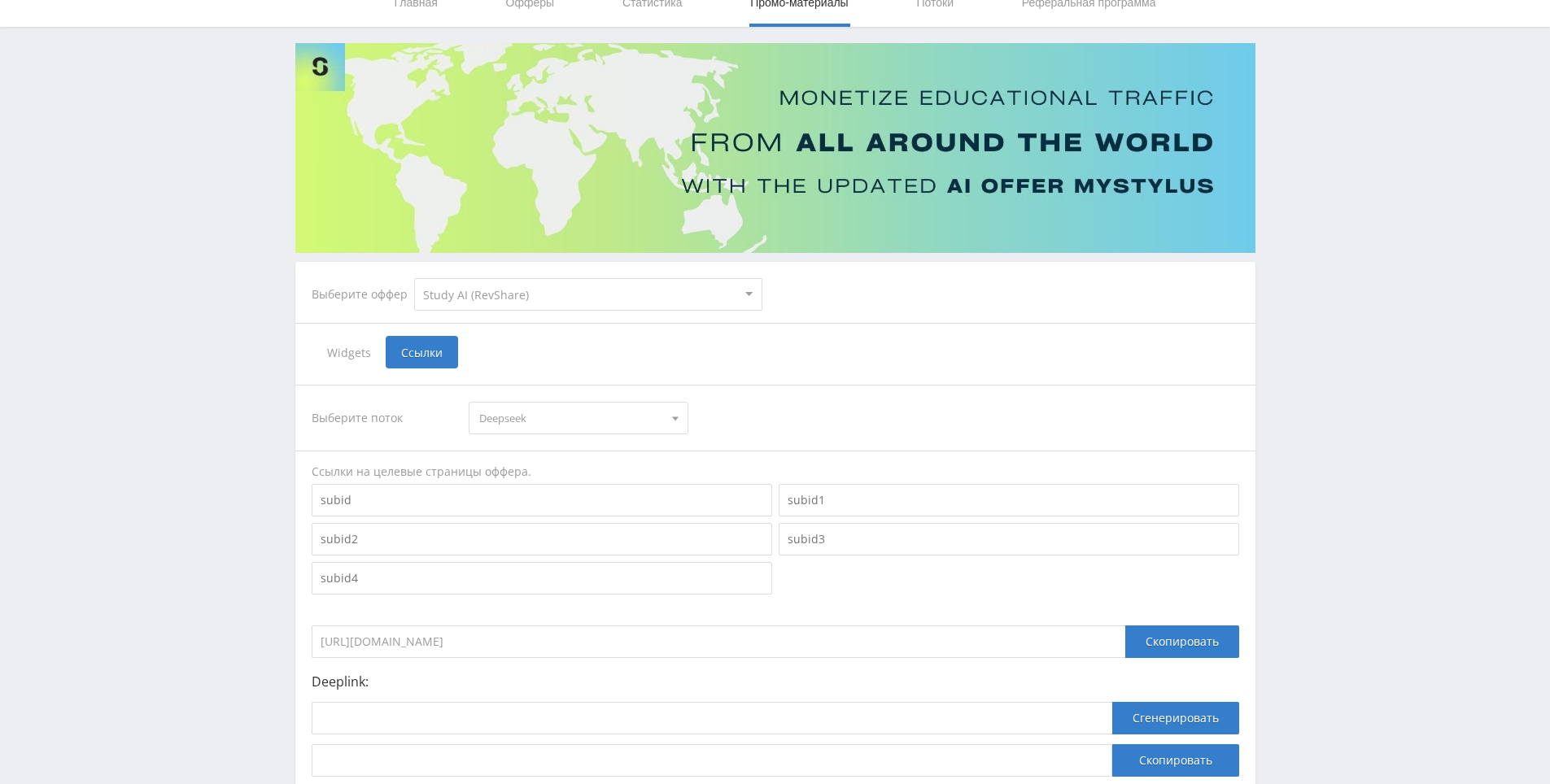
scroll to position [163, 0]
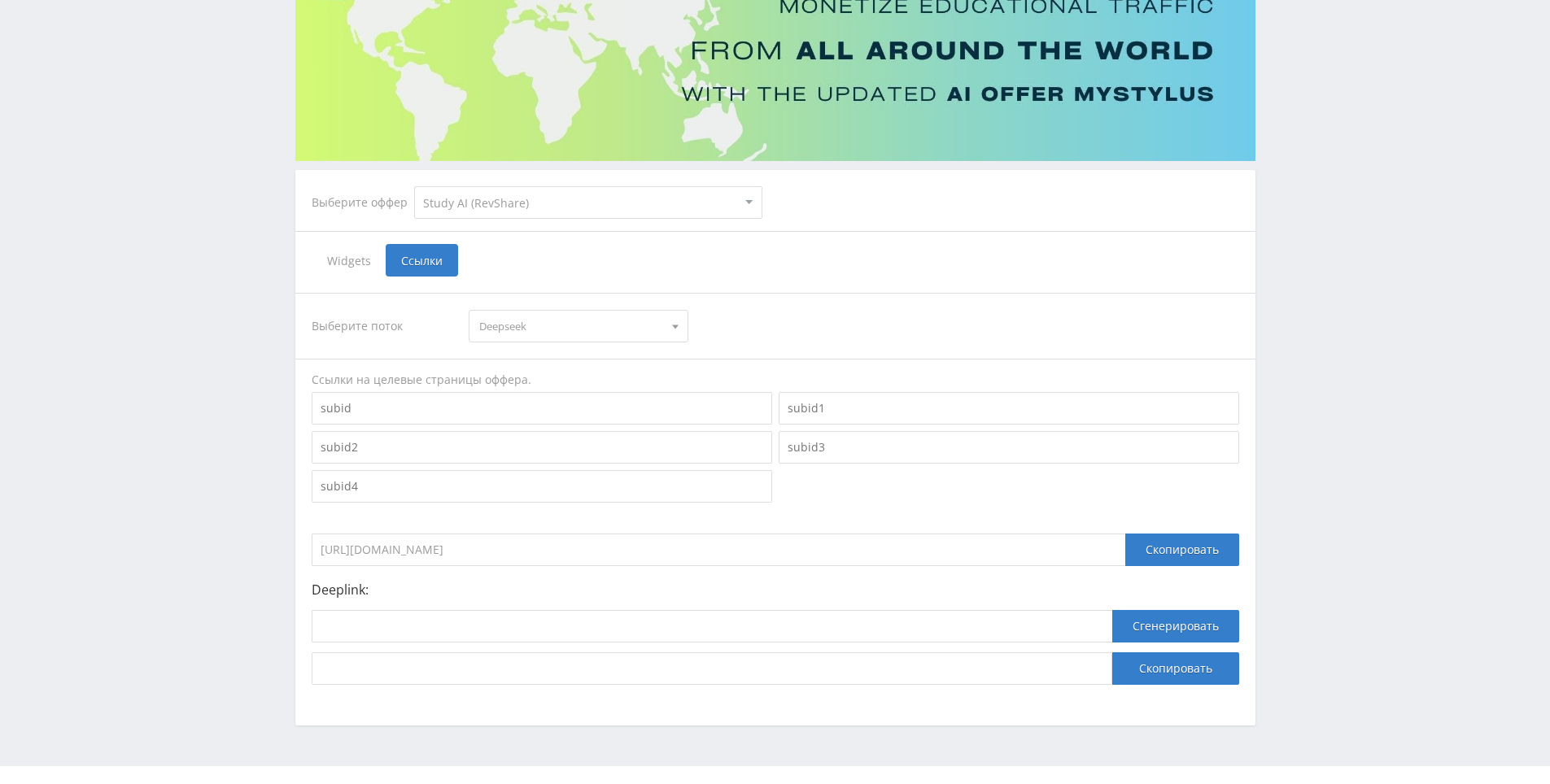
click at [494, 212] on select "MyStylus MyStylus - Revshare Кампус AI Studybay Автор24 Studybay Brazil Study A…" at bounding box center [588, 203] width 349 height 33
click at [415, 187] on select "MyStylus MyStylus - Revshare Кампус AI Studybay Автор24 Studybay Brazil Study A…" at bounding box center [588, 203] width 349 height 33
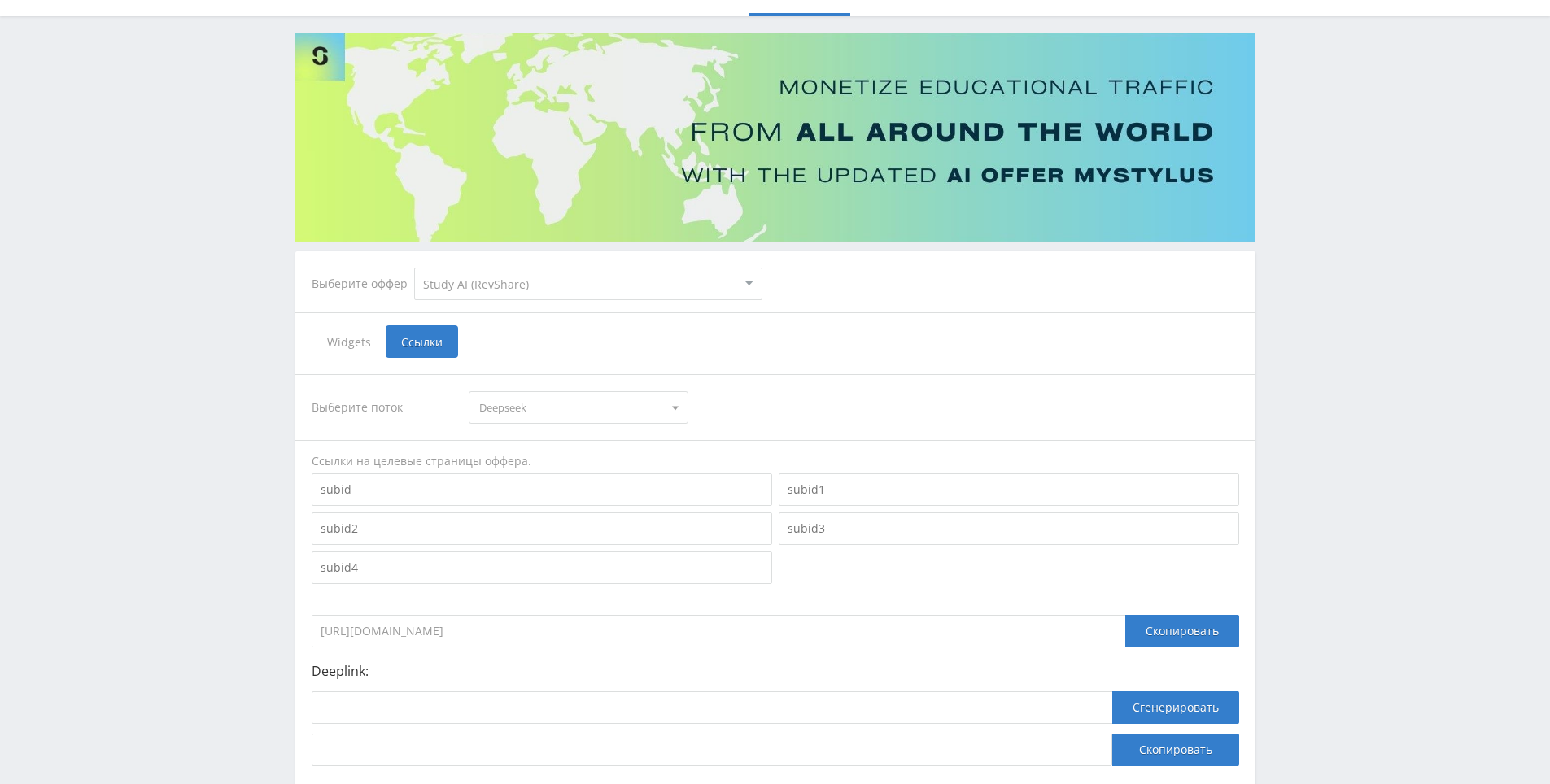
click at [566, 303] on div "Выберите оффер MyStylus MyStylus - Revshare Кампус AI Studybay Автор24 Studybay…" at bounding box center [537, 284] width 477 height 58
click at [563, 292] on select "MyStylus MyStylus - Revshare Кампус AI Studybay Автор24 Studybay Brazil Study A…" at bounding box center [588, 284] width 349 height 33
click at [556, 280] on select "MyStylus MyStylus - Revshare Кампус AI Studybay Автор24 Studybay Brazil Study A…" at bounding box center [588, 284] width 349 height 33
select select "2"
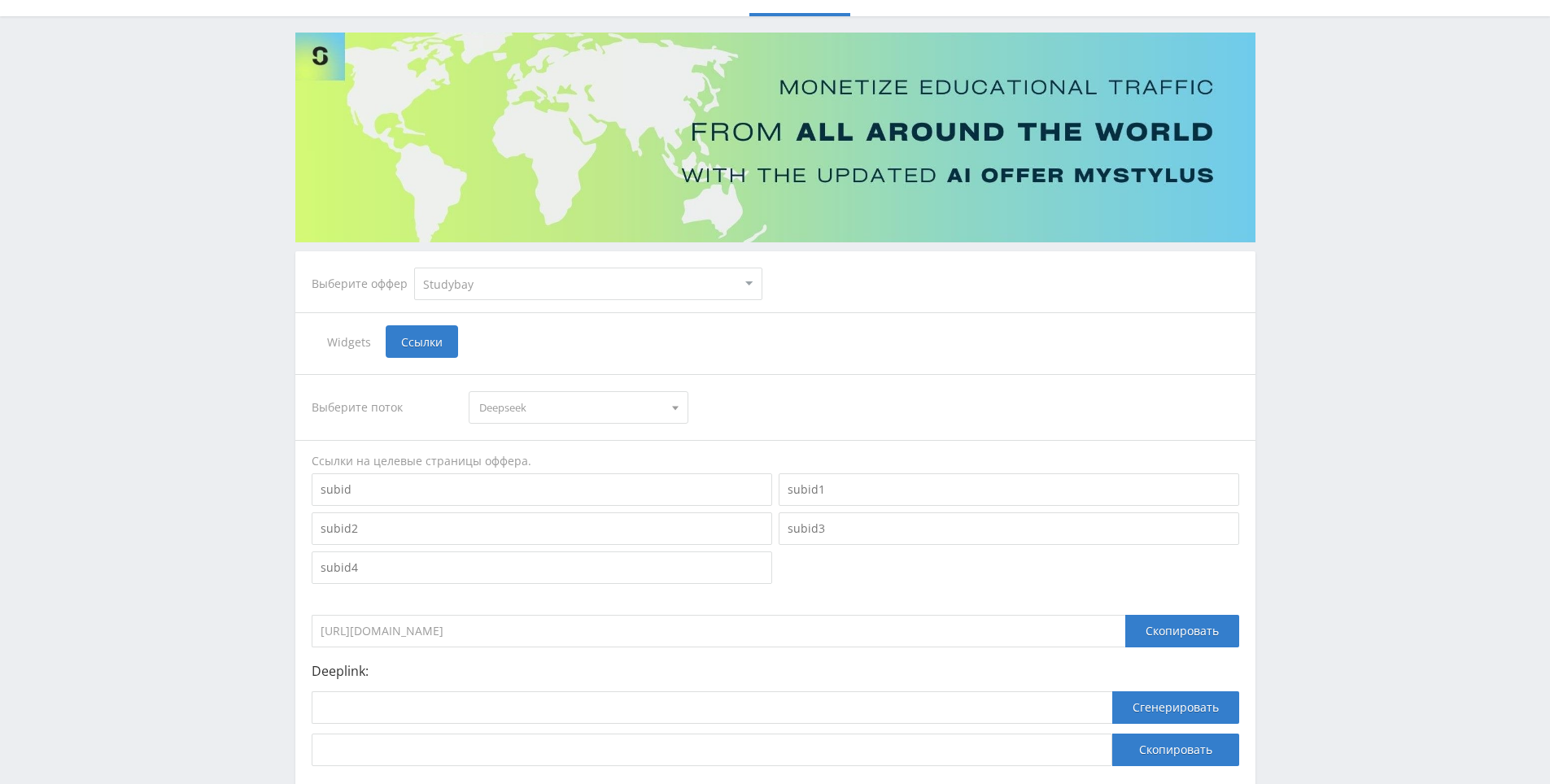
click at [415, 268] on select "MyStylus MyStylus - Revshare Кампус AI Studybay Автор24 Studybay Brazil Study A…" at bounding box center [588, 284] width 349 height 33
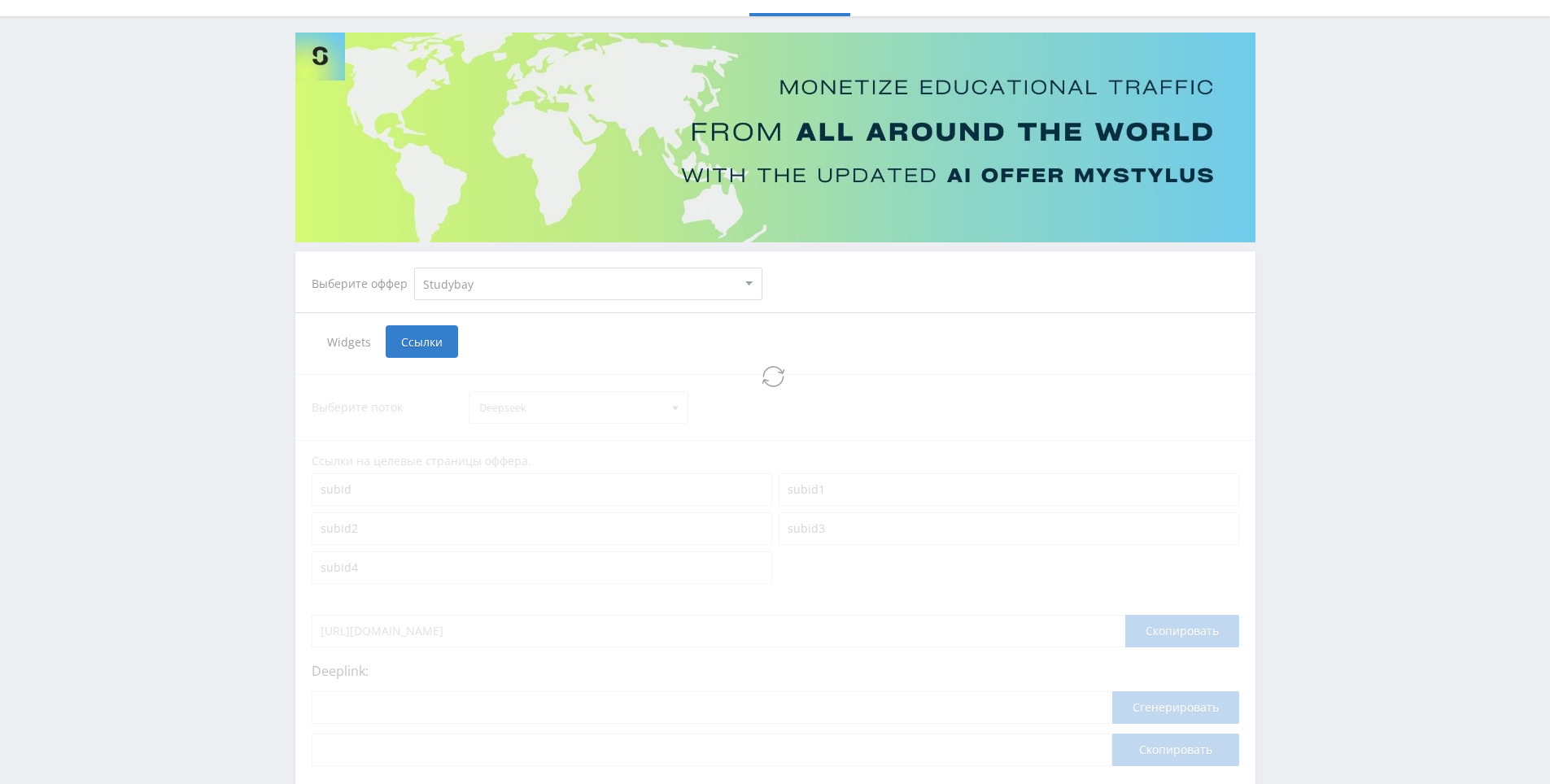
click at [509, 291] on select "MyStylus MyStylus - Revshare Кампус AI Studybay Автор24 Studybay Brazil Study A…" at bounding box center [588, 284] width 349 height 33
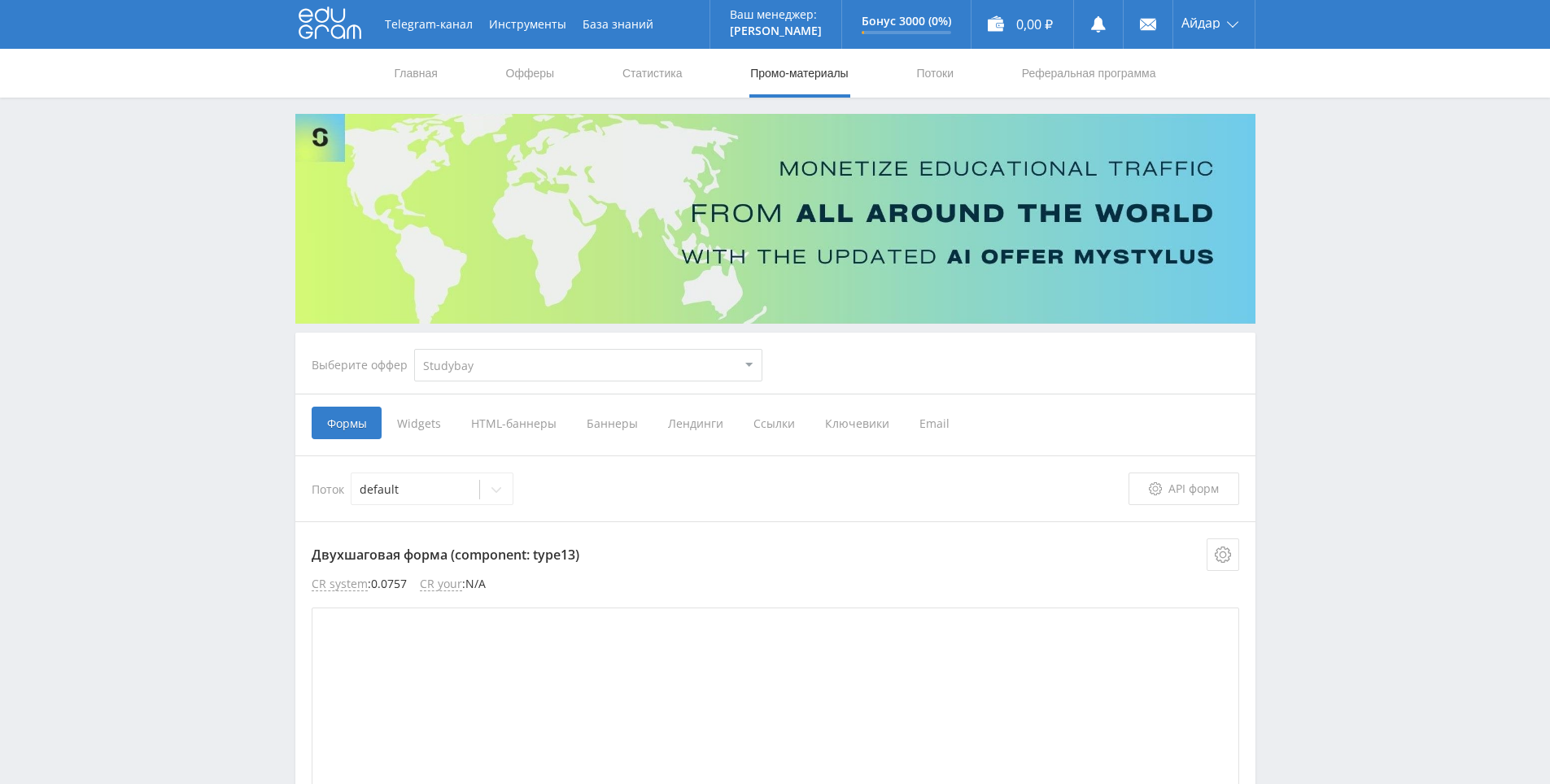
click at [486, 377] on select "MyStylus MyStylus - Revshare Кампус AI Studybay Автор24 Studybay Brazil Study A…" at bounding box center [588, 365] width 349 height 33
select select "376"
click at [415, 349] on select "MyStylus MyStylus - Revshare Кампус AI Studybay Автор24 Studybay Brazil Study A…" at bounding box center [588, 365] width 349 height 33
drag, startPoint x: 1369, startPoint y: 343, endPoint x: 1316, endPoint y: 242, distance: 114.1
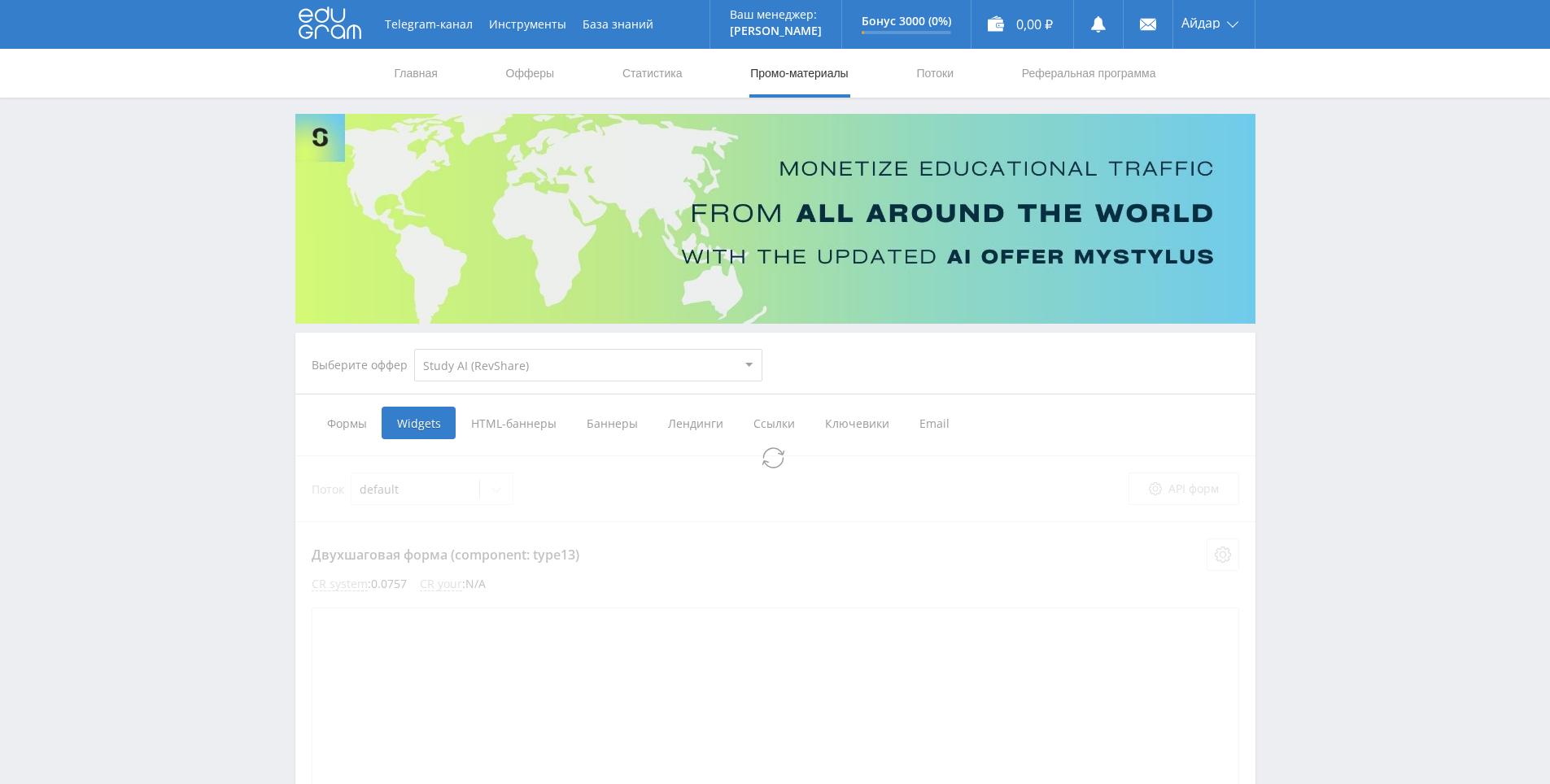
select select "376"
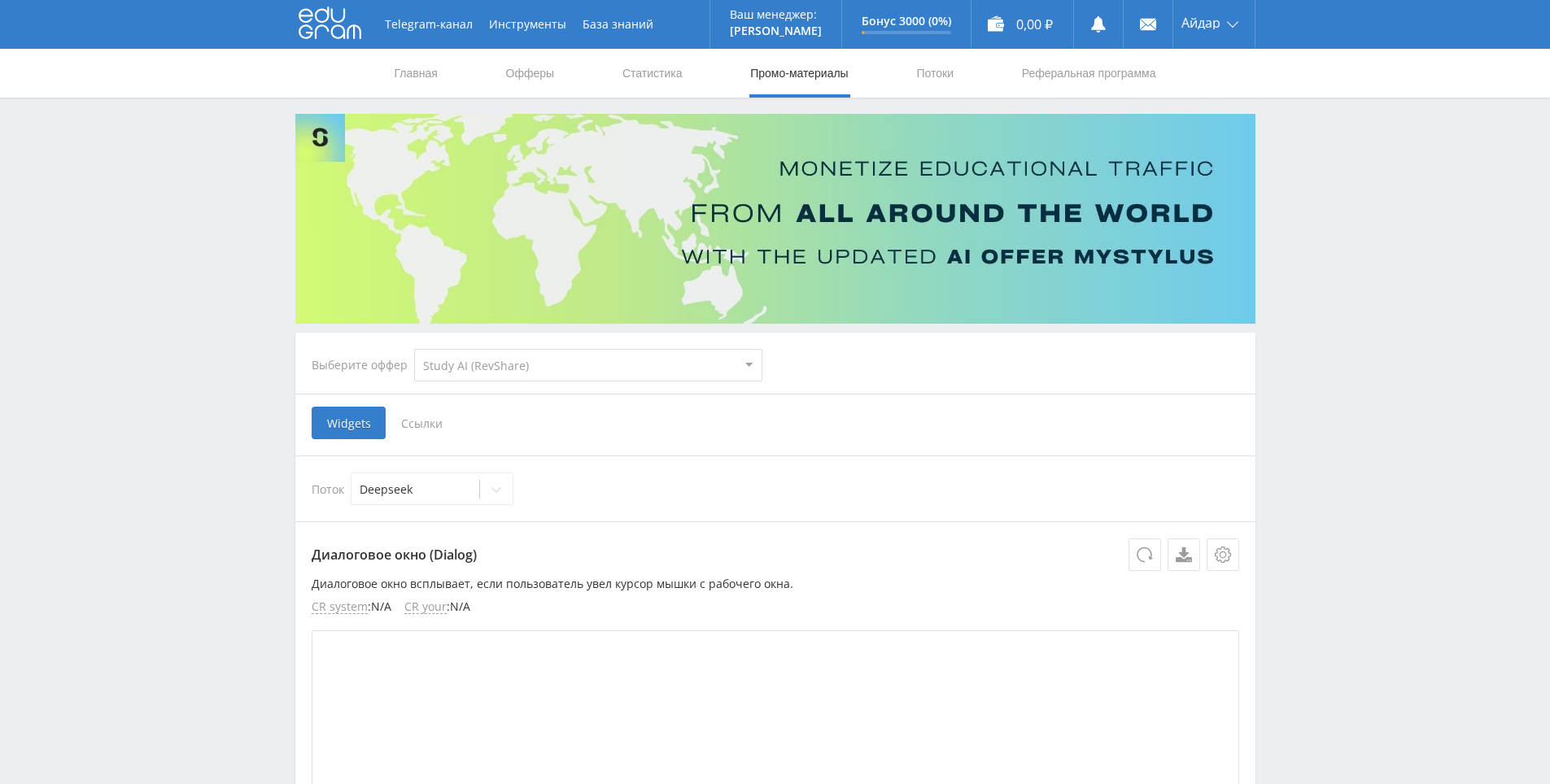
click at [662, 80] on link "Статистика" at bounding box center [652, 73] width 63 height 49
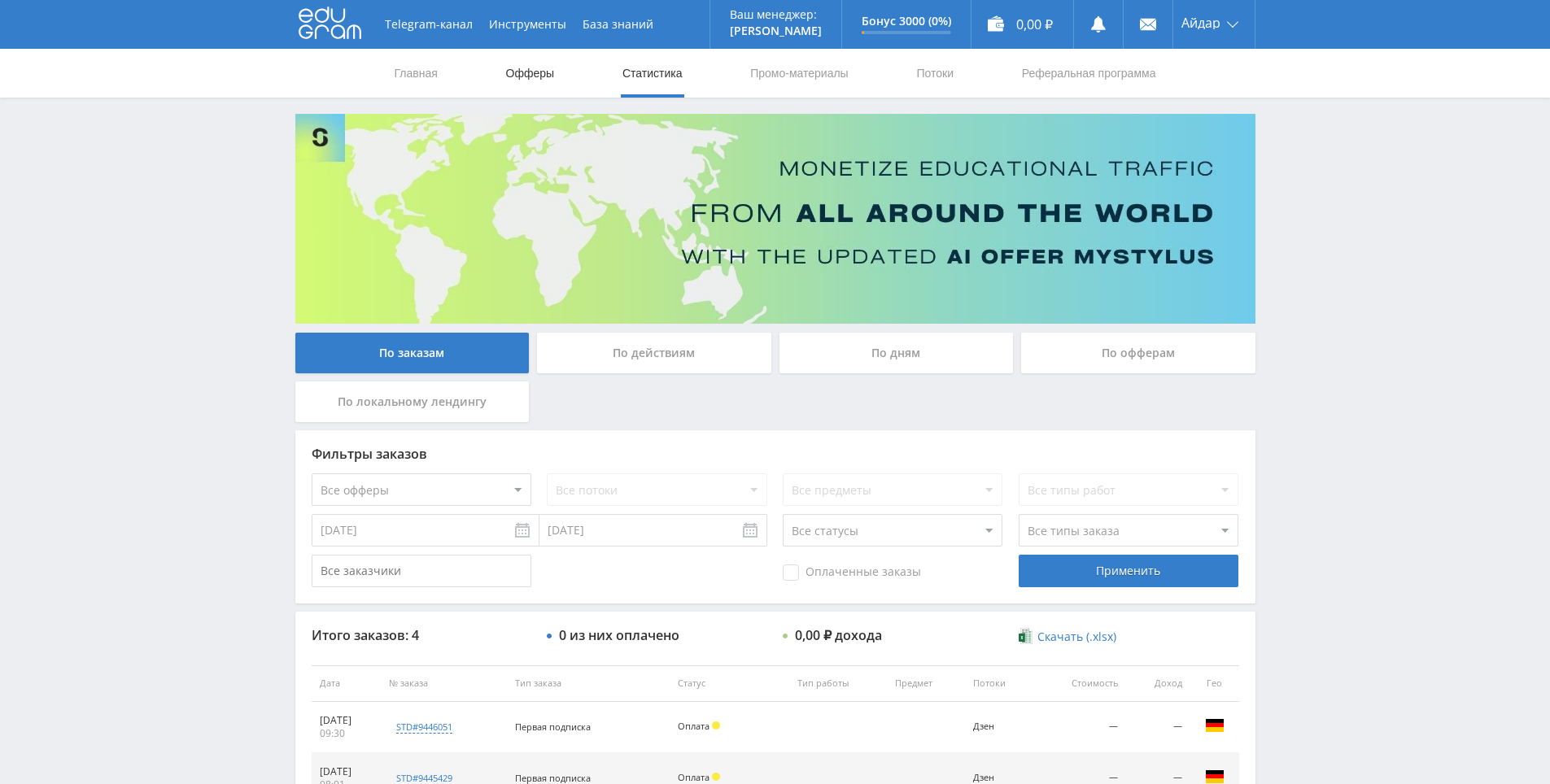
click at [537, 85] on link "Офферы" at bounding box center [531, 73] width 52 height 49
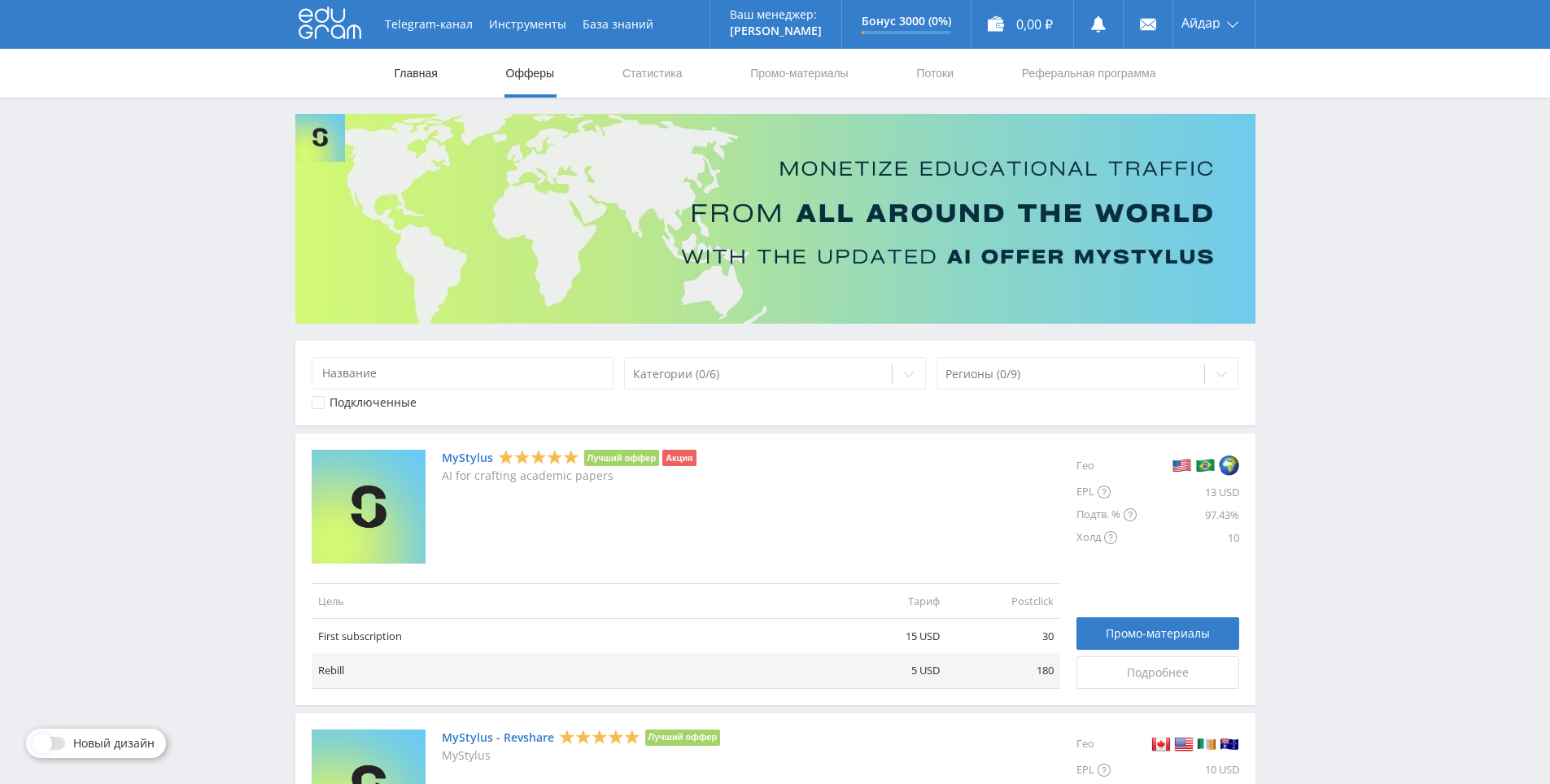
click at [438, 86] on nav "Главная Офферы Статистика Промо-материалы Потоки Реферальная программа" at bounding box center [776, 73] width 765 height 49
click at [447, 74] on nav "Главная Офферы Статистика Промо-материалы Потоки Реферальная программа" at bounding box center [776, 73] width 765 height 49
click at [436, 77] on link "Главная" at bounding box center [416, 73] width 46 height 49
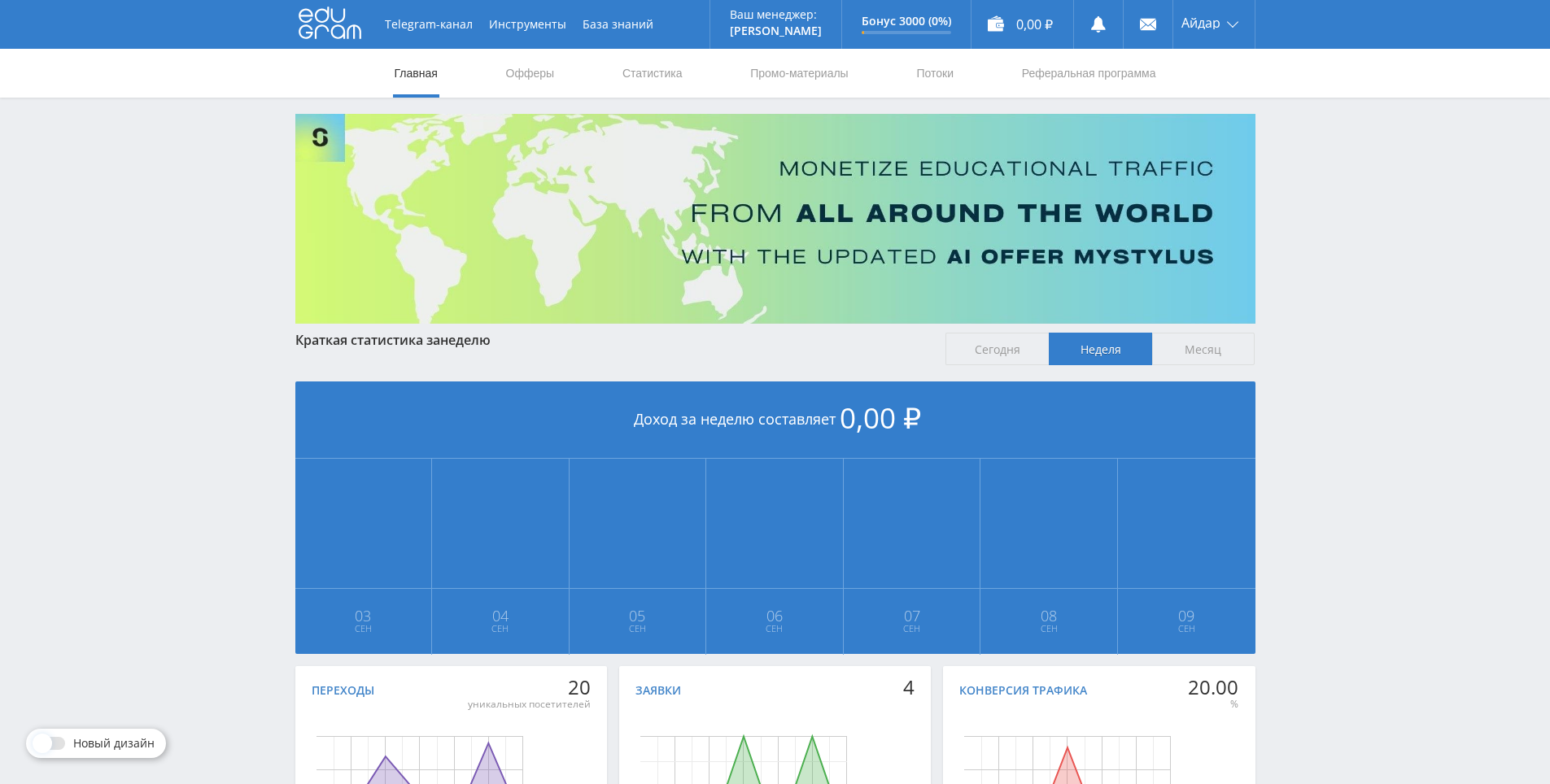
click at [1337, 203] on div "Telegram-канал Инструменты База знаний Ваш менеджер: [PERSON_NAME] Online @edug…" at bounding box center [775, 483] width 1550 height 965
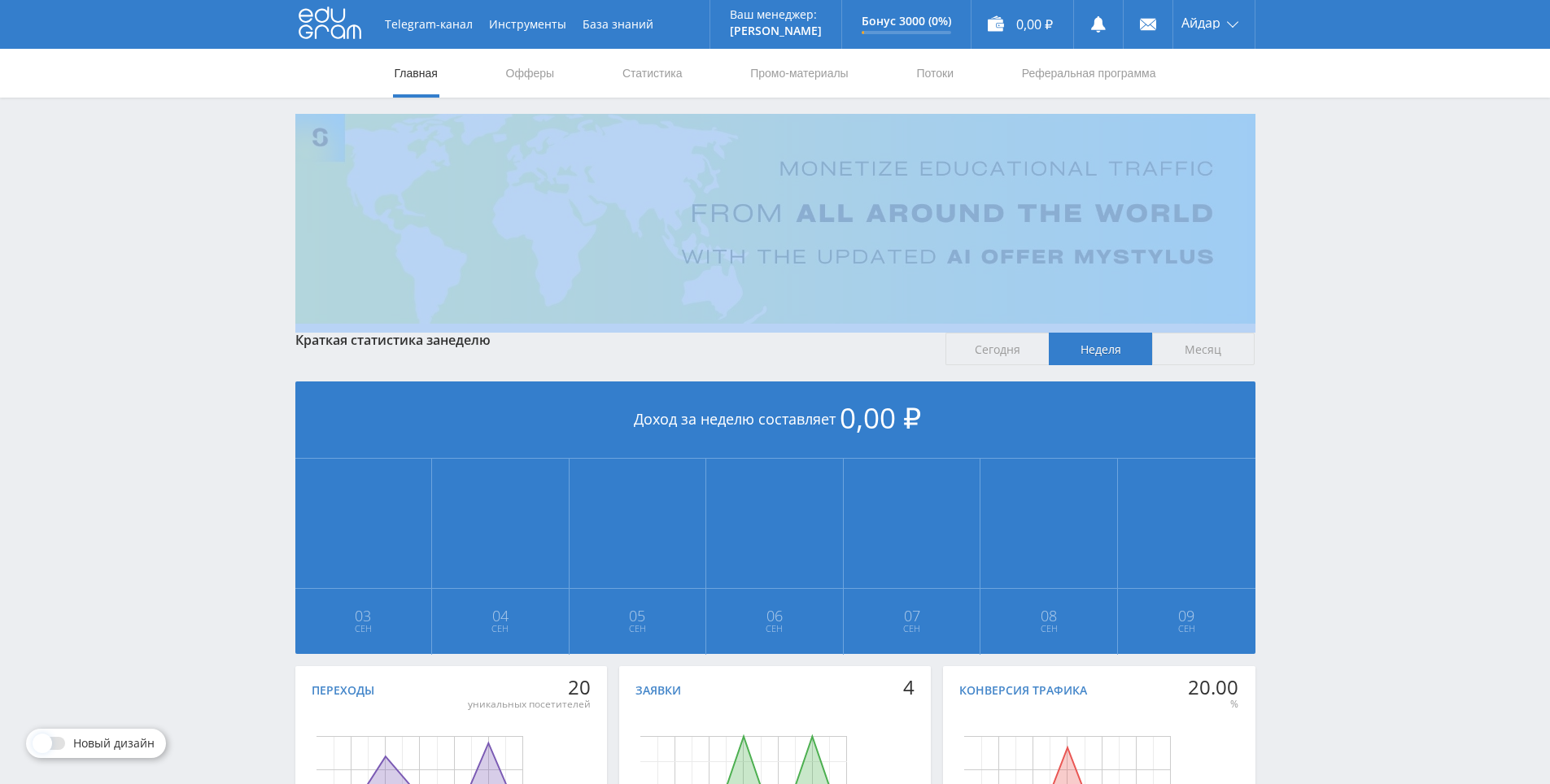
click at [1337, 203] on div "Telegram-канал Инструменты База знаний Ваш менеджер: [PERSON_NAME] Online @edug…" at bounding box center [775, 483] width 1550 height 965
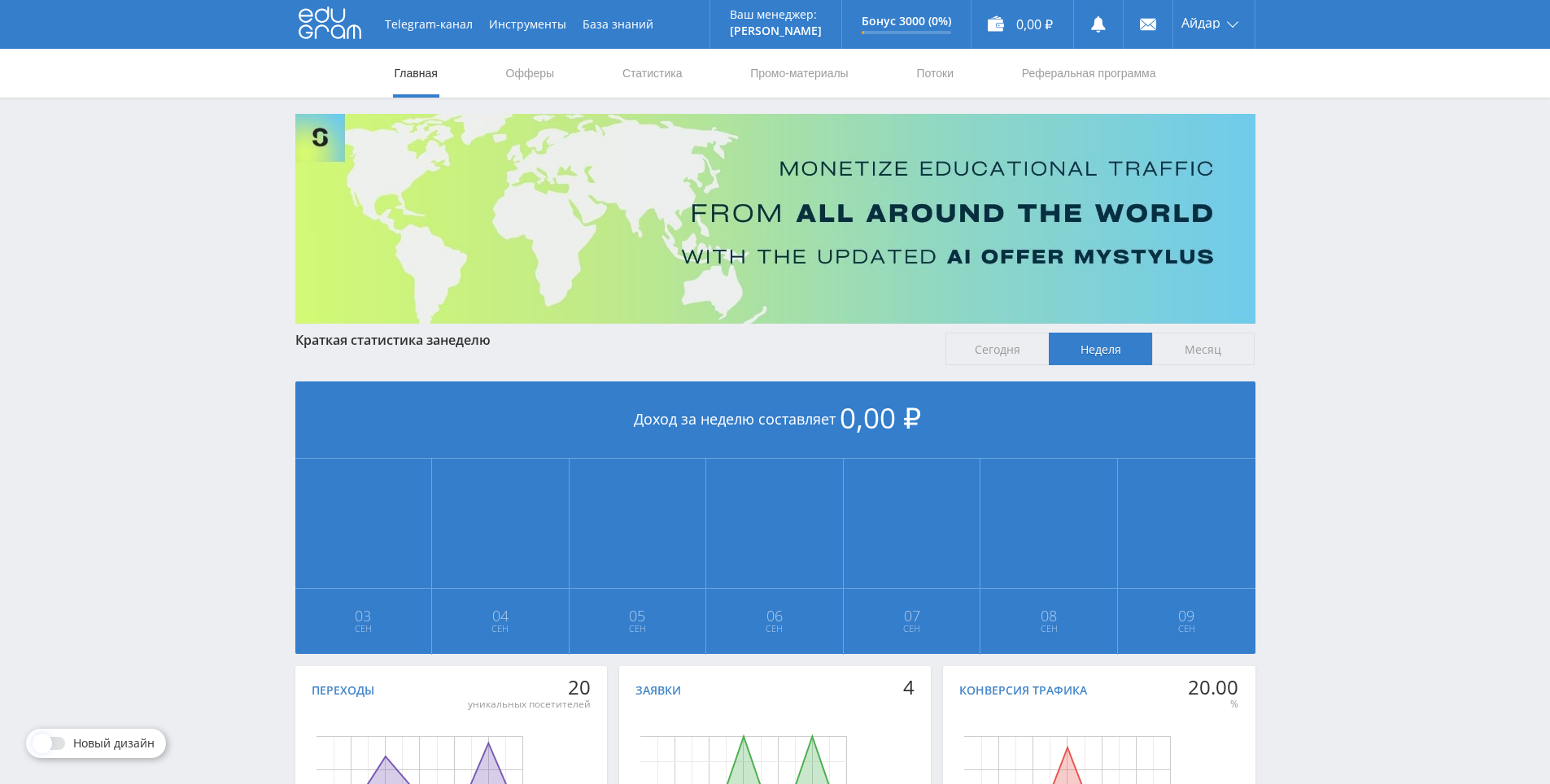
click at [1337, 166] on div "Telegram-канал Инструменты База знаний Ваш менеджер: [PERSON_NAME] Online @edug…" at bounding box center [775, 483] width 1550 height 965
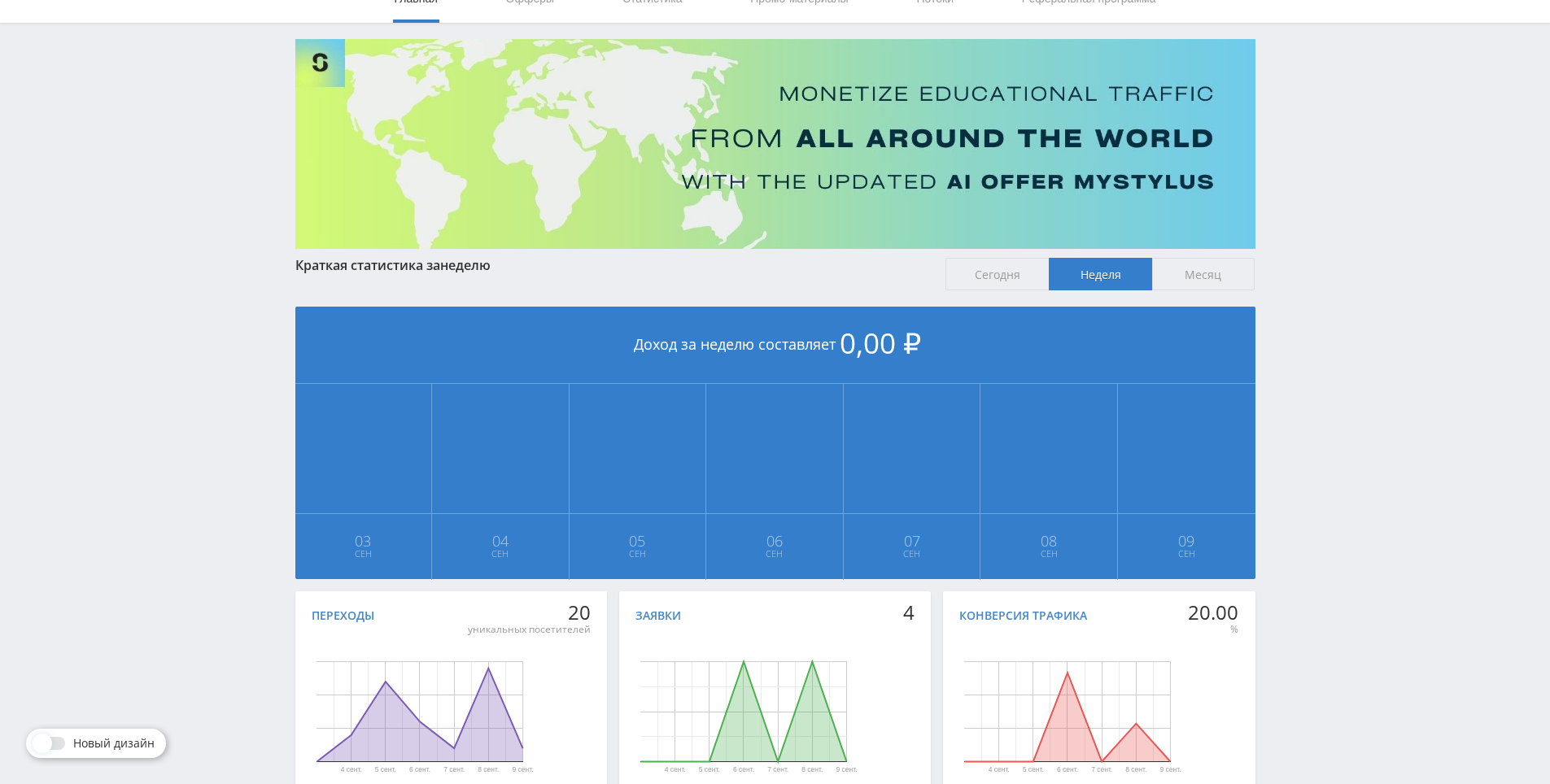
scroll to position [181, 0]
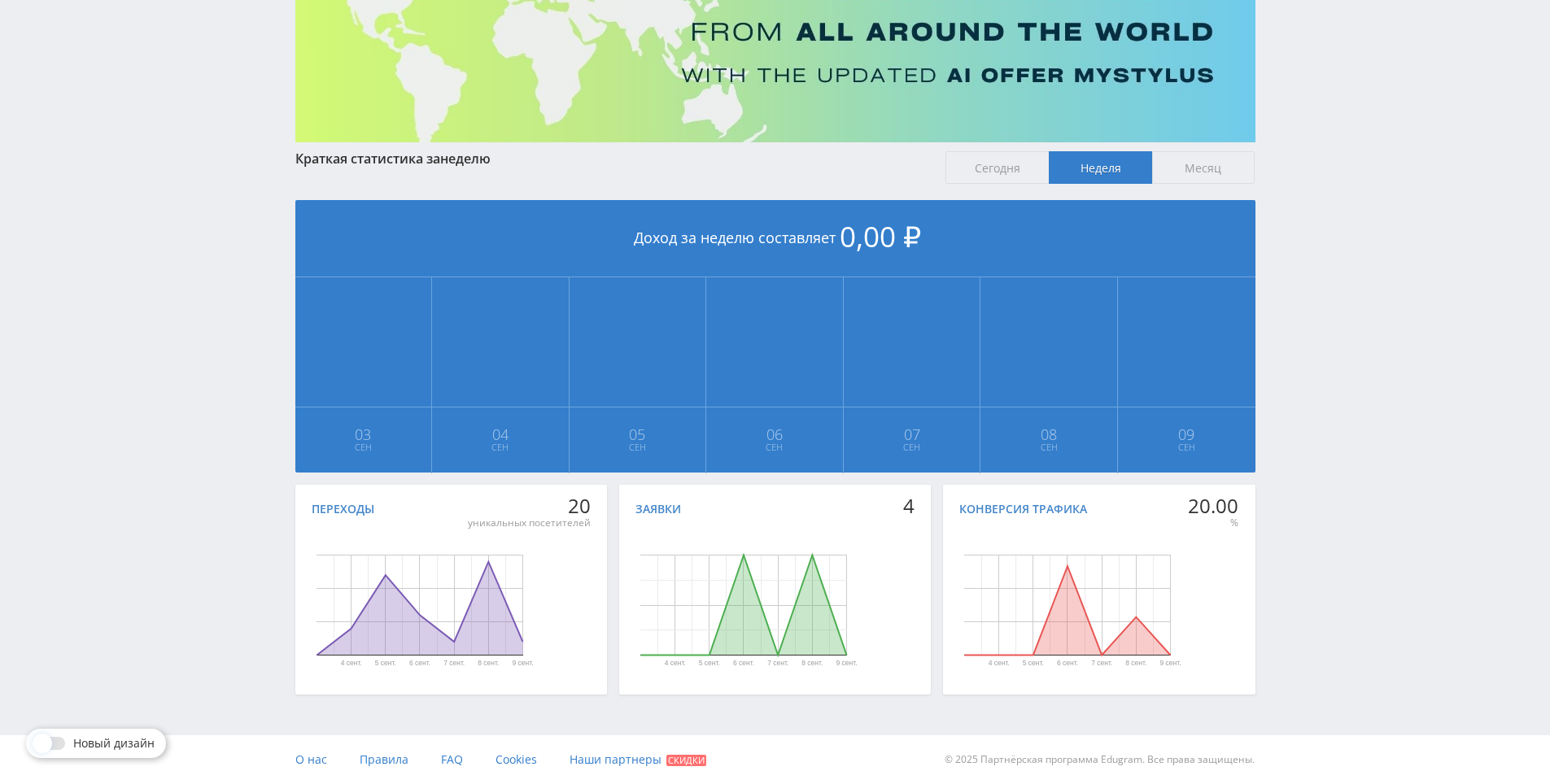
drag, startPoint x: 1333, startPoint y: 192, endPoint x: 1301, endPoint y: 393, distance: 203.5
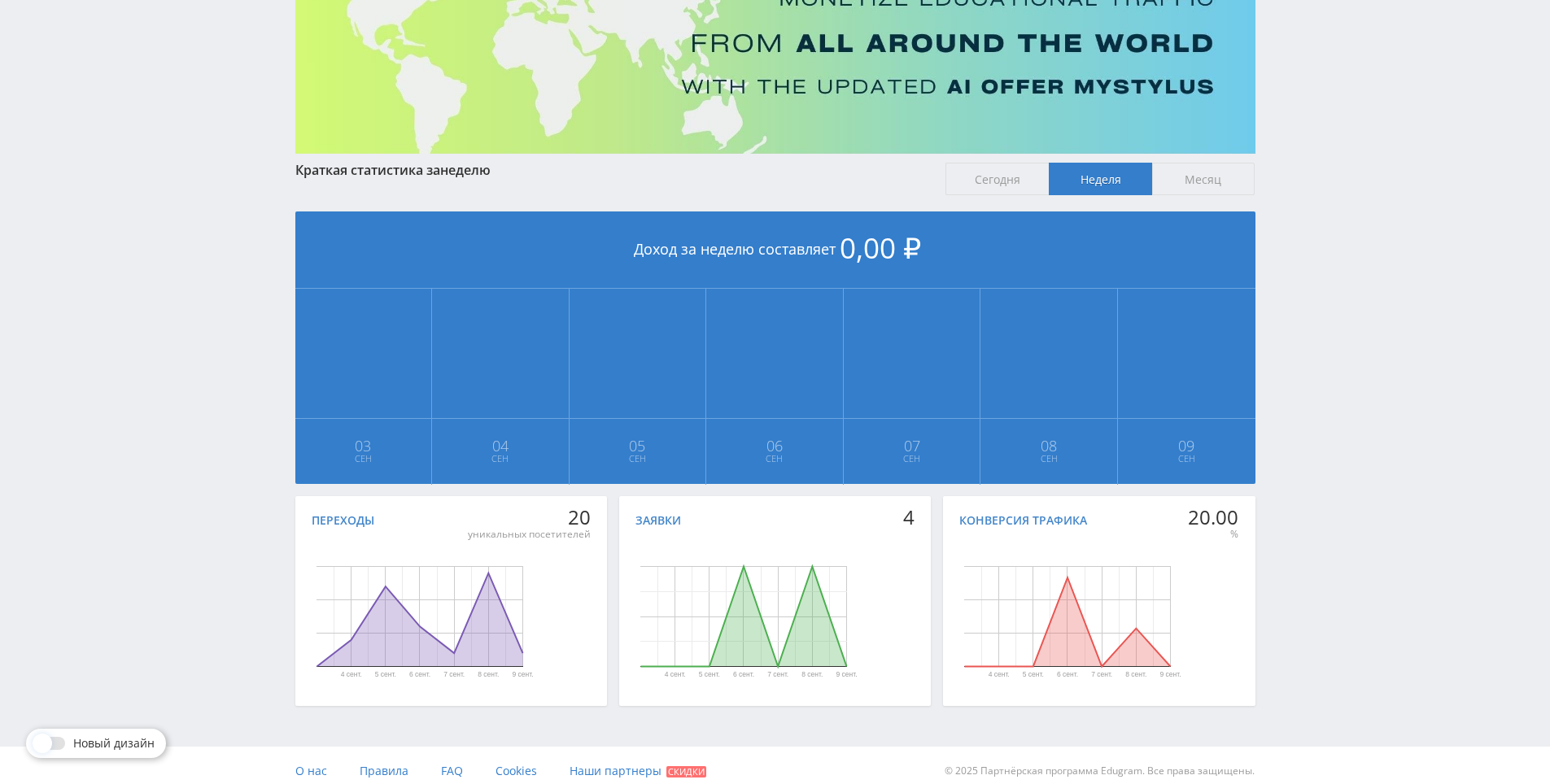
drag, startPoint x: 1301, startPoint y: 392, endPoint x: 680, endPoint y: 648, distance: 671.7
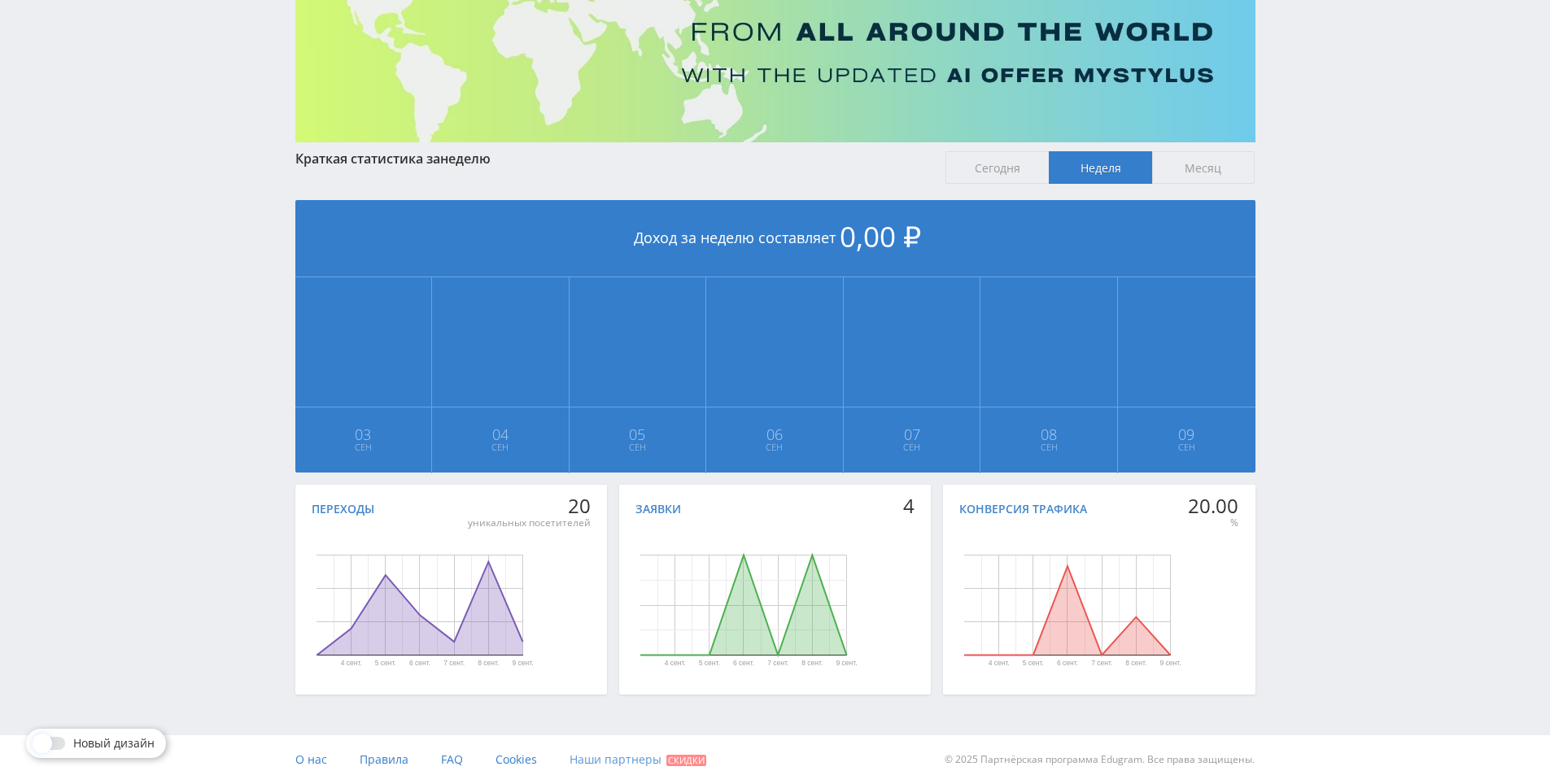
click at [621, 760] on span "Наши партнеры" at bounding box center [615, 760] width 92 height 15
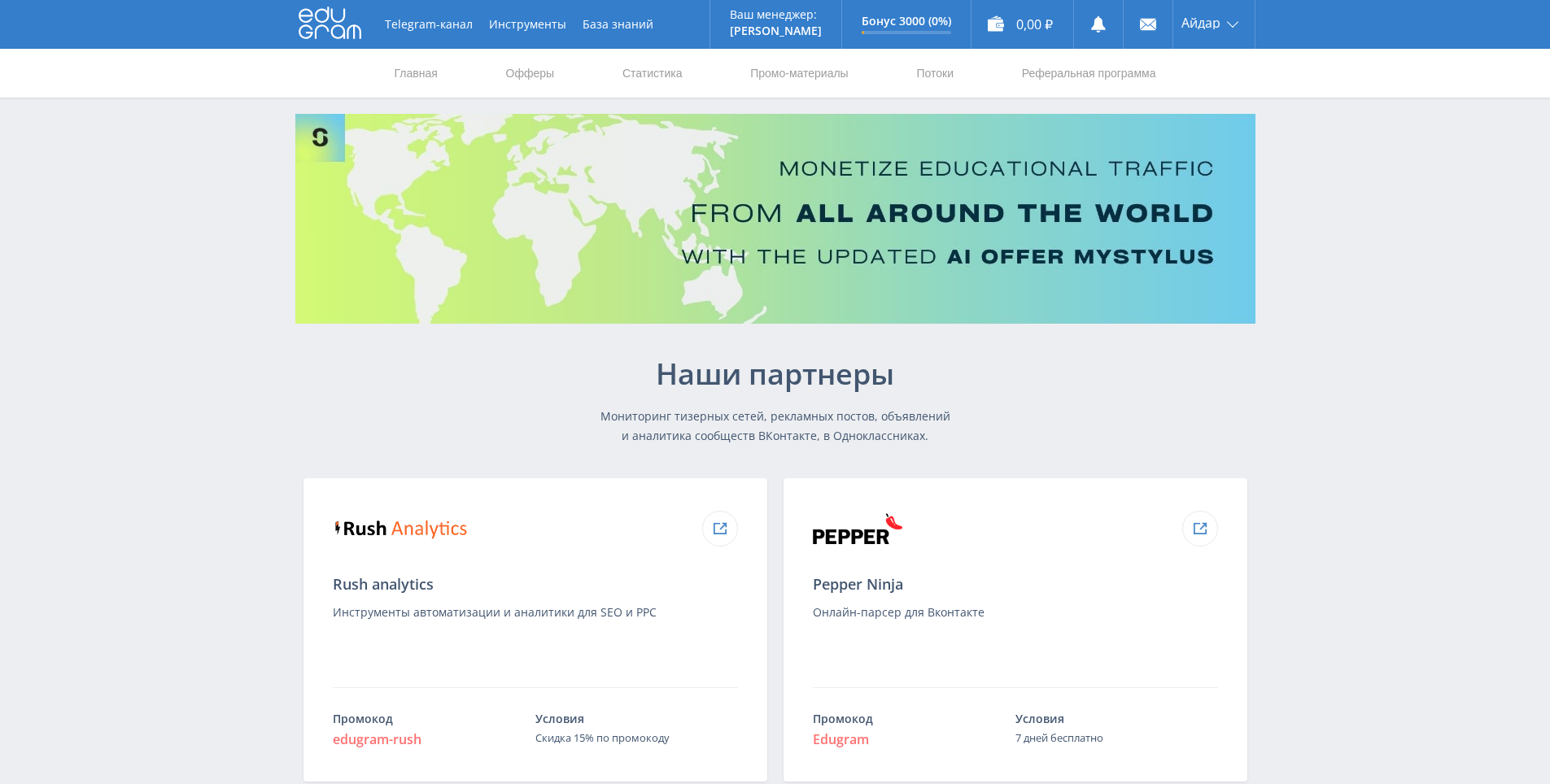
drag, startPoint x: 1340, startPoint y: 370, endPoint x: 1331, endPoint y: 258, distance: 112.4
drag, startPoint x: 1331, startPoint y: 258, endPoint x: 1336, endPoint y: 270, distance: 13.0
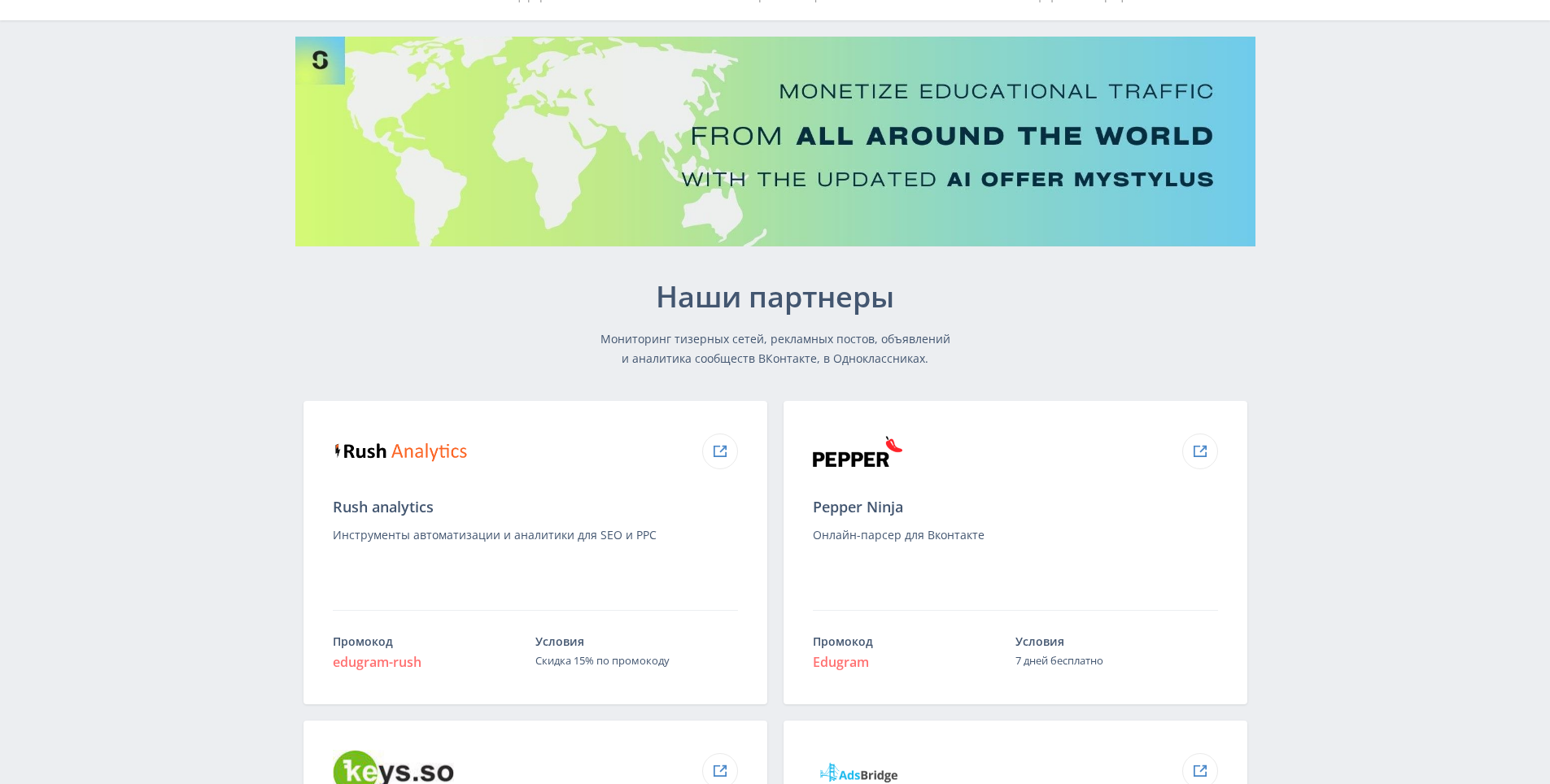
drag, startPoint x: 1339, startPoint y: 277, endPoint x: 1321, endPoint y: 452, distance: 175.9
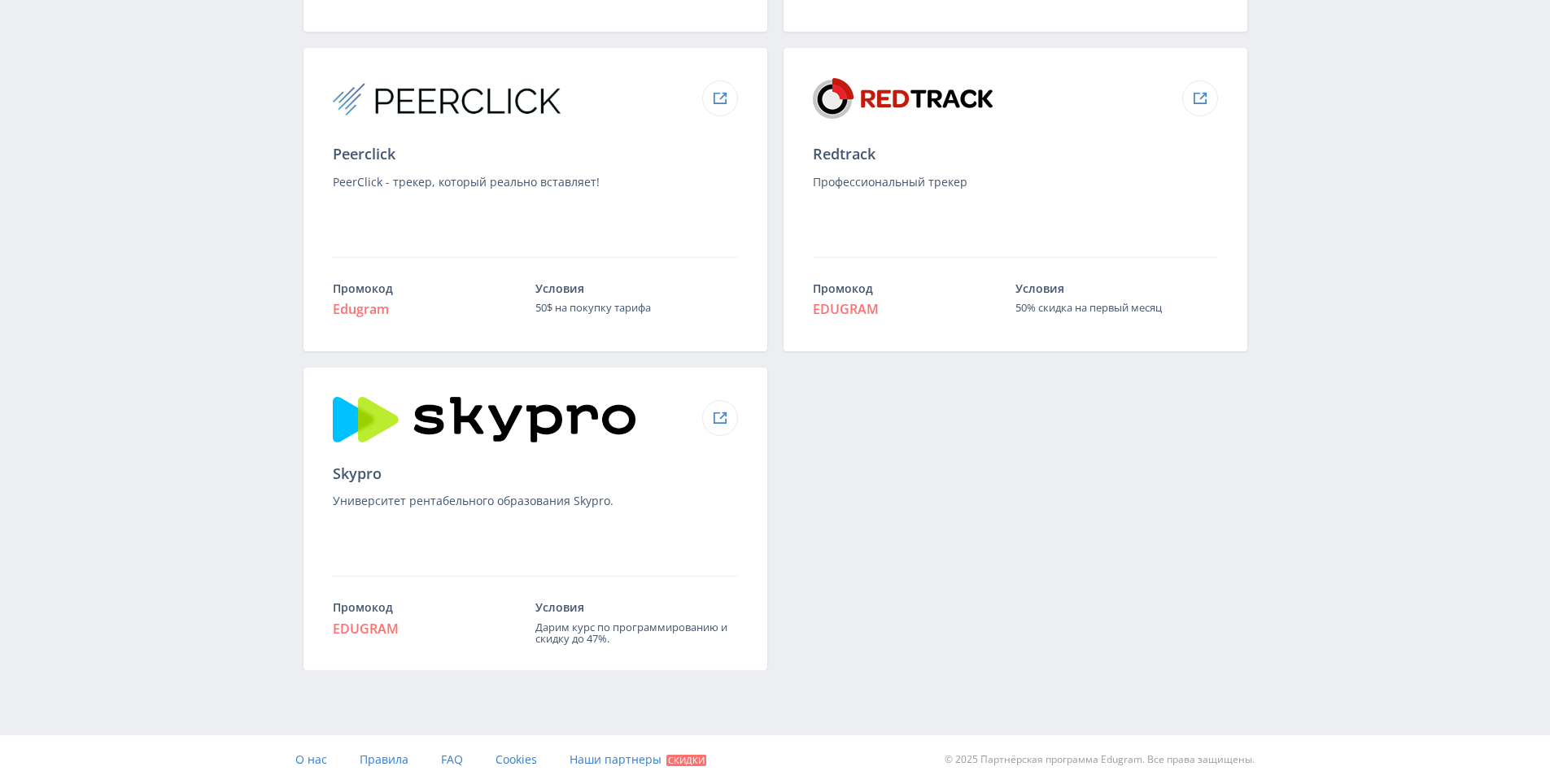
drag, startPoint x: 1316, startPoint y: 459, endPoint x: 1288, endPoint y: 713, distance: 255.5
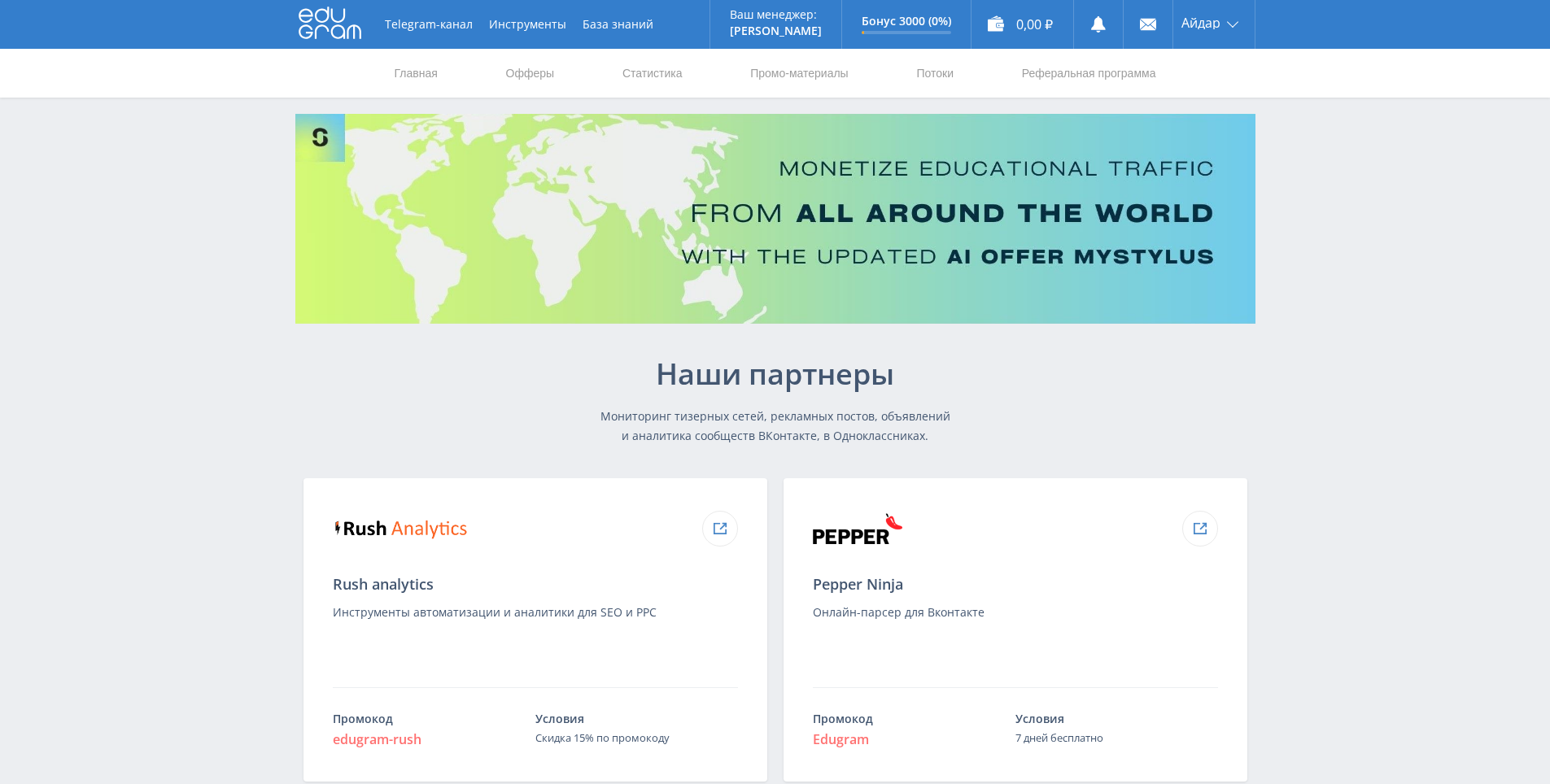
drag, startPoint x: 1284, startPoint y: 684, endPoint x: 1267, endPoint y: 247, distance: 437.3
click at [0, 1] on div "Telegram-канал Инструменты База знаний Ваш менеджер: Alex Alex Online @edugram_…" at bounding box center [775, 24] width 1550 height 49
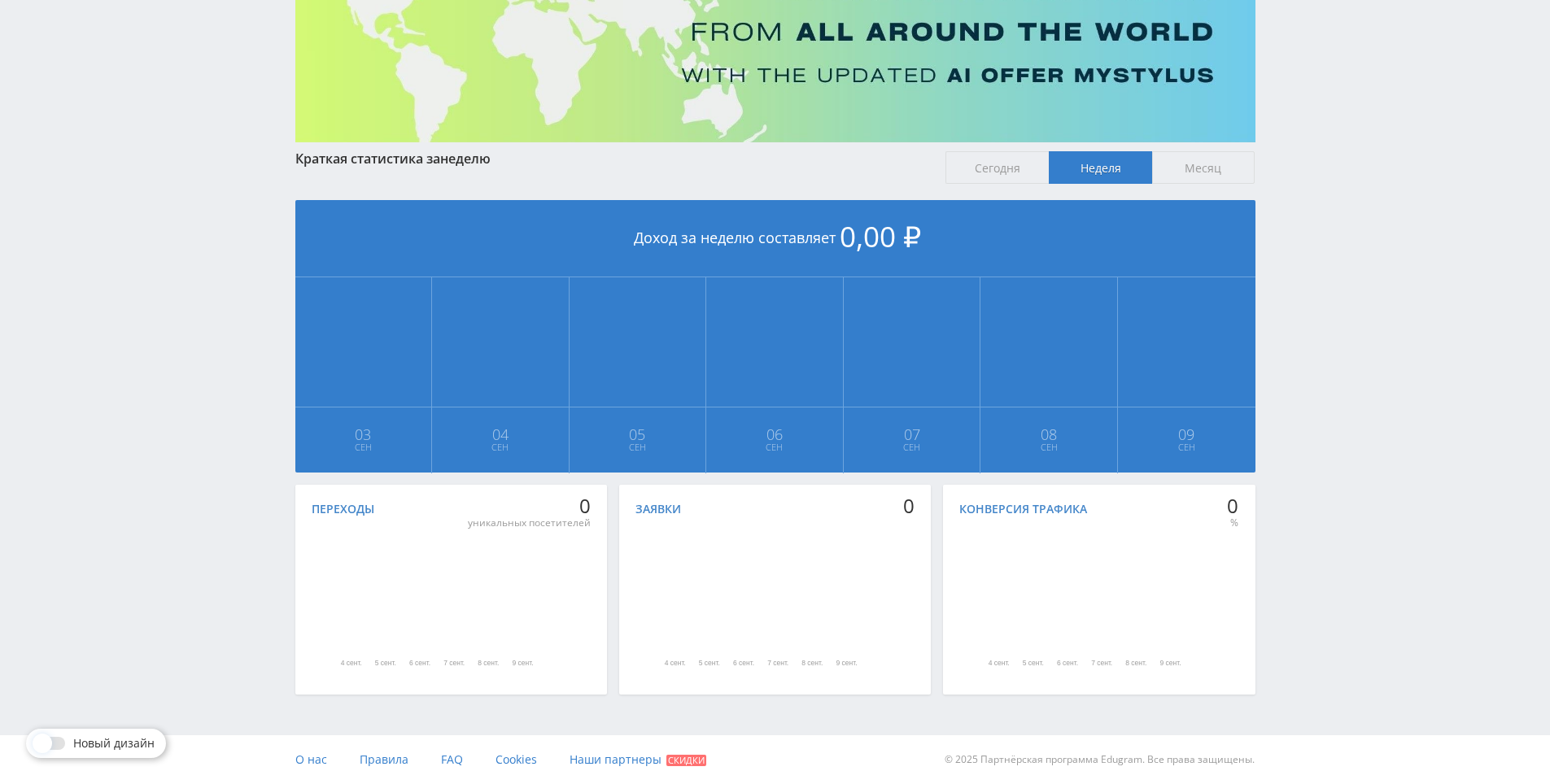
drag, startPoint x: 1398, startPoint y: 304, endPoint x: 1327, endPoint y: 495, distance: 203.8
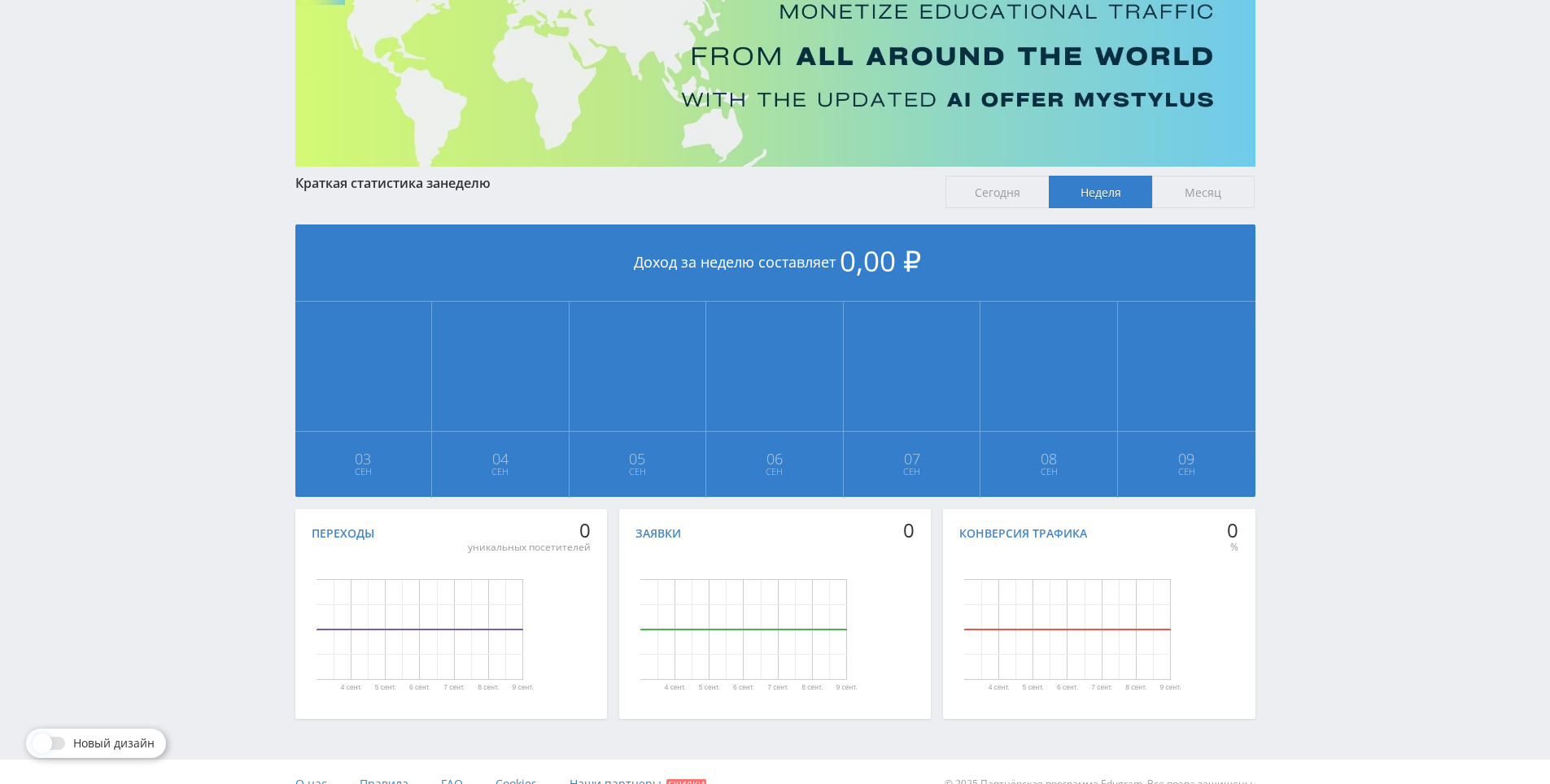
scroll to position [25, 0]
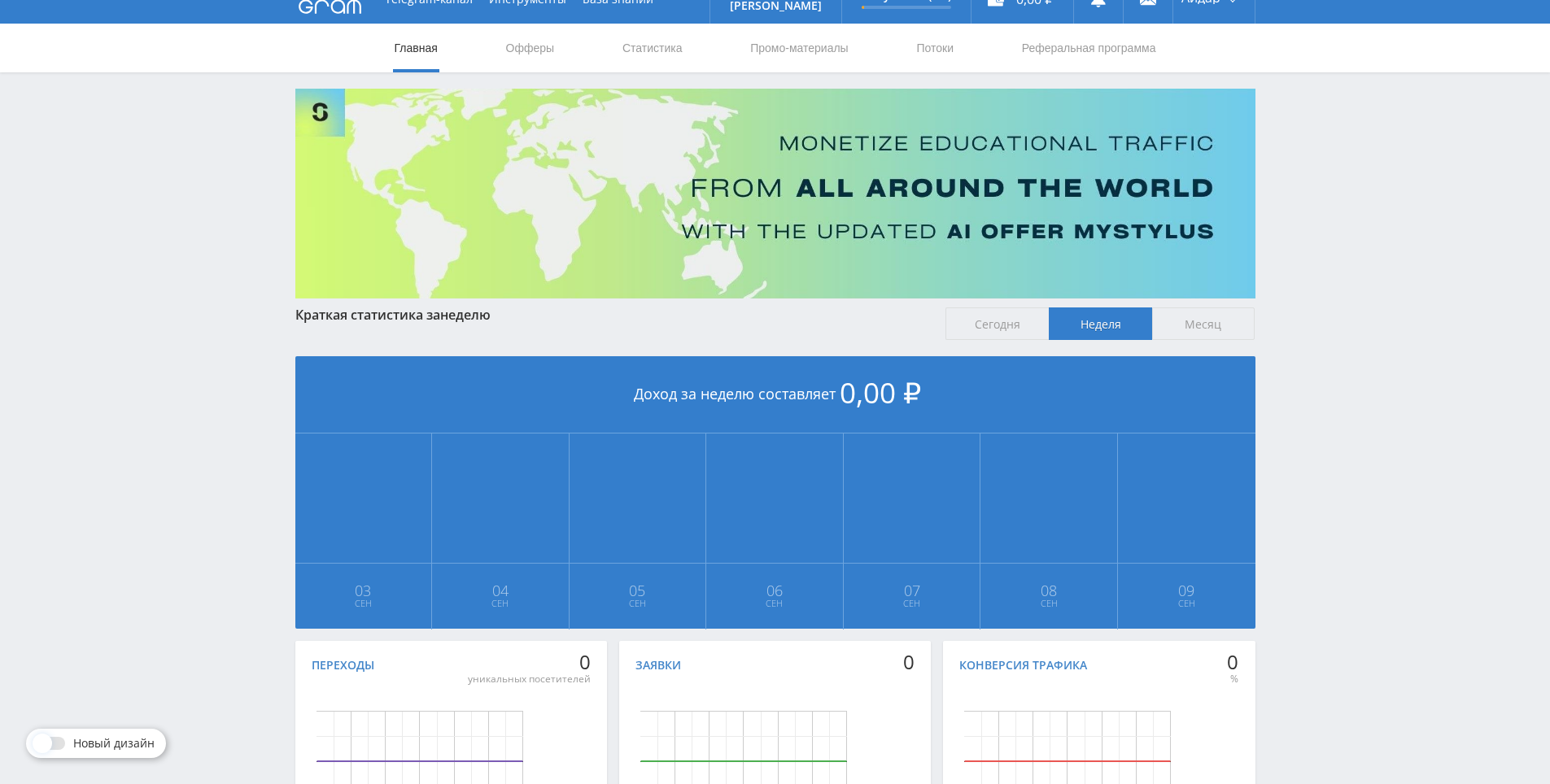
drag, startPoint x: 1327, startPoint y: 495, endPoint x: 1326, endPoint y: 296, distance: 199.0
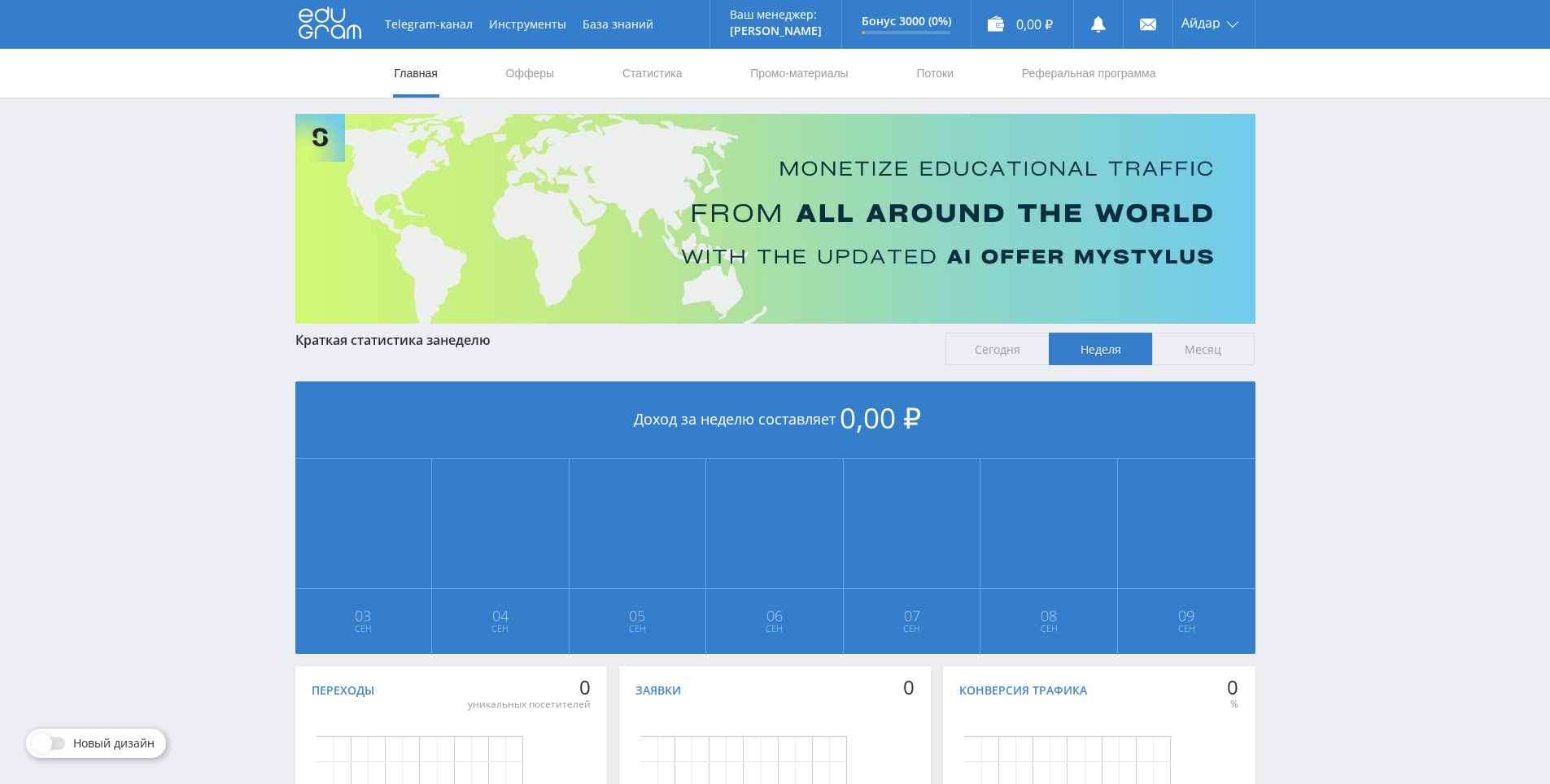
click at [1314, 129] on div "Telegram-канал Инструменты База знаний Ваш менеджер: [PERSON_NAME] Online @edug…" at bounding box center [775, 483] width 1550 height 965
click at [1319, 144] on div "Telegram-канал Инструменты База знаний Ваш менеджер: [PERSON_NAME] Online @edug…" at bounding box center [775, 483] width 1550 height 965
click at [1322, 116] on div "Telegram-канал Инструменты База знаний Ваш менеджер: [PERSON_NAME] Online @edug…" at bounding box center [775, 483] width 1550 height 965
click at [415, 76] on link "Главная" at bounding box center [416, 73] width 46 height 49
click at [341, 39] on icon at bounding box center [330, 23] width 62 height 33
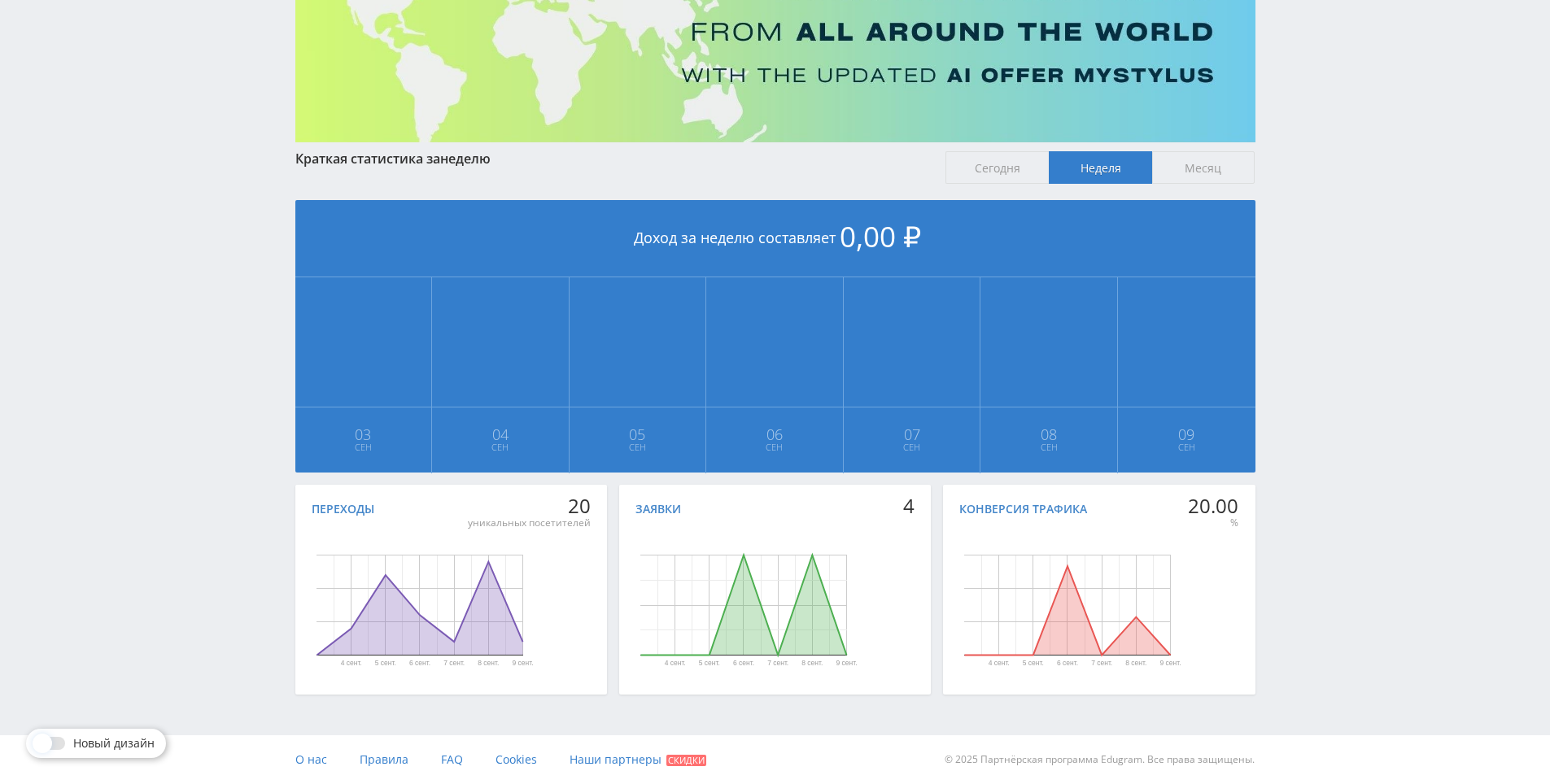
drag, startPoint x: 1299, startPoint y: 381, endPoint x: 1297, endPoint y: 399, distance: 18.1
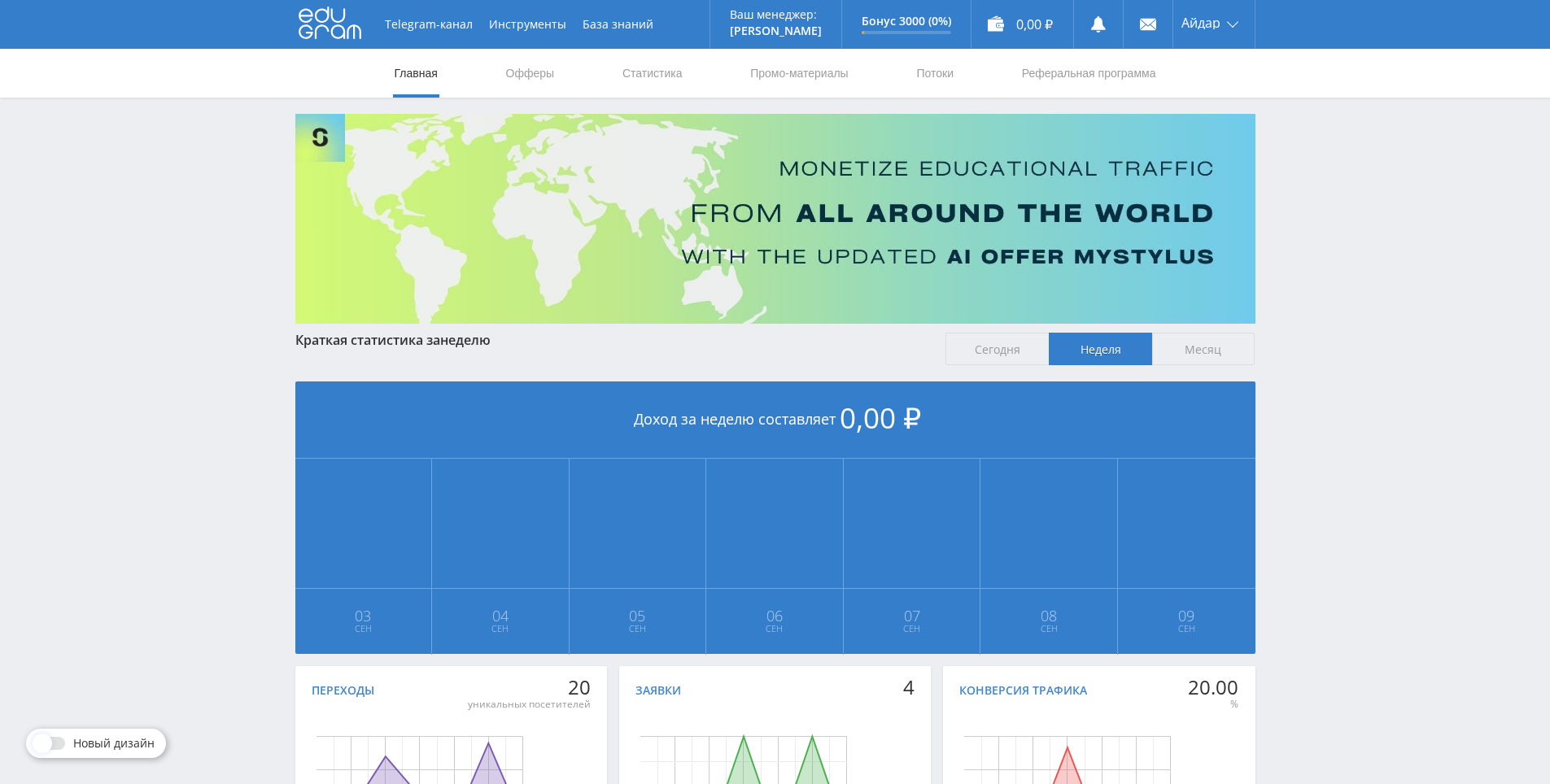
drag, startPoint x: 1293, startPoint y: 408, endPoint x: 1306, endPoint y: 313, distance: 95.9
drag, startPoint x: 1306, startPoint y: 313, endPoint x: 1308, endPoint y: 207, distance: 106.0
click at [1308, 207] on div "Telegram-канал Инструменты База знаний Ваш менеджер: [PERSON_NAME] Alex Online …" at bounding box center [775, 483] width 1550 height 965
click at [1332, 217] on div "Telegram-канал Инструменты База знаний Ваш менеджер: [PERSON_NAME] Alex Online …" at bounding box center [775, 483] width 1550 height 965
click at [1329, 170] on div "Telegram-канал Инструменты База знаний Ваш менеджер: [PERSON_NAME] Alex Online …" at bounding box center [775, 483] width 1550 height 965
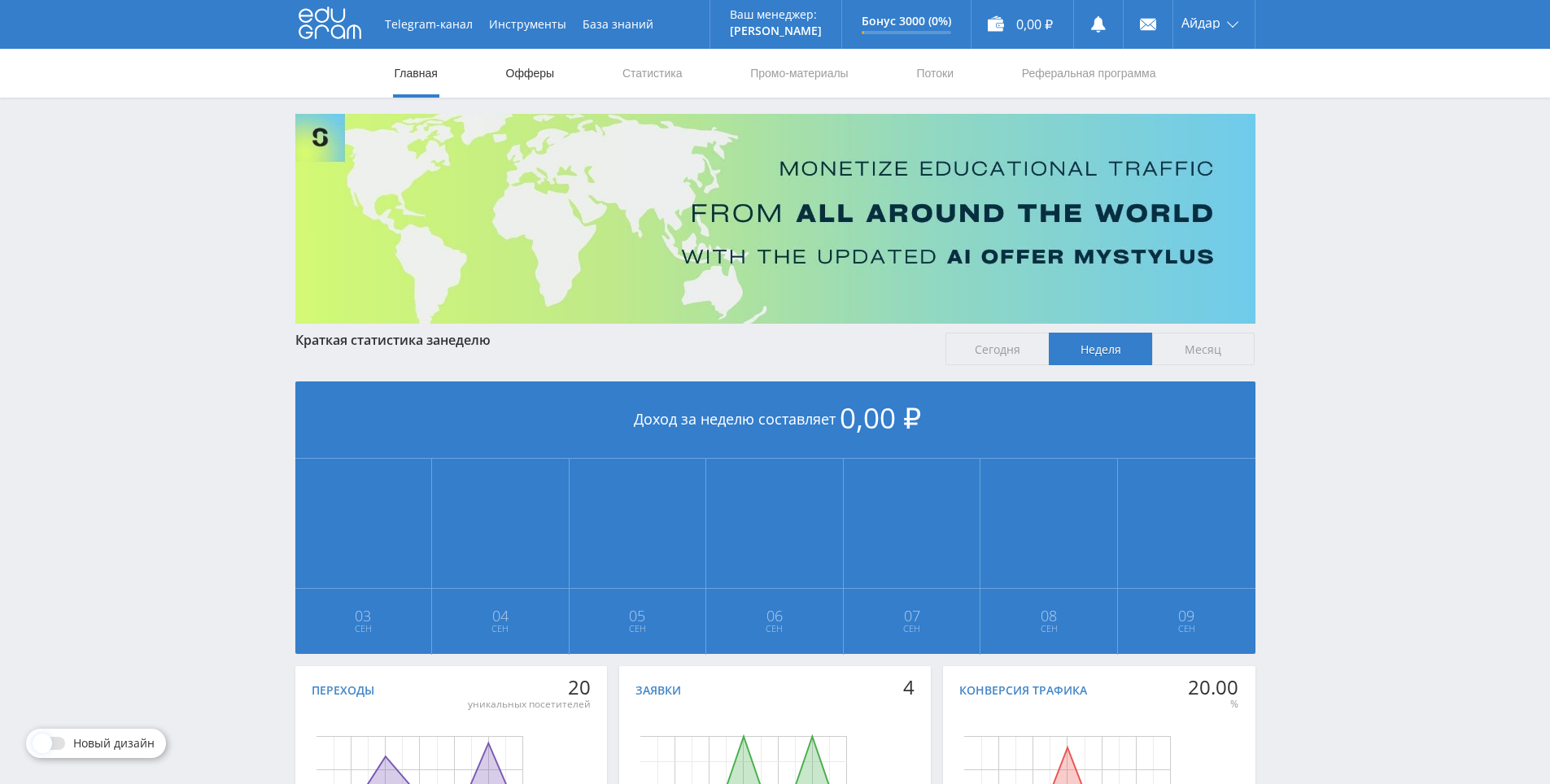
click at [536, 73] on link "Офферы" at bounding box center [531, 73] width 52 height 49
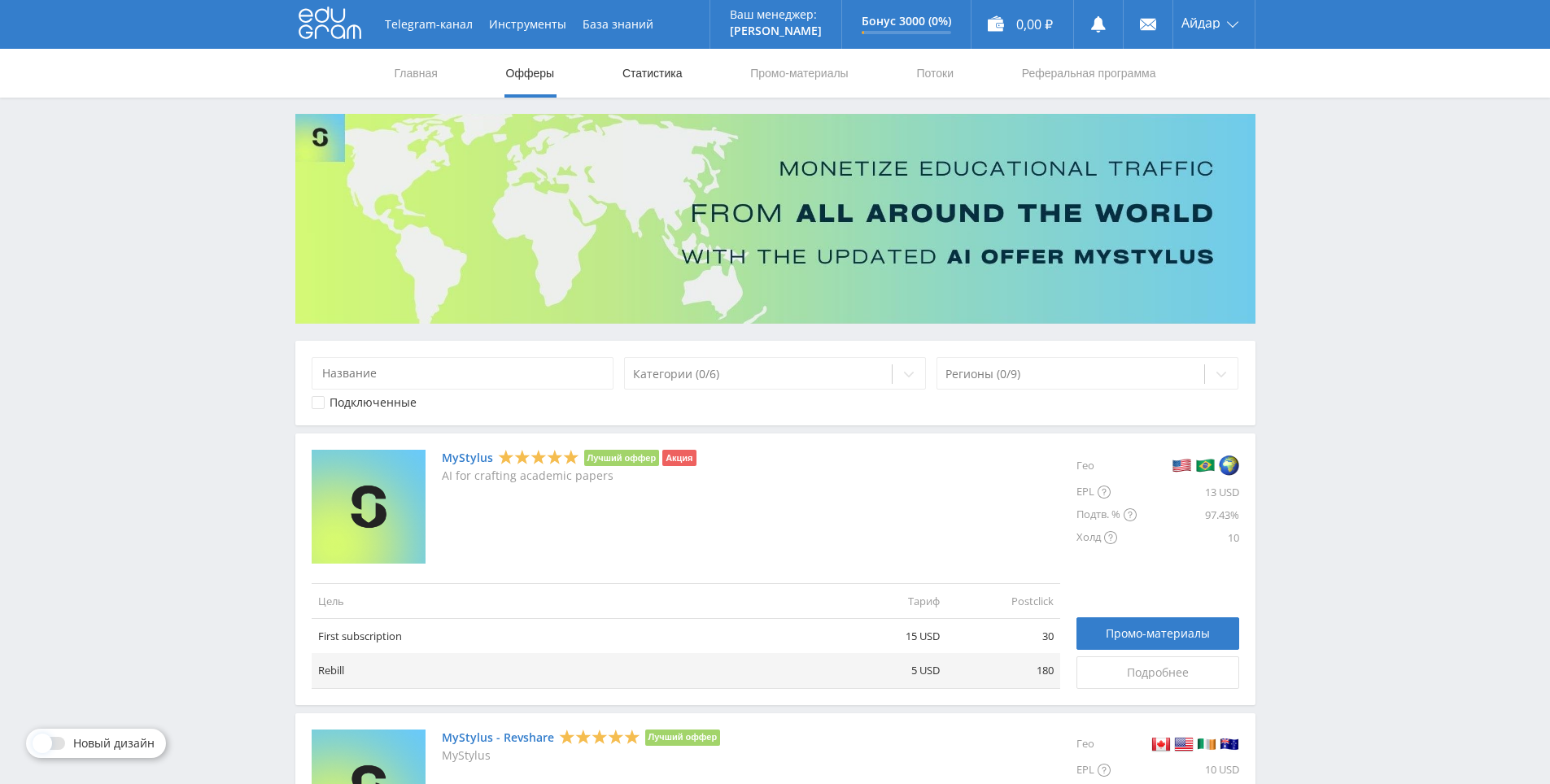
click at [657, 67] on link "Статистика" at bounding box center [652, 73] width 63 height 49
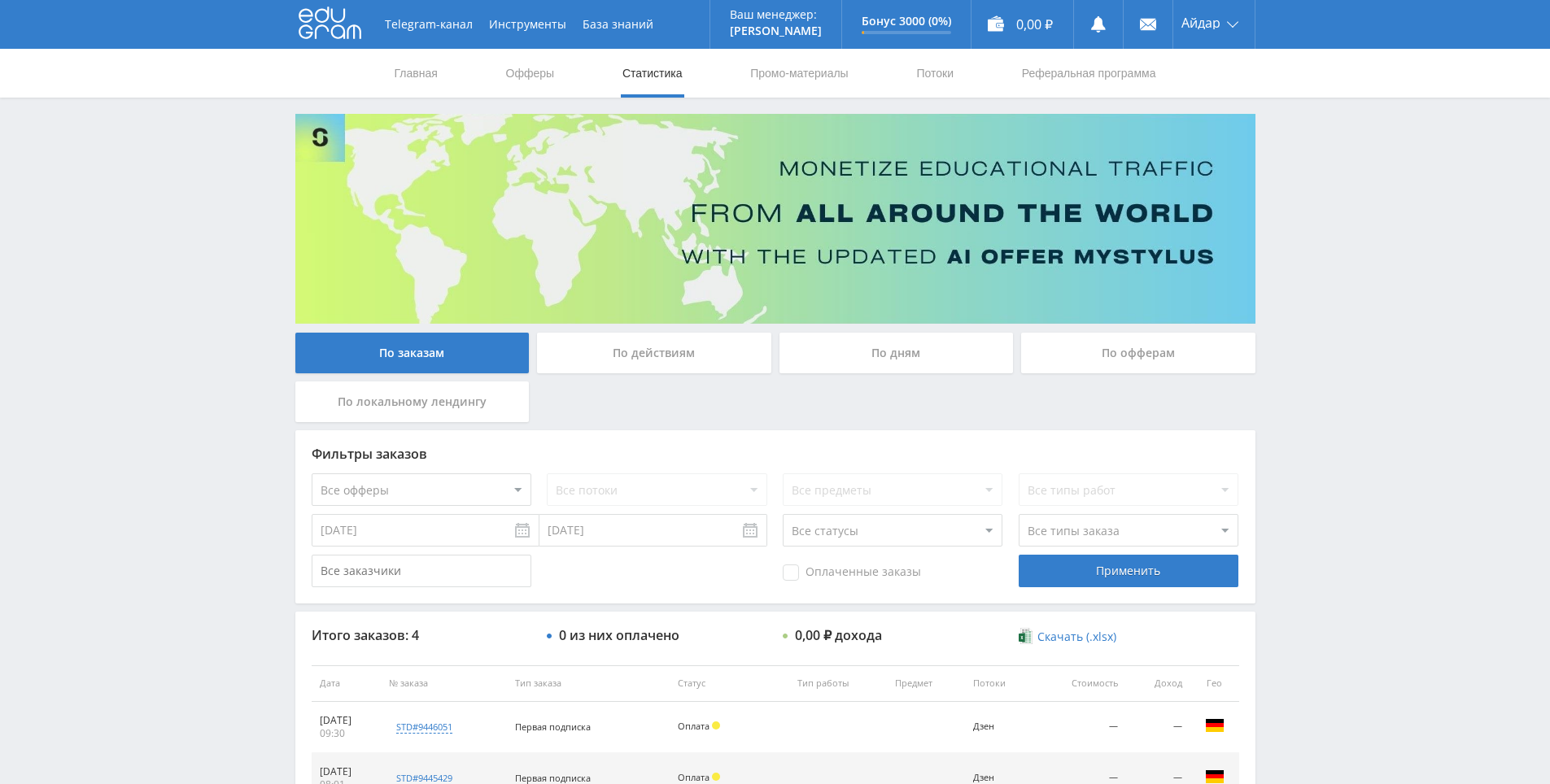
click at [1369, 311] on div "Telegram-канал Инструменты База знаний Ваш менеджер: [PERSON_NAME] Alex Online …" at bounding box center [775, 512] width 1550 height 1025
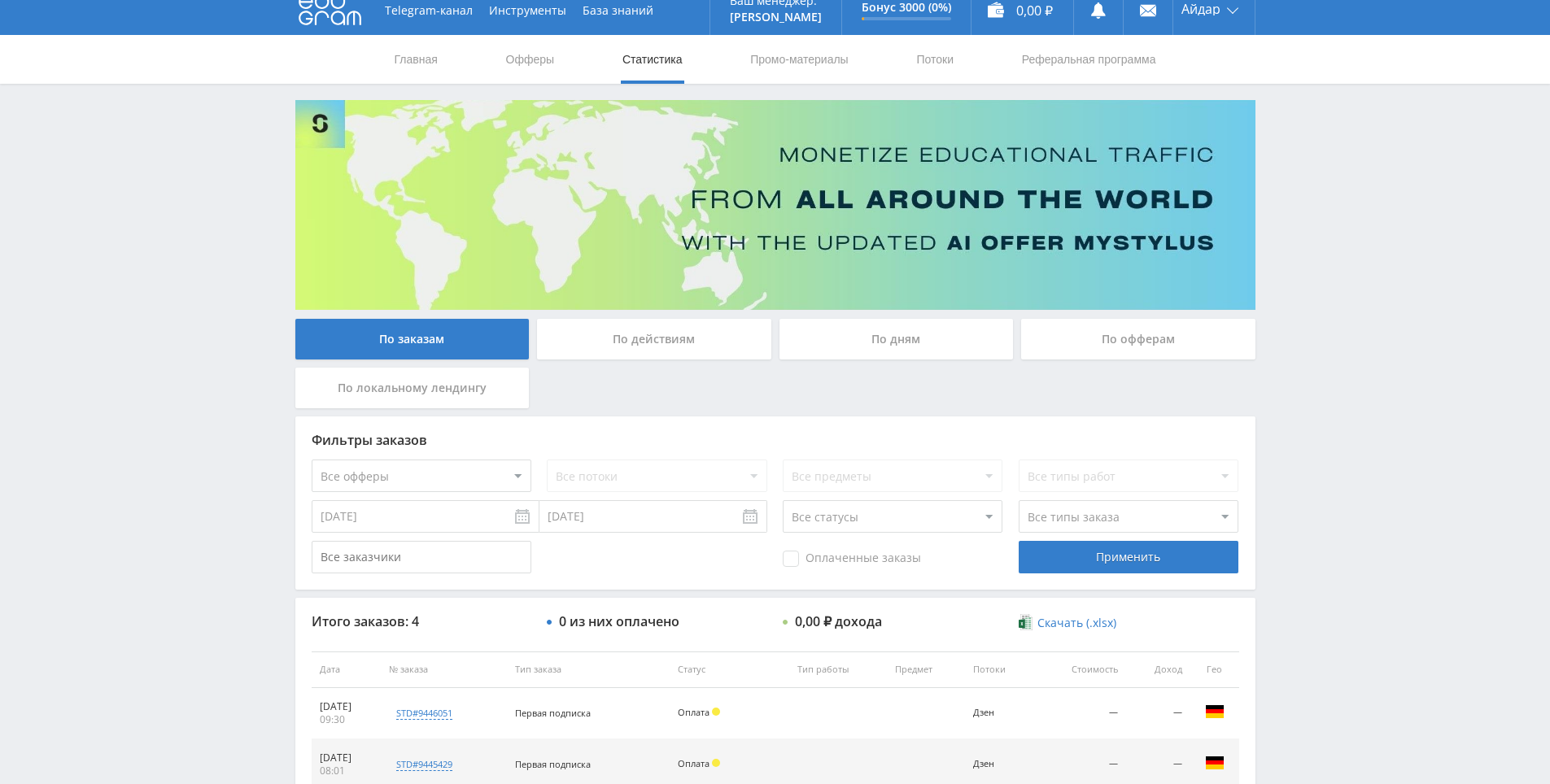
scroll to position [241, 0]
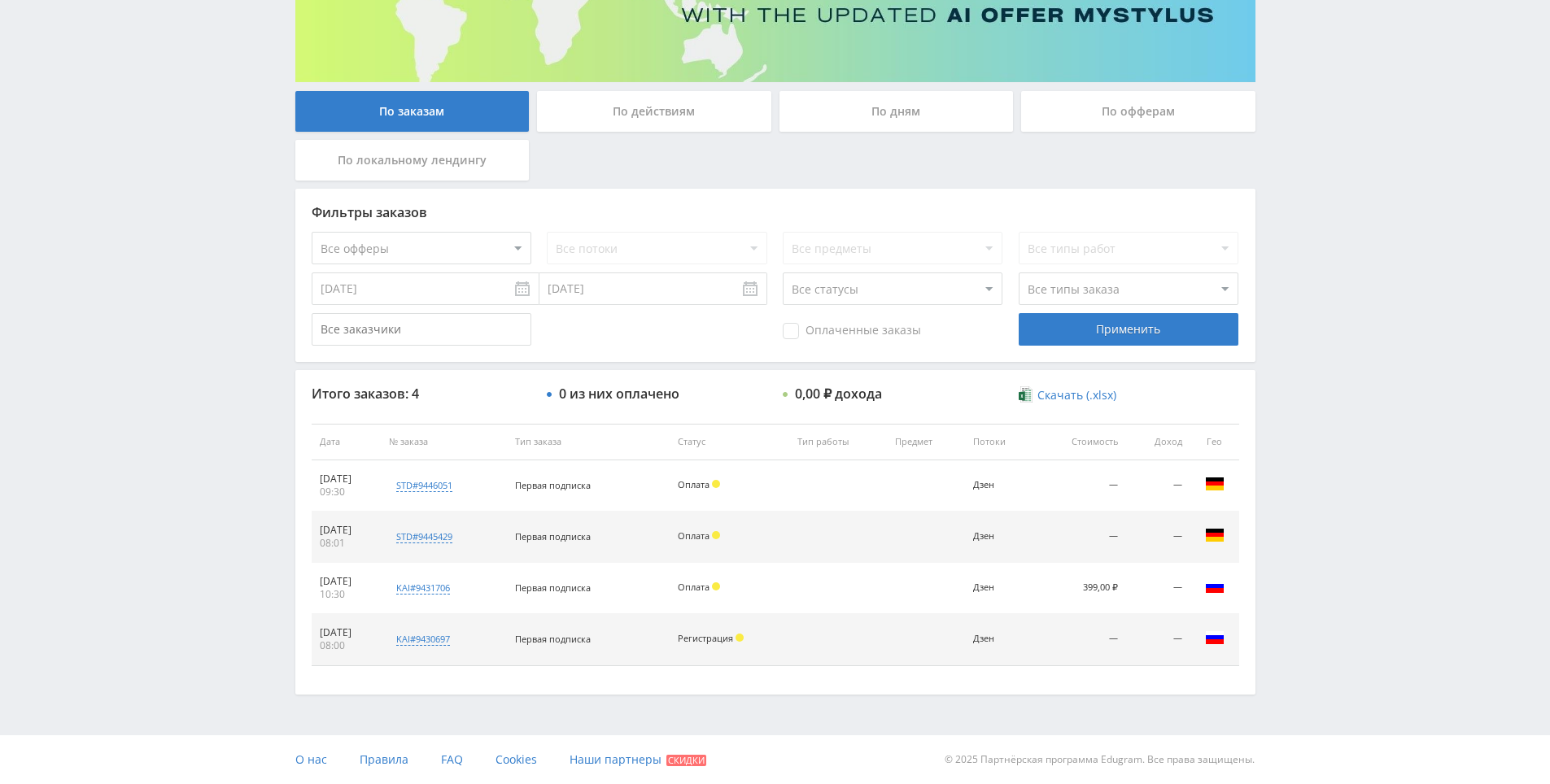
drag, startPoint x: 1362, startPoint y: 266, endPoint x: 1379, endPoint y: 396, distance: 131.1
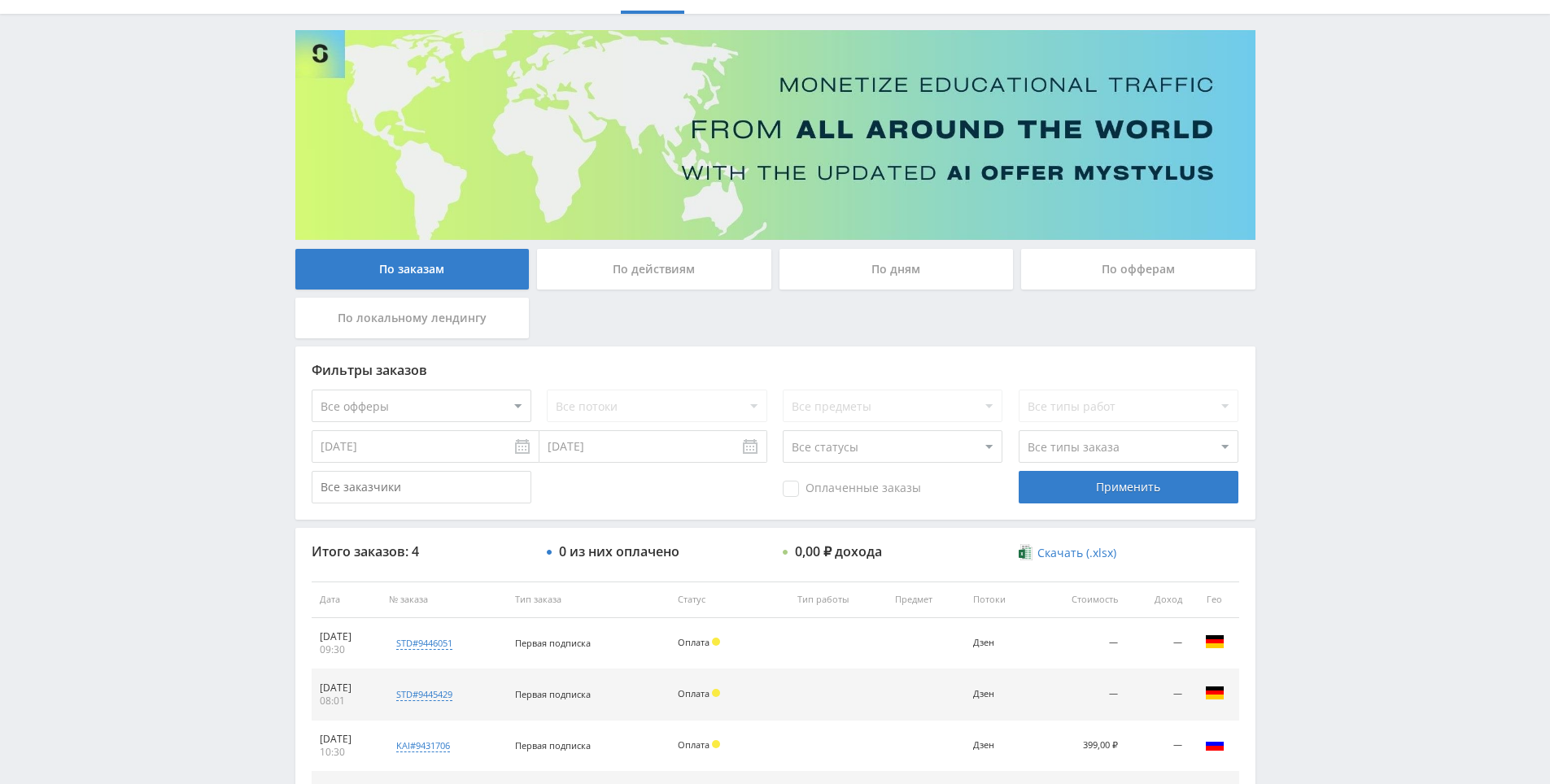
scroll to position [0, 0]
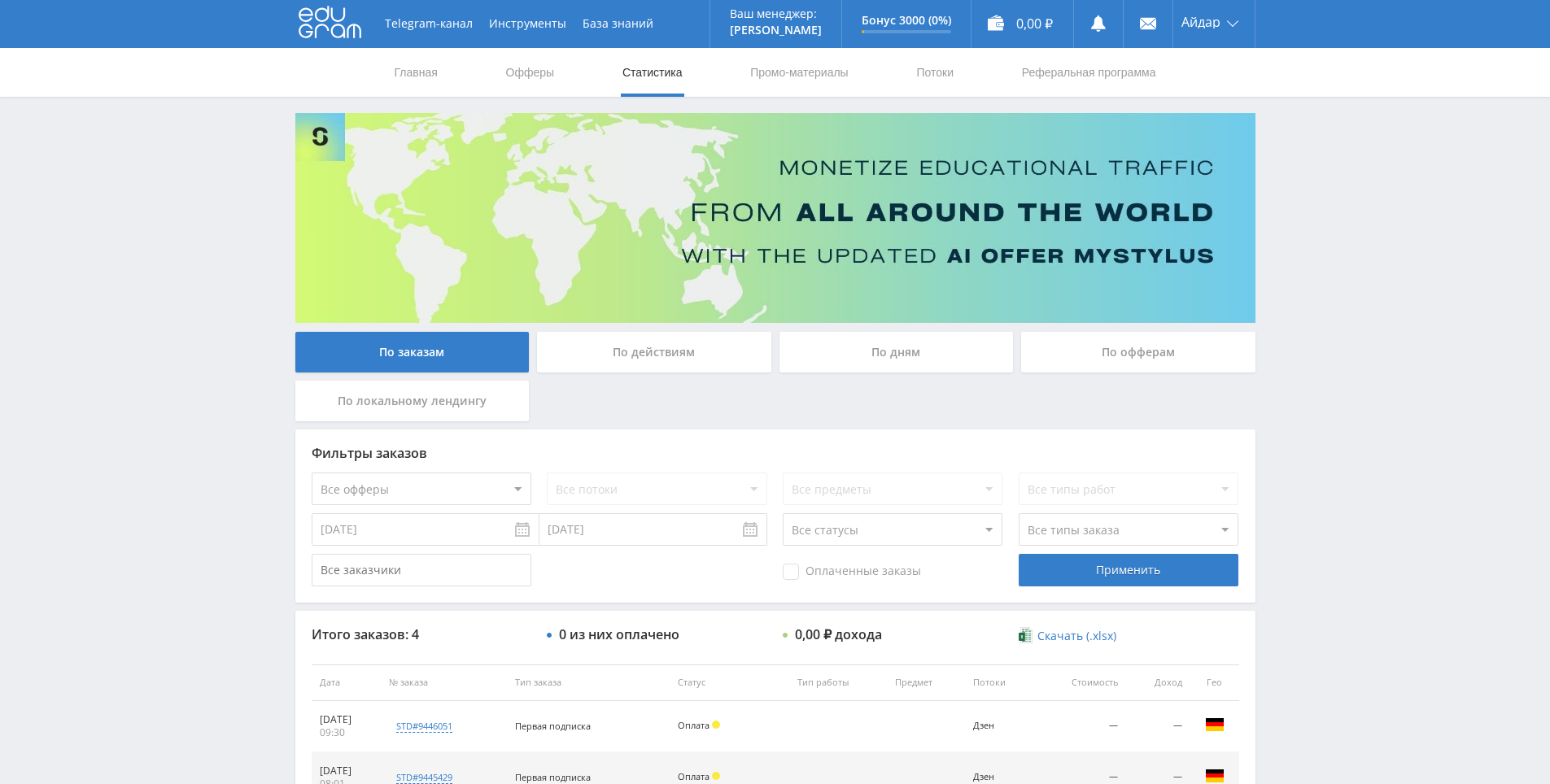
drag, startPoint x: 1368, startPoint y: 380, endPoint x: 1370, endPoint y: 284, distance: 96.0
drag, startPoint x: 1358, startPoint y: 230, endPoint x: 1358, endPoint y: 211, distance: 19.0
click at [1341, 186] on div "Telegram-канал Инструменты База знаний Ваш менеджер: [PERSON_NAME] Alex Online …" at bounding box center [775, 512] width 1550 height 1025
click at [1337, 152] on div "Telegram-канал Инструменты База знаний Ваш менеджер: [PERSON_NAME] Alex Online …" at bounding box center [775, 512] width 1550 height 1025
click at [1313, 76] on div "Главная Офферы Статистика Промо-материалы Потоки Реферальная программа" at bounding box center [775, 73] width 1550 height 49
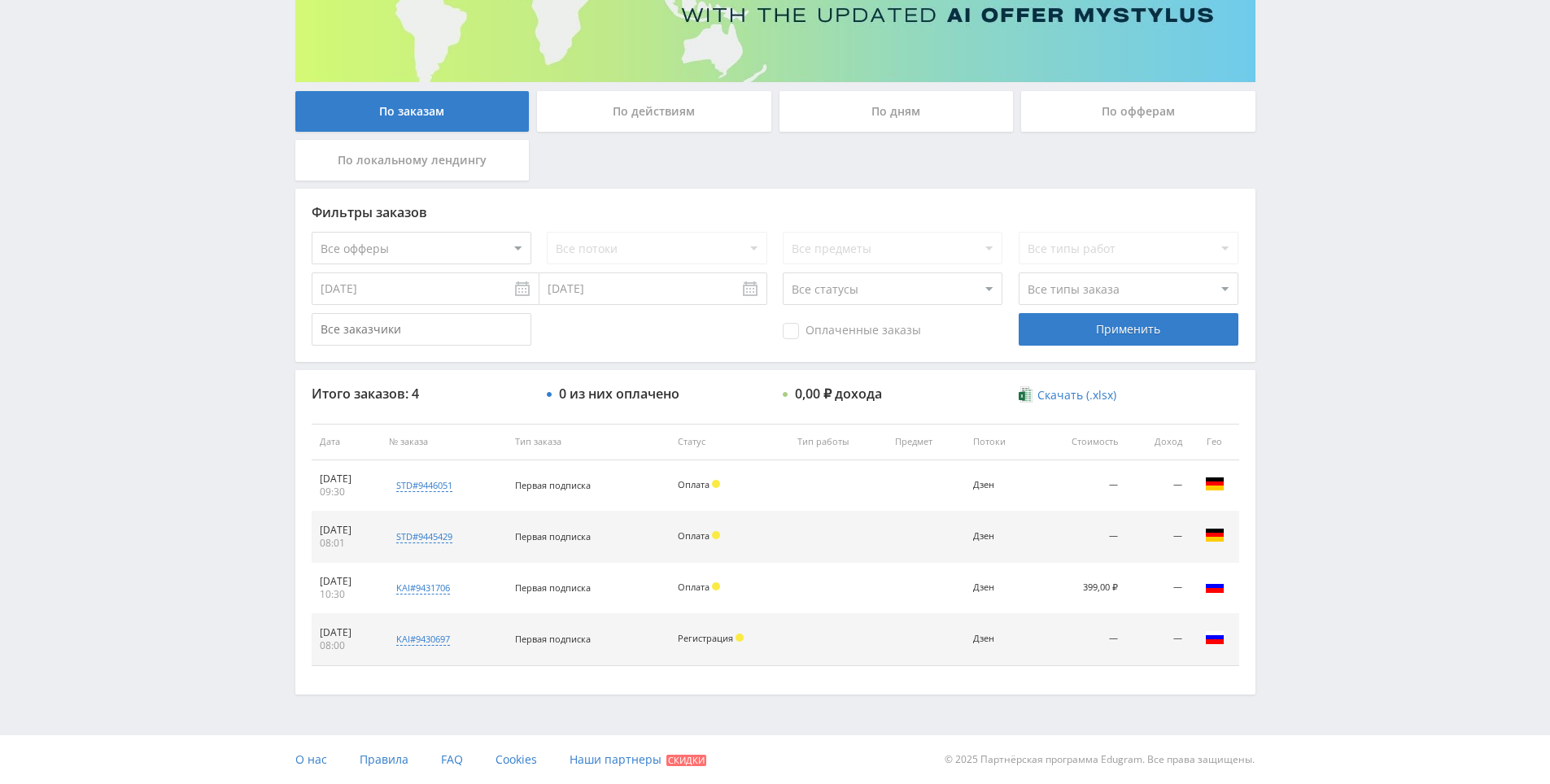
drag, startPoint x: 1390, startPoint y: 335, endPoint x: 1370, endPoint y: 509, distance: 175.1
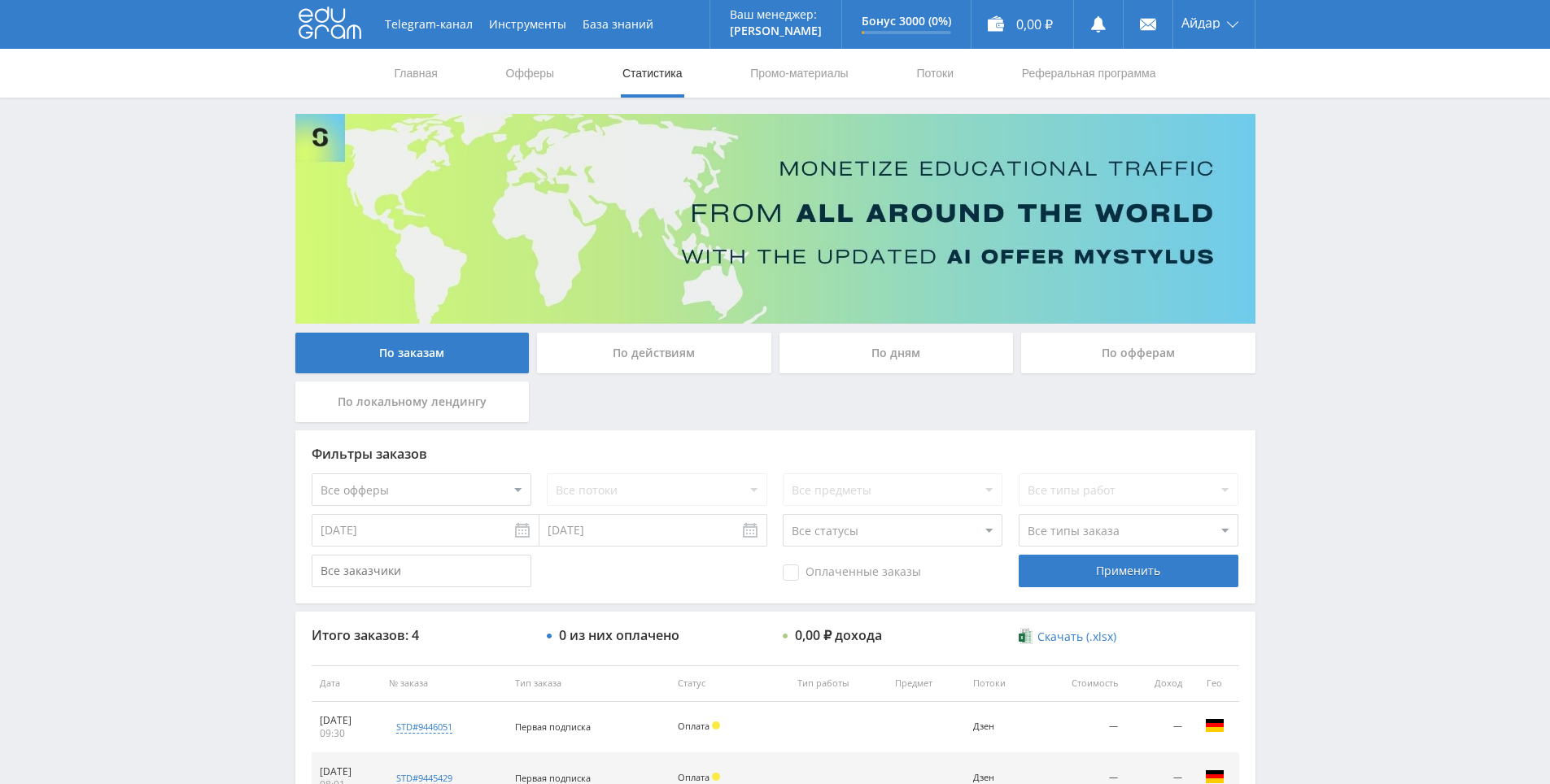
drag, startPoint x: 1365, startPoint y: 468, endPoint x: 1358, endPoint y: 309, distance: 159.2
click at [800, 76] on link "Промо-материалы" at bounding box center [799, 73] width 101 height 49
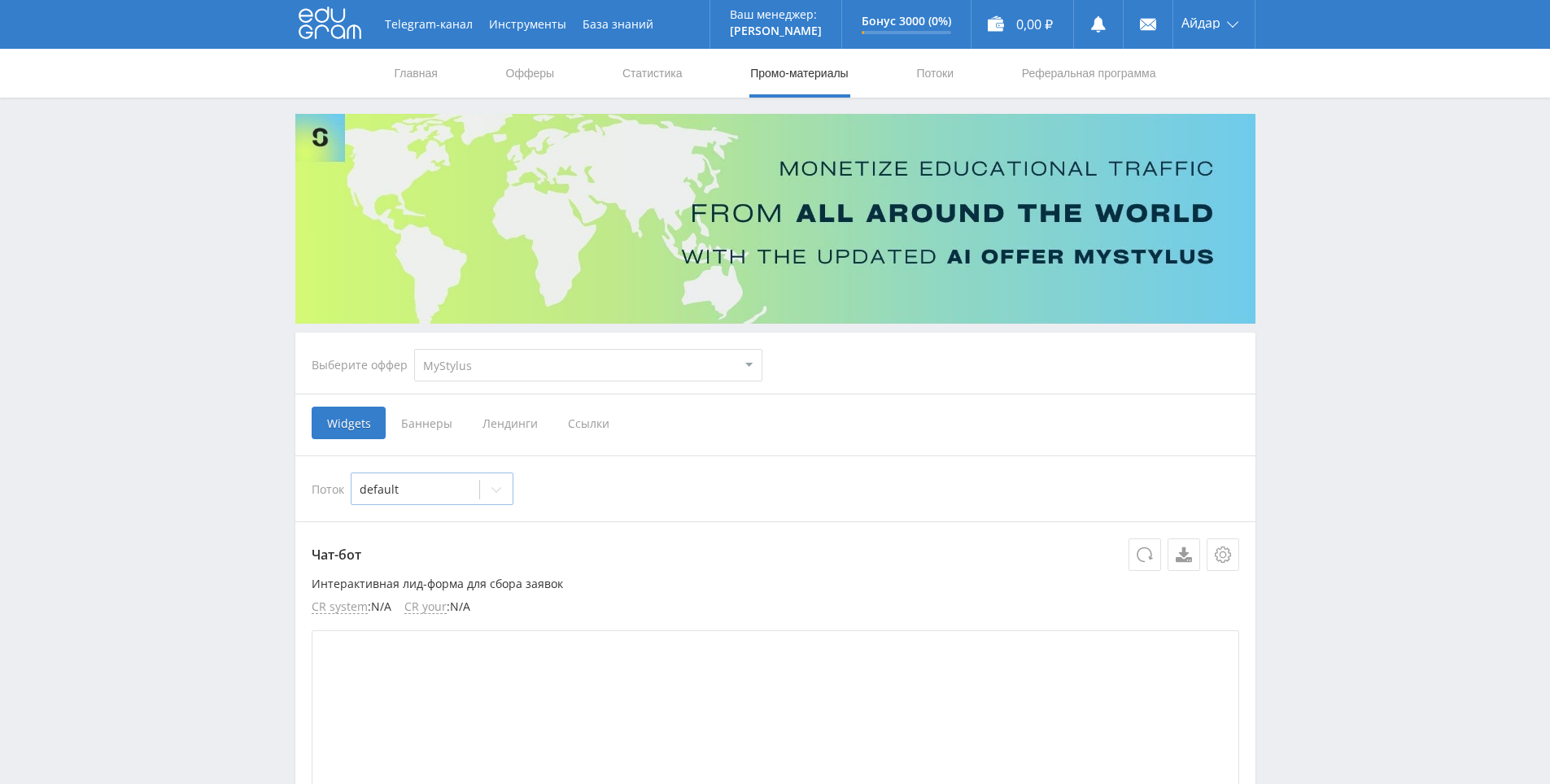
click at [446, 485] on div at bounding box center [415, 489] width 111 height 16
click at [435, 495] on div at bounding box center [415, 489] width 111 height 16
click at [463, 362] on select "MyStylus MyStylus - Revshare Кампус AI Studybay Автор24 Studybay [GEOGRAPHIC_DA…" at bounding box center [588, 365] width 349 height 33
select select "376"
click at [415, 349] on select "MyStylus MyStylus - Revshare Кампус AI Studybay Автор24 Studybay [GEOGRAPHIC_DA…" at bounding box center [588, 365] width 349 height 33
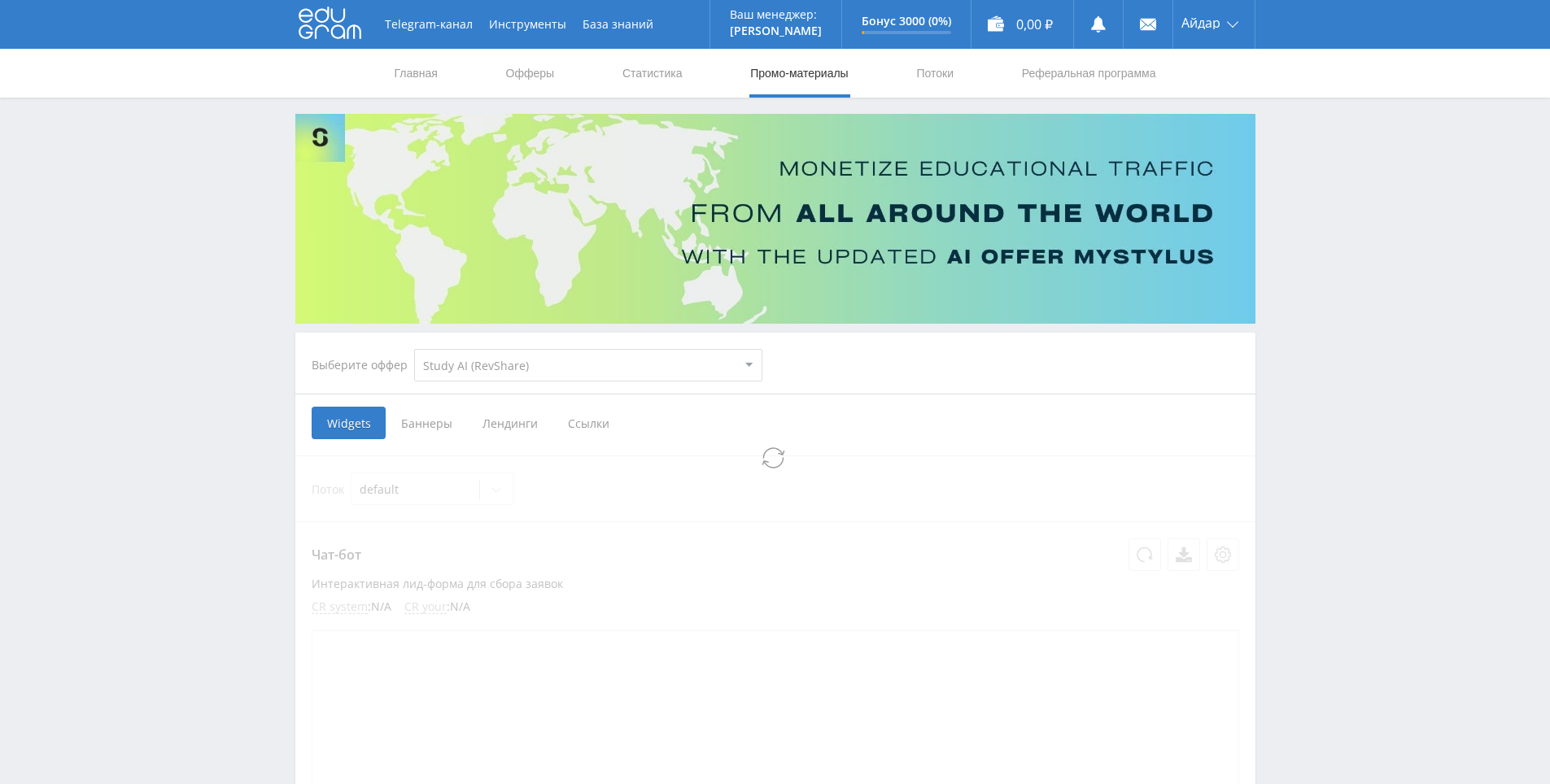
select select "376"
click at [436, 420] on span "Ссылки" at bounding box center [422, 423] width 73 height 33
click at [0, 0] on input "Ссылки" at bounding box center [0, 0] width 0 height 0
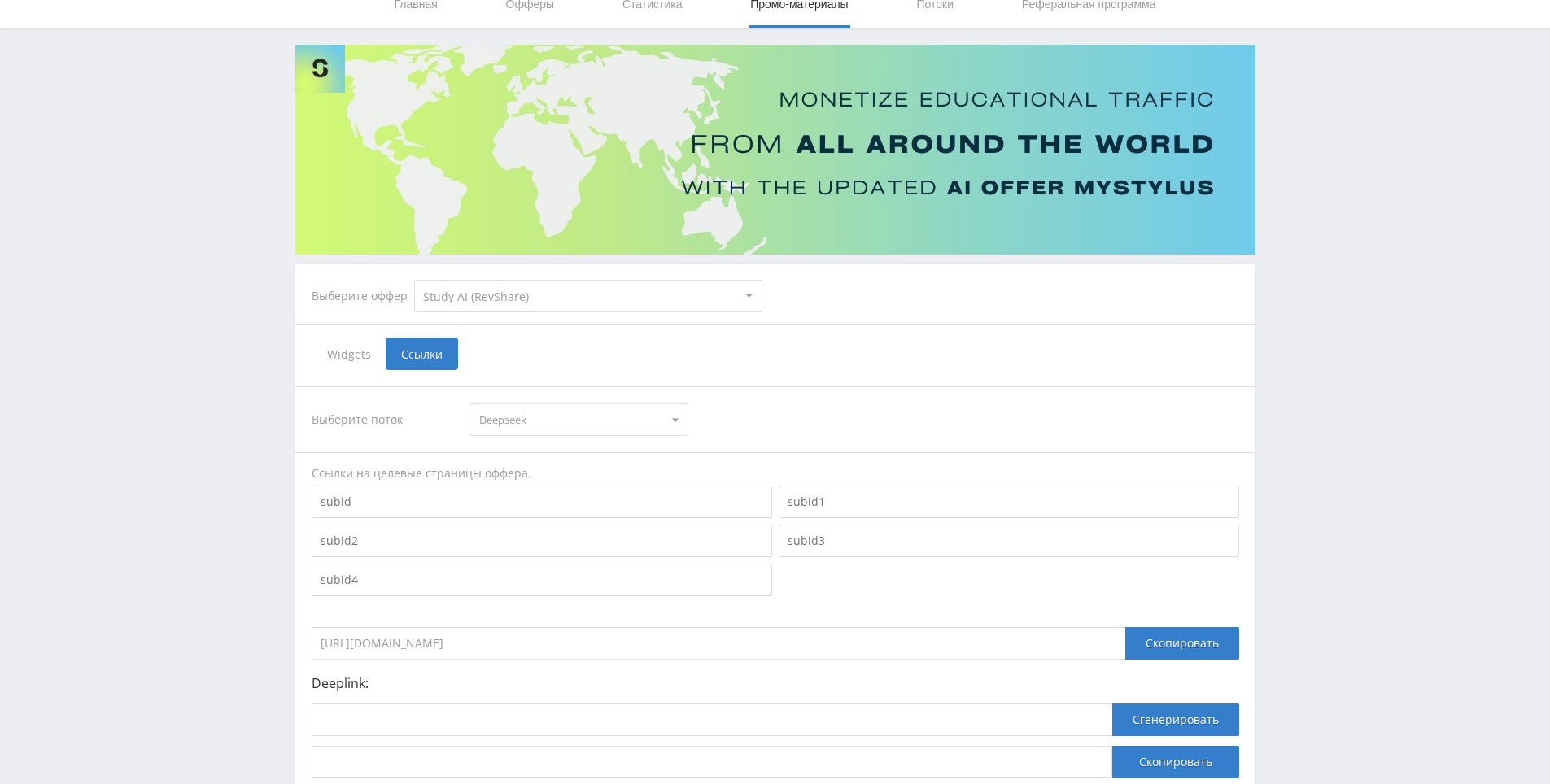
scroll to position [163, 0]
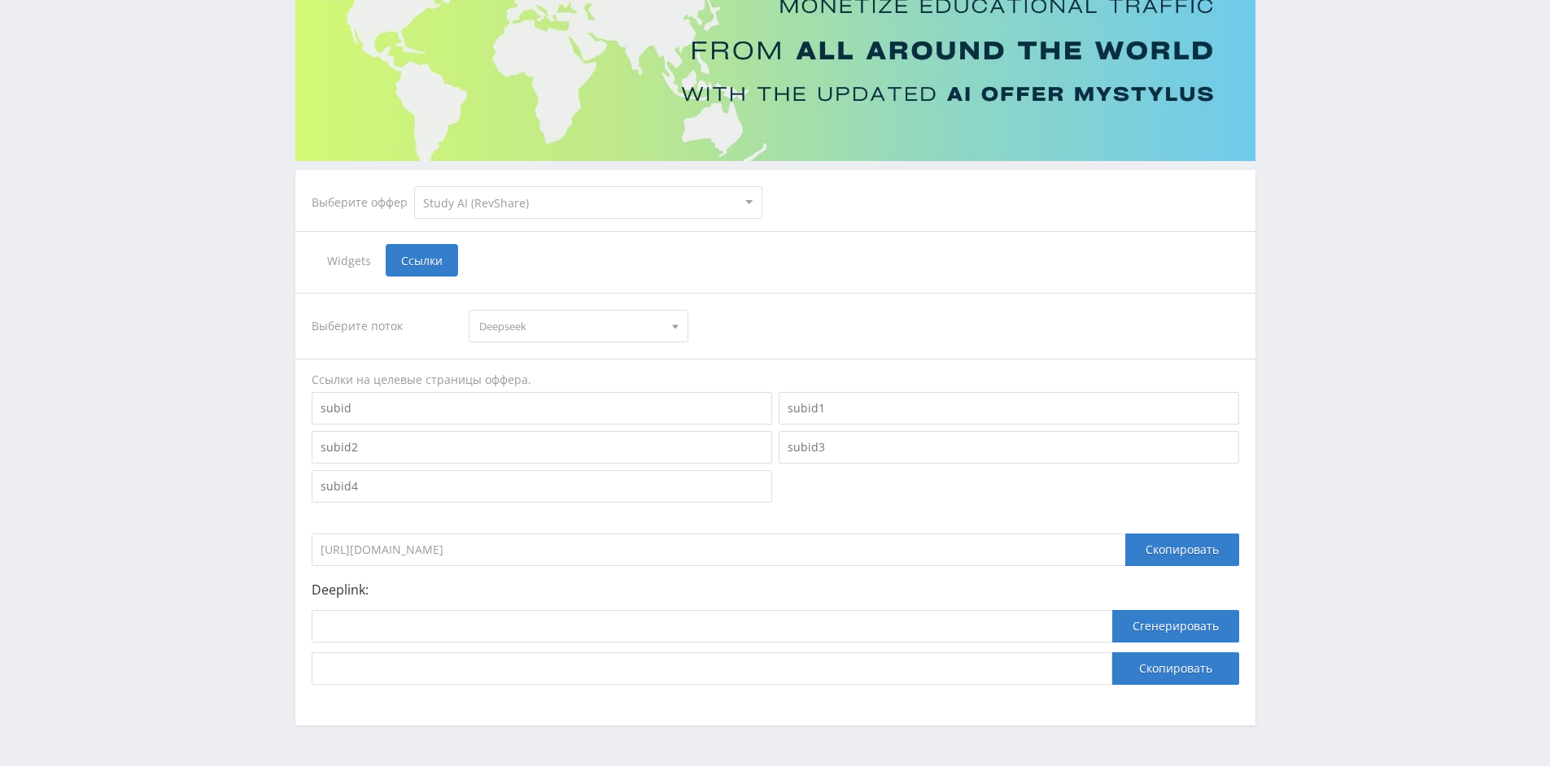
click at [581, 204] on select "MyStylus MyStylus - Revshare Кампус AI Studybay Автор24 Studybay [GEOGRAPHIC_DA…" at bounding box center [588, 203] width 349 height 33
click at [553, 331] on span "Deepseek" at bounding box center [572, 326] width 184 height 31
click at [529, 419] on button "GPT-5" at bounding box center [578, 424] width 218 height 23
click at [583, 332] on span "GPT-5" at bounding box center [572, 326] width 184 height 31
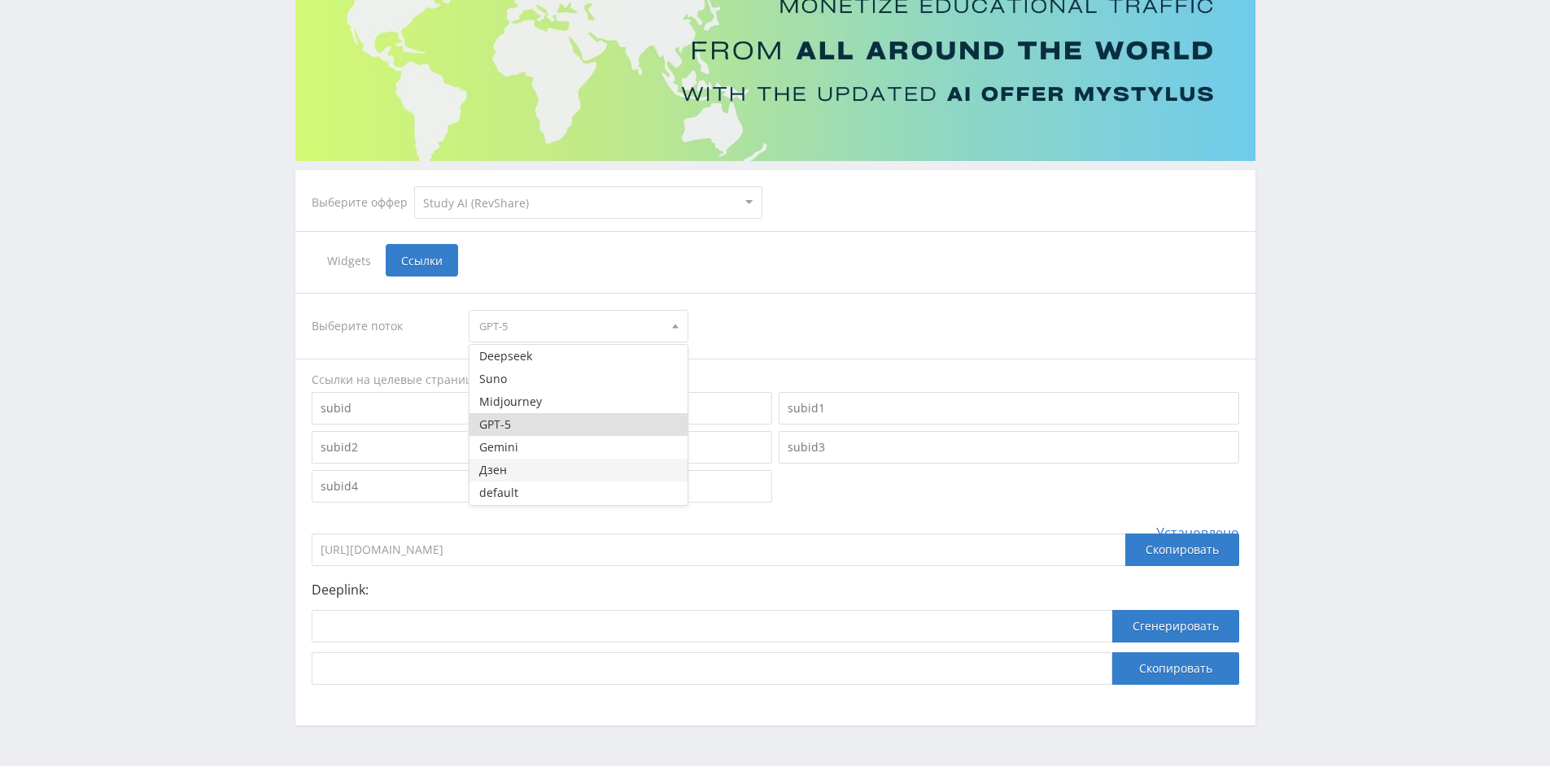
click at [576, 468] on button "Дзен" at bounding box center [578, 470] width 218 height 23
click at [596, 310] on div "Дзен" at bounding box center [578, 326] width 219 height 33
click at [562, 497] on button "default" at bounding box center [578, 493] width 218 height 23
click at [609, 554] on input "[URL][DOMAIN_NAME]" at bounding box center [718, 549] width 814 height 33
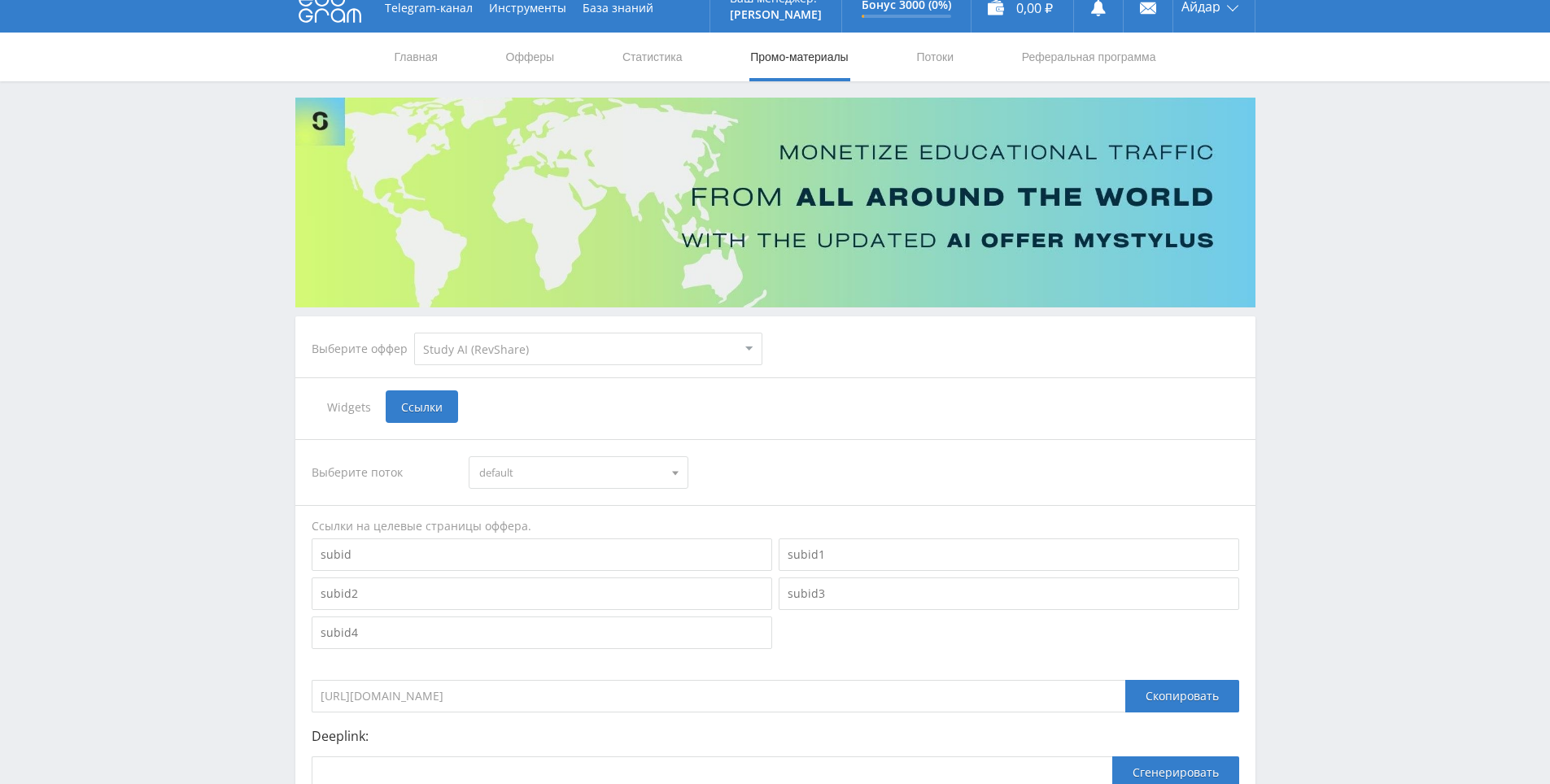
scroll to position [0, 0]
